Goal: Task Accomplishment & Management: Manage account settings

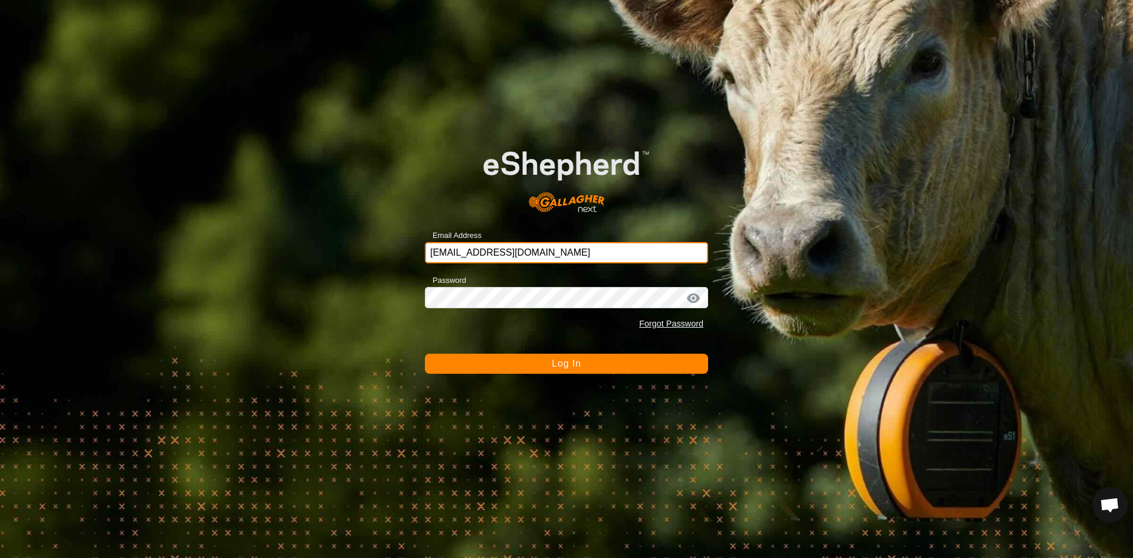
drag, startPoint x: 0, startPoint y: 0, endPoint x: 581, endPoint y: 251, distance: 633.0
click at [583, 250] on input "[EMAIL_ADDRESS][DOMAIN_NAME]" at bounding box center [566, 252] width 283 height 21
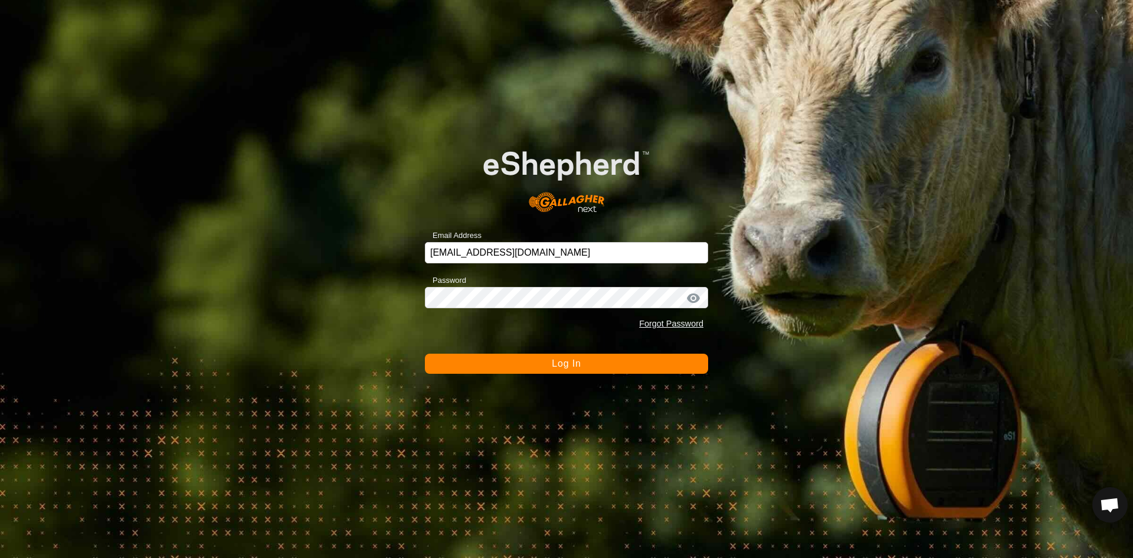
click at [566, 362] on span "Log In" at bounding box center [566, 363] width 29 height 10
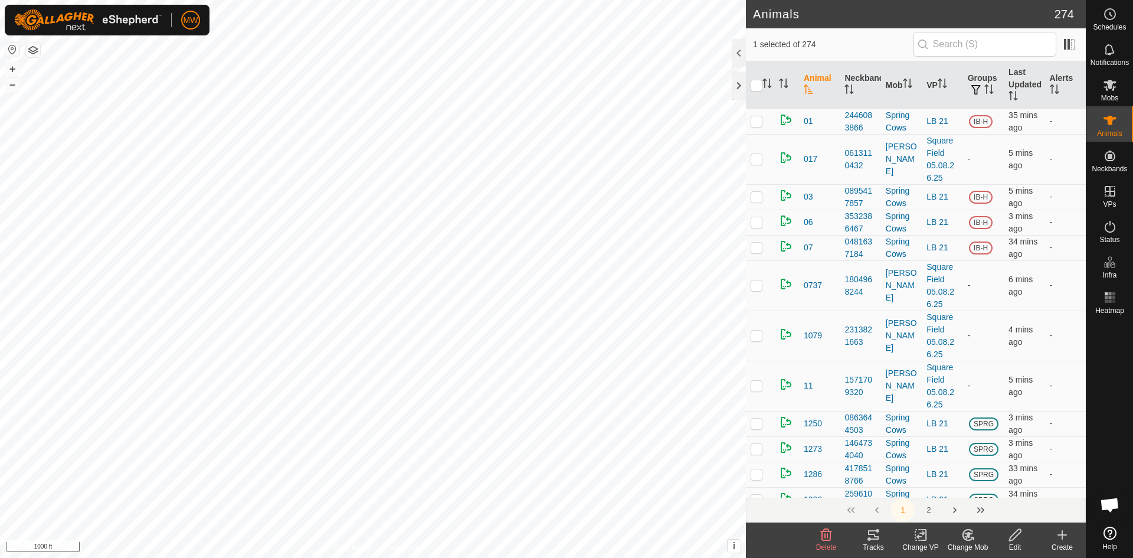
click at [872, 540] on icon at bounding box center [873, 535] width 14 height 14
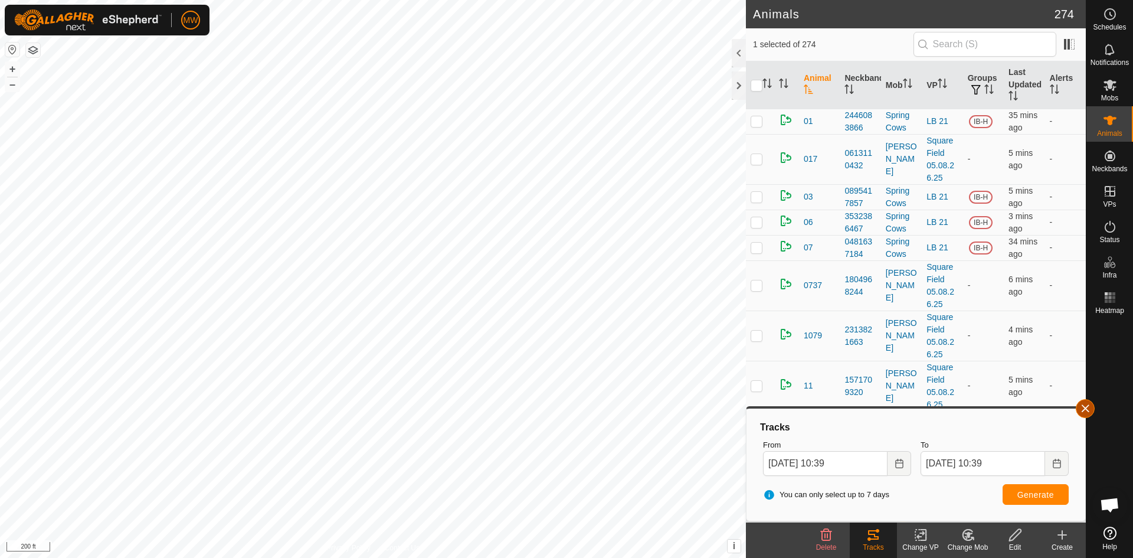
click at [1088, 407] on button "button" at bounding box center [1085, 408] width 19 height 19
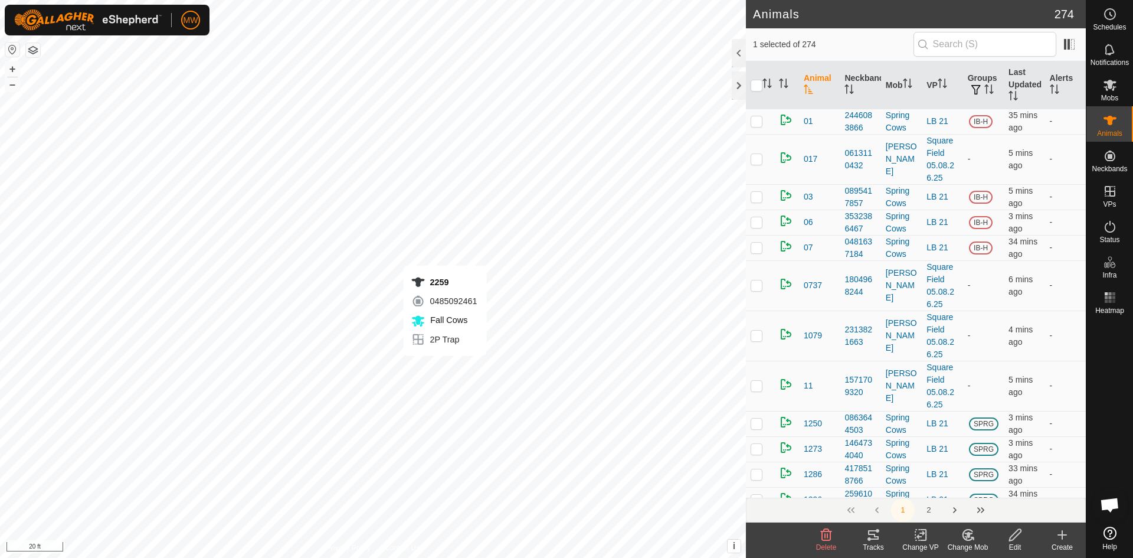
checkbox input "false"
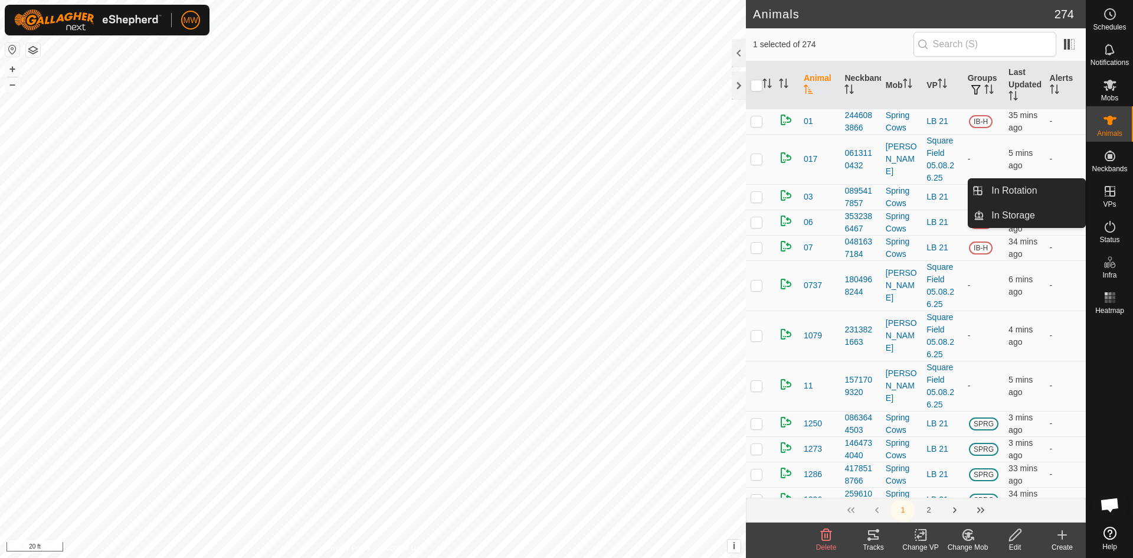
click at [1110, 191] on icon at bounding box center [1110, 191] width 11 height 11
click at [1052, 194] on link "In Rotation" at bounding box center [1034, 191] width 101 height 24
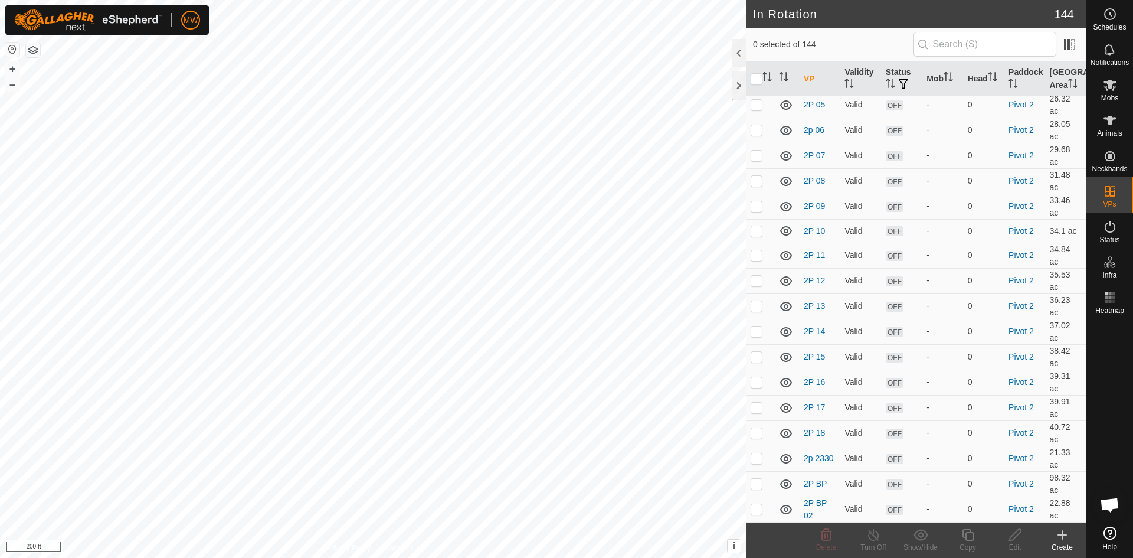
scroll to position [2950, 0]
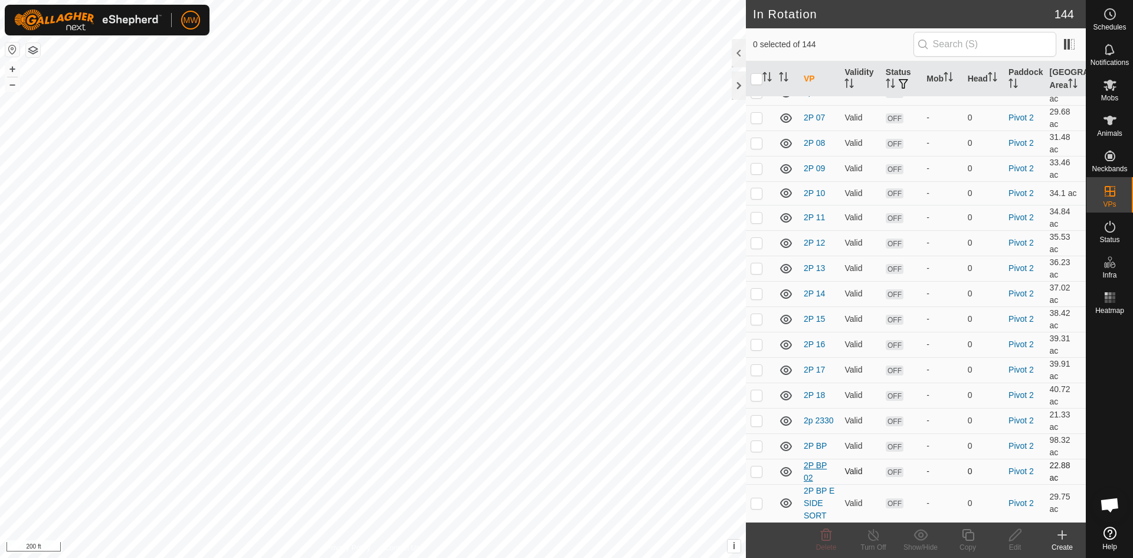
click at [808, 460] on link "2P BP 02" at bounding box center [815, 471] width 23 height 22
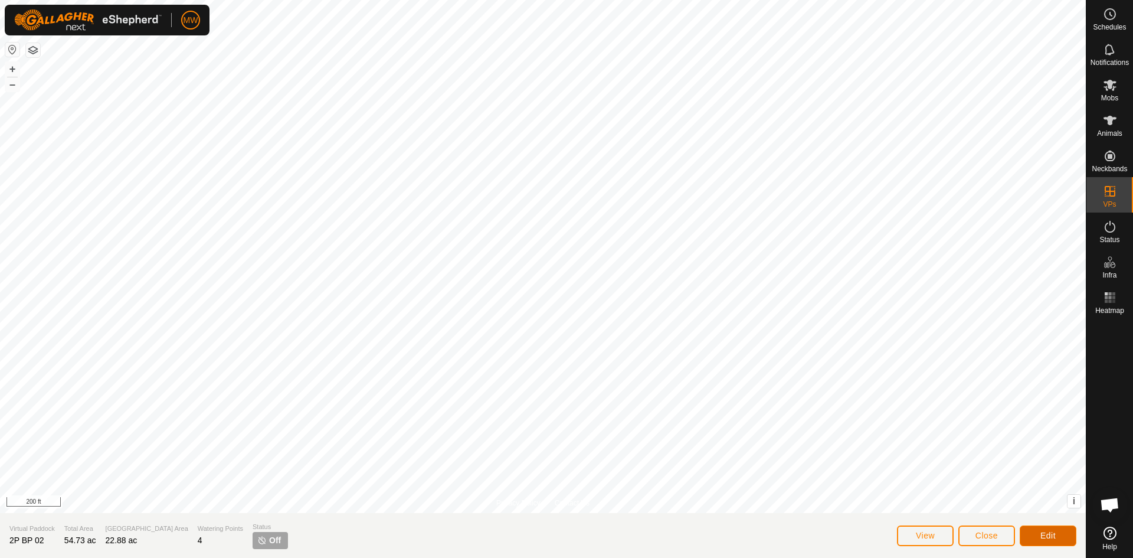
click at [1054, 536] on span "Edit" at bounding box center [1047, 534] width 15 height 9
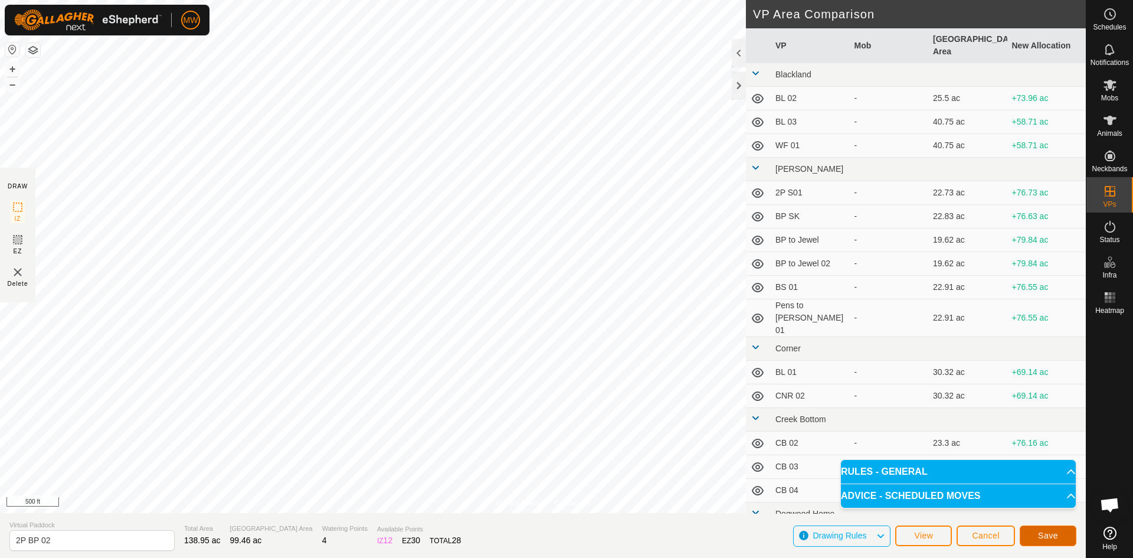
click at [1045, 534] on span "Save" at bounding box center [1048, 534] width 20 height 9
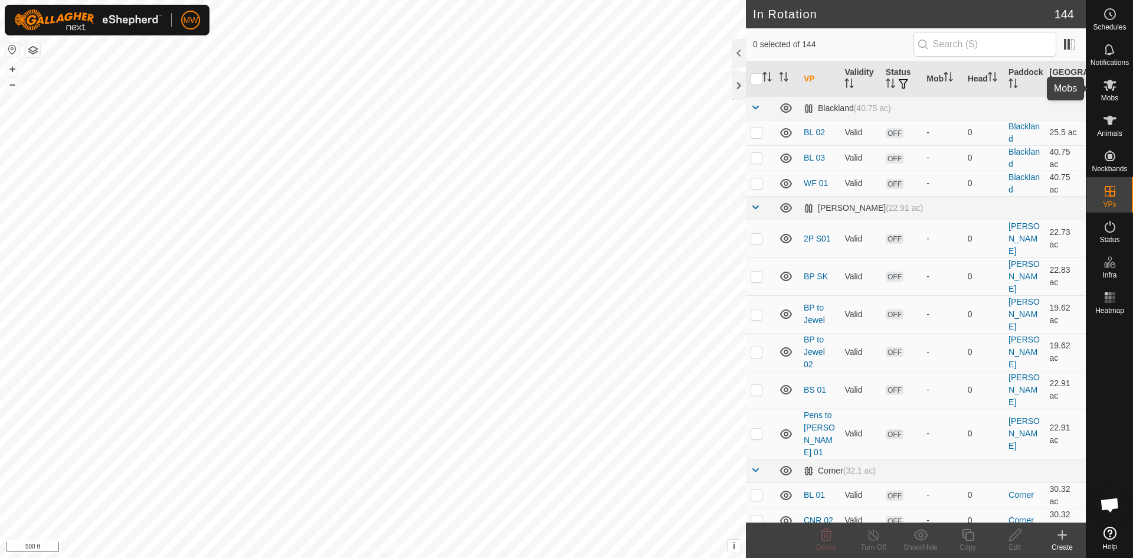
click at [1106, 84] on icon at bounding box center [1110, 85] width 14 height 14
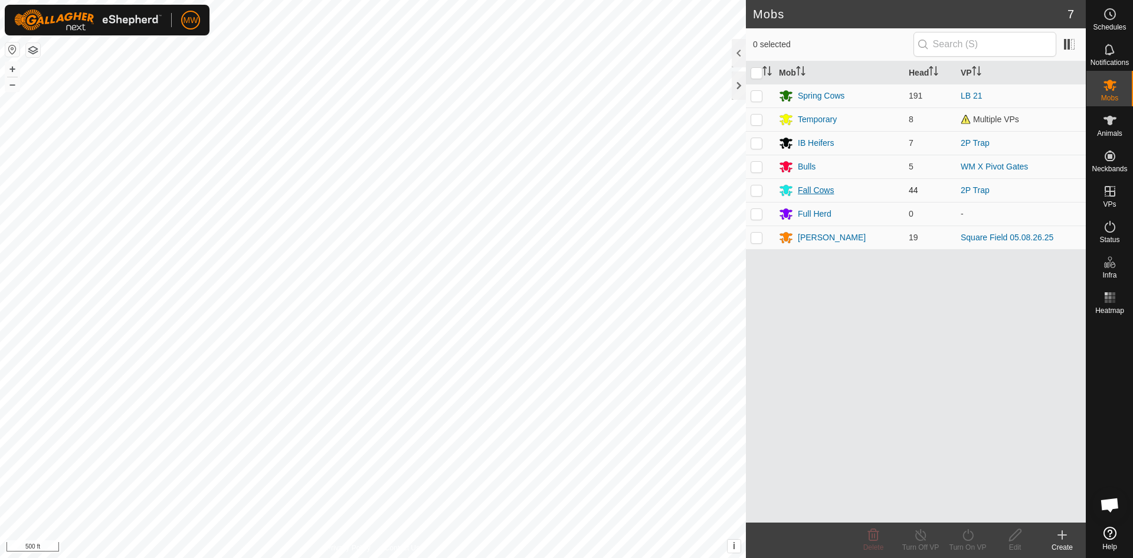
click at [826, 192] on div "Fall Cows" at bounding box center [816, 190] width 36 height 12
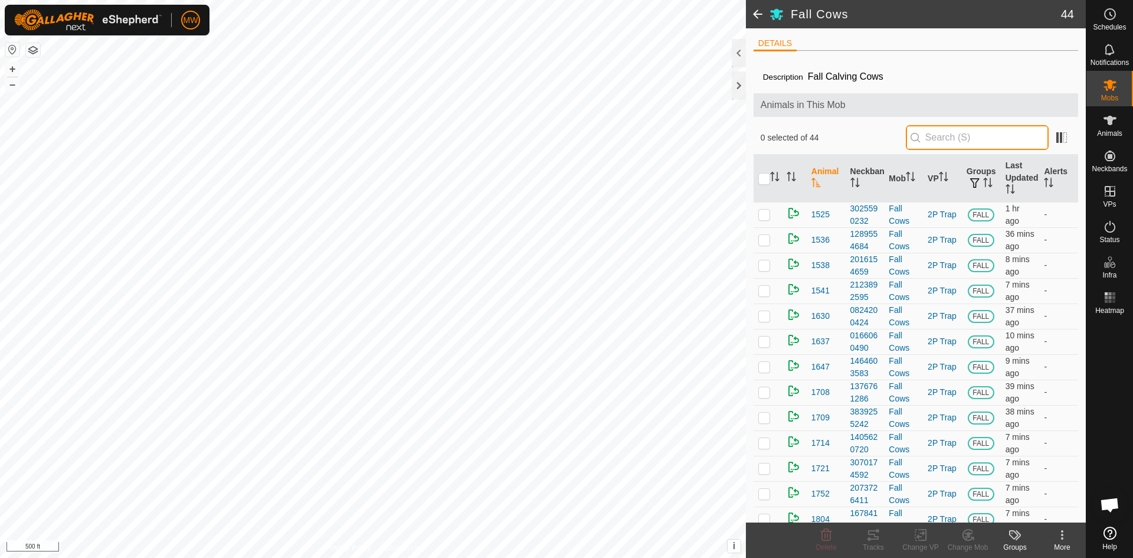
click at [954, 142] on input "text" at bounding box center [977, 137] width 143 height 25
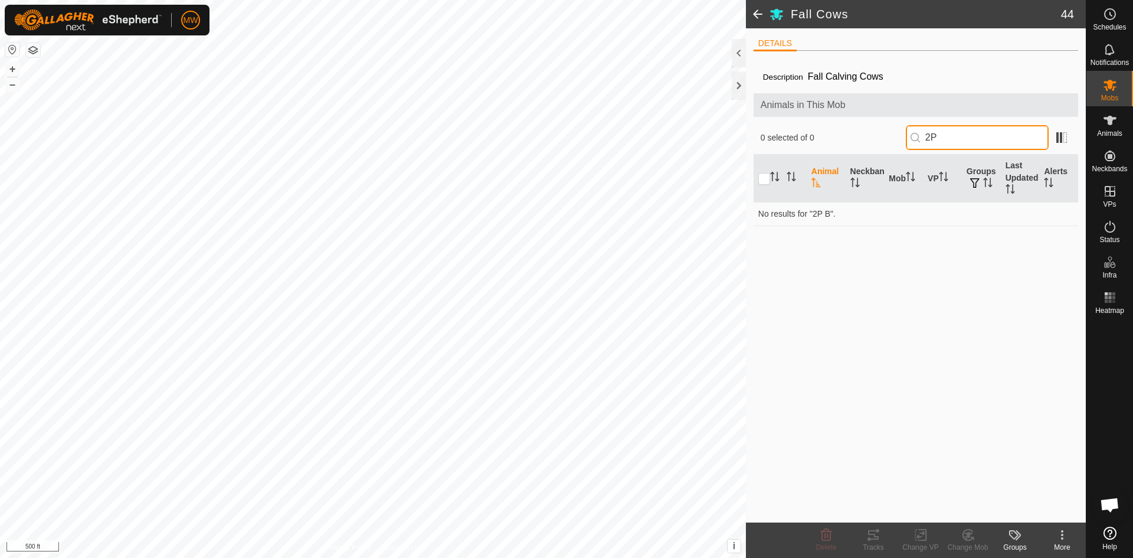
type input "2"
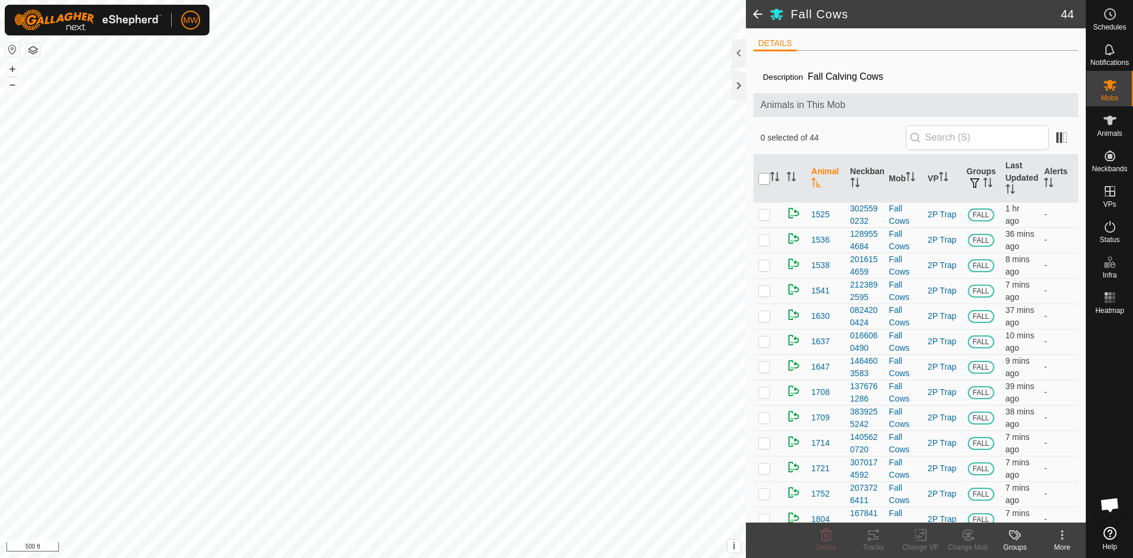
click at [763, 178] on input "checkbox" at bounding box center [764, 179] width 12 height 12
checkbox input "true"
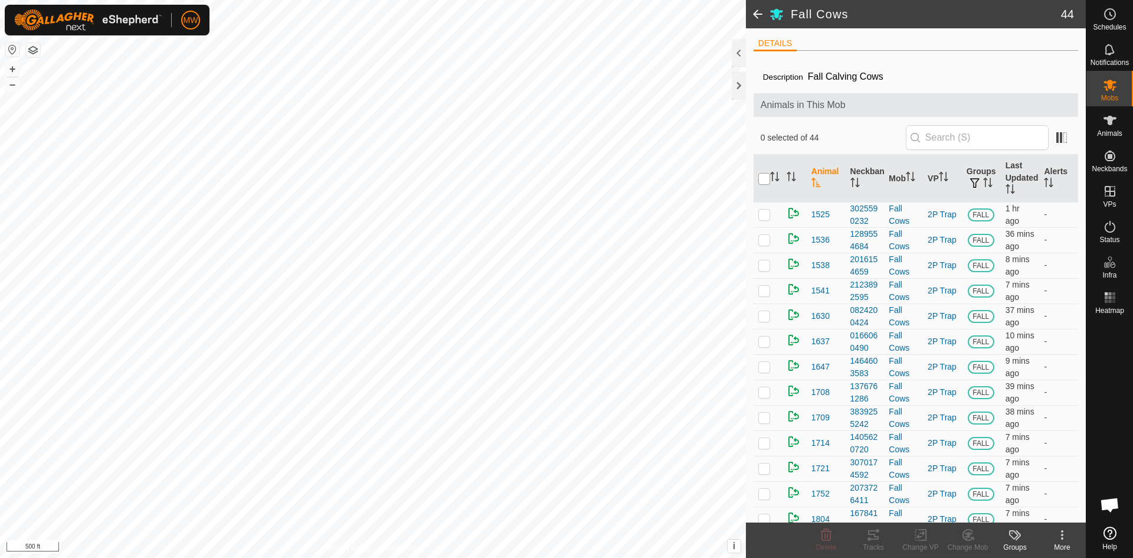
checkbox input "true"
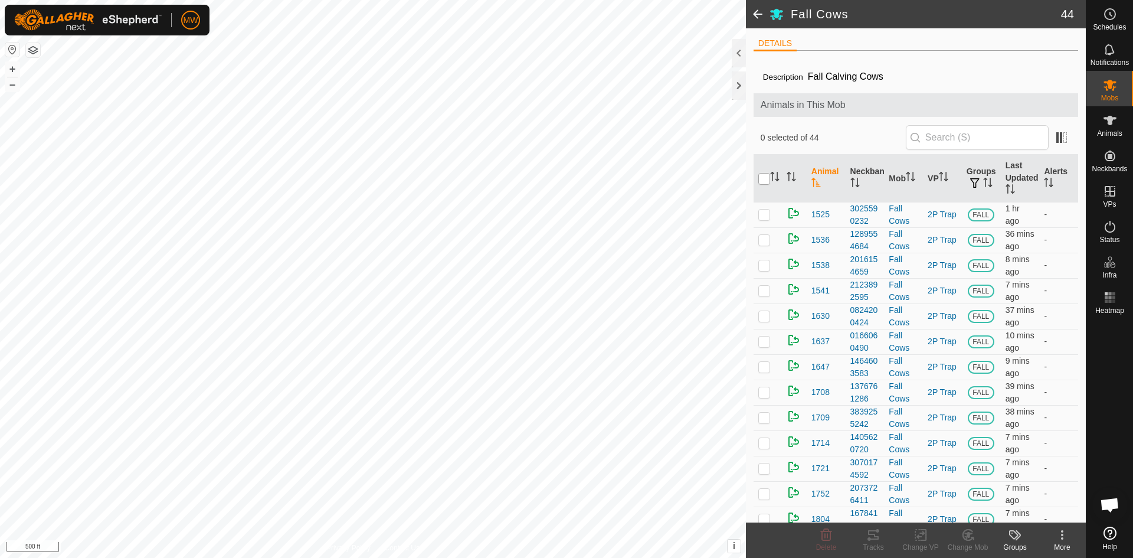
checkbox input "true"
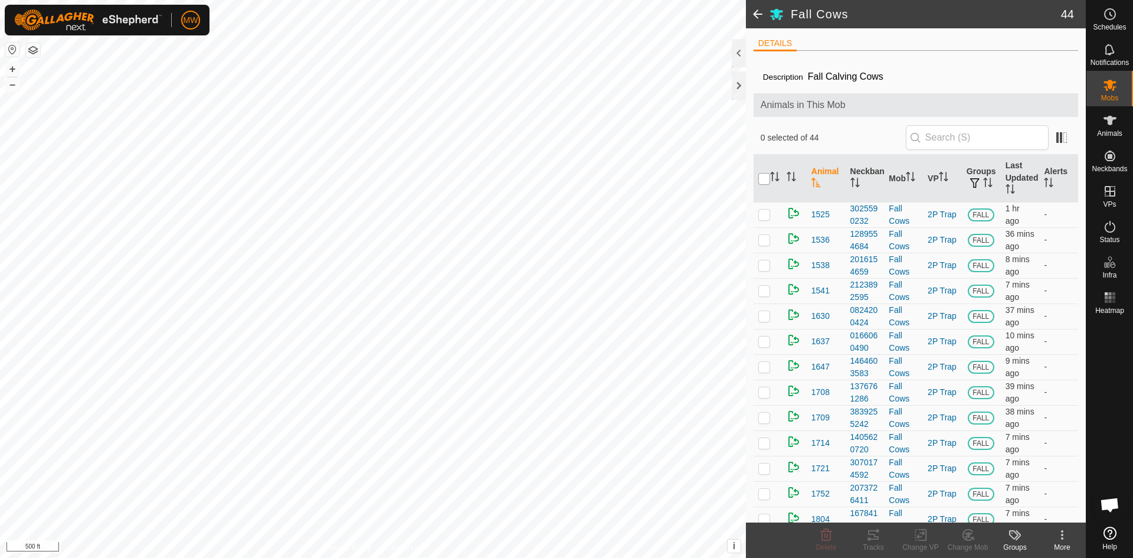
checkbox input "true"
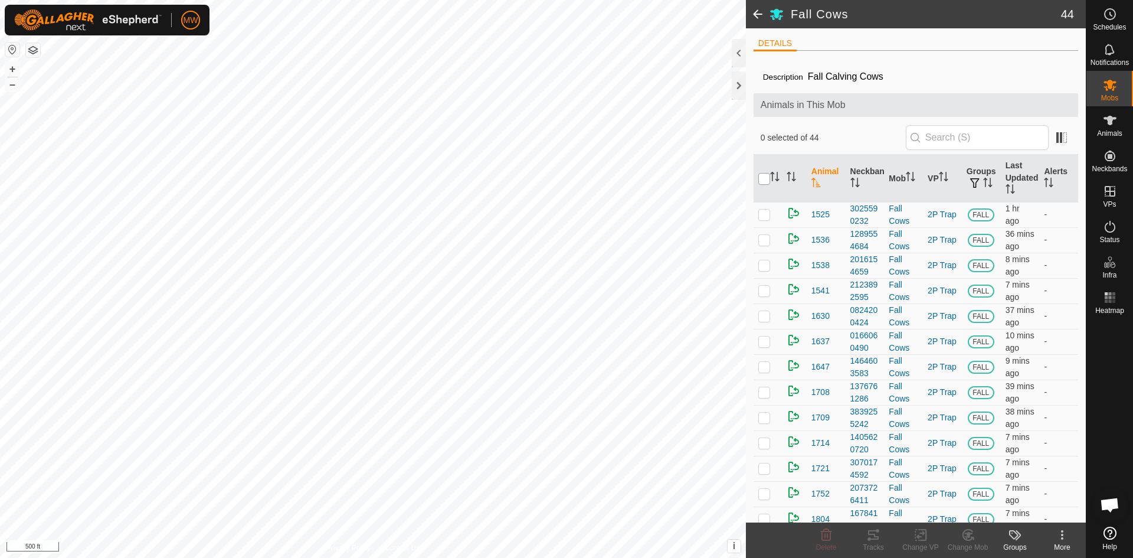
checkbox input "true"
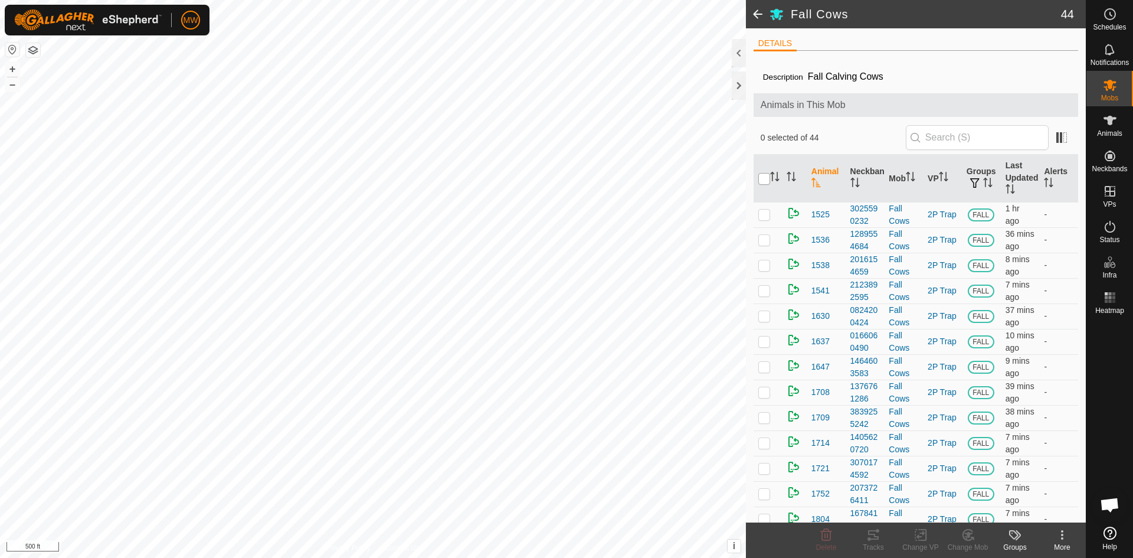
checkbox input "true"
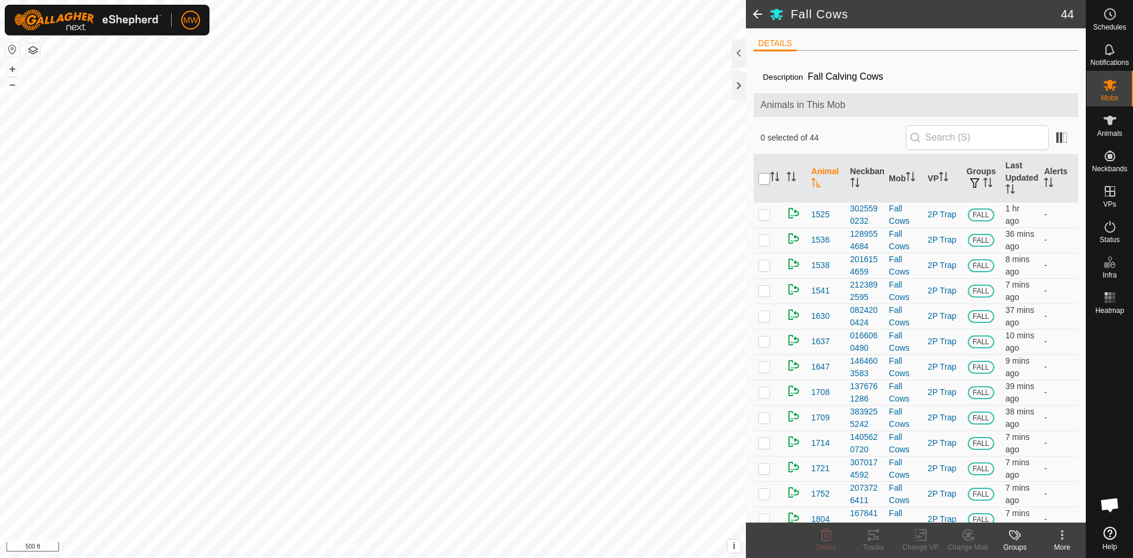
checkbox input "true"
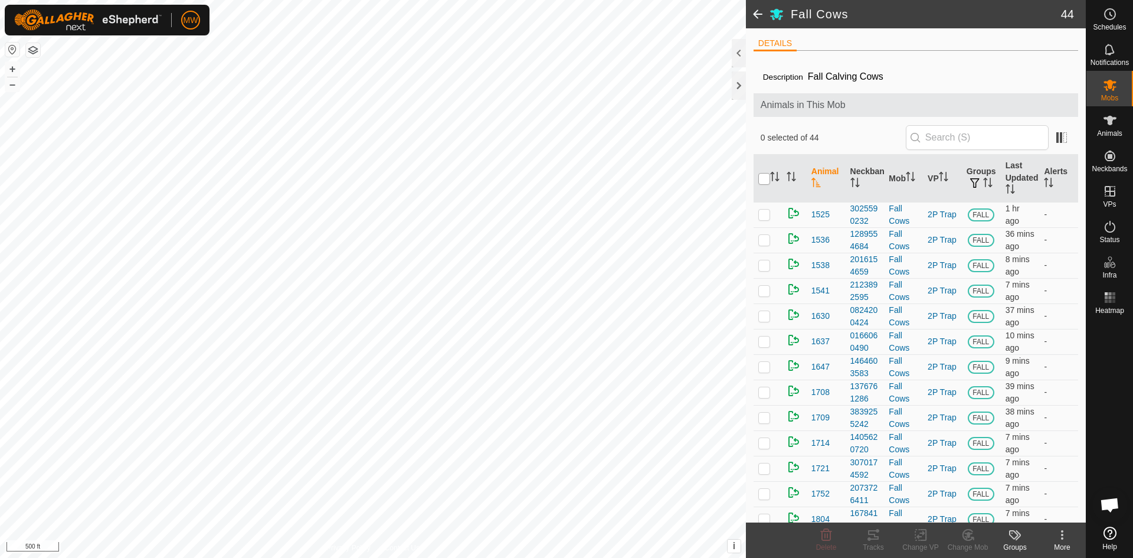
checkbox input "true"
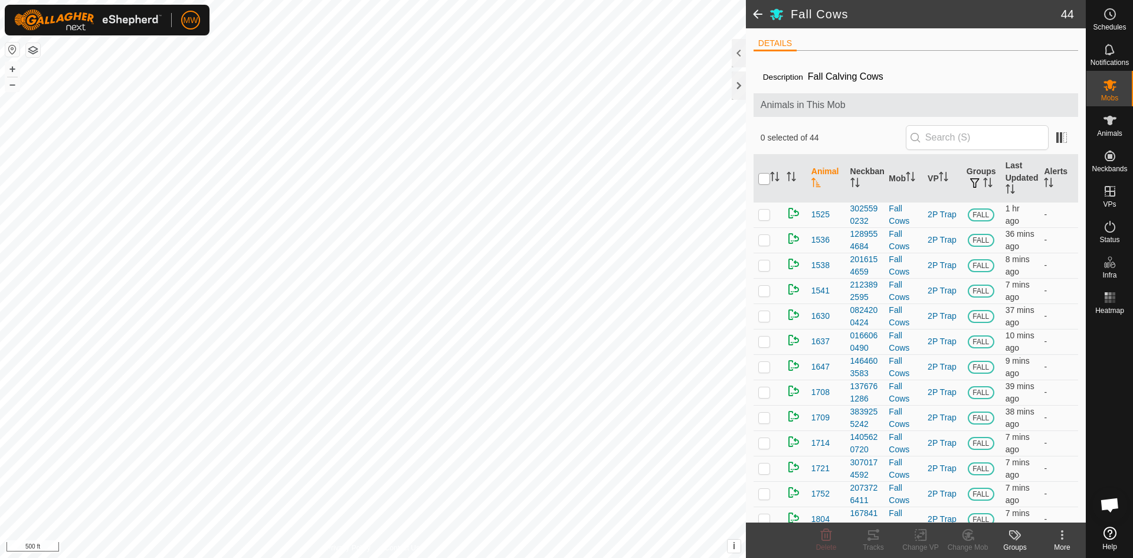
checkbox input "true"
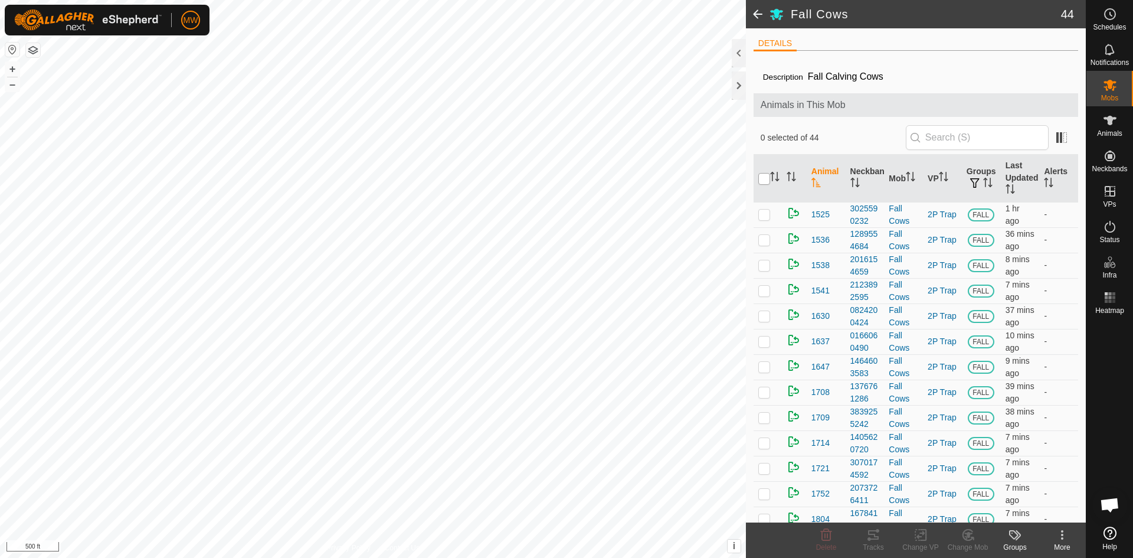
checkbox input "true"
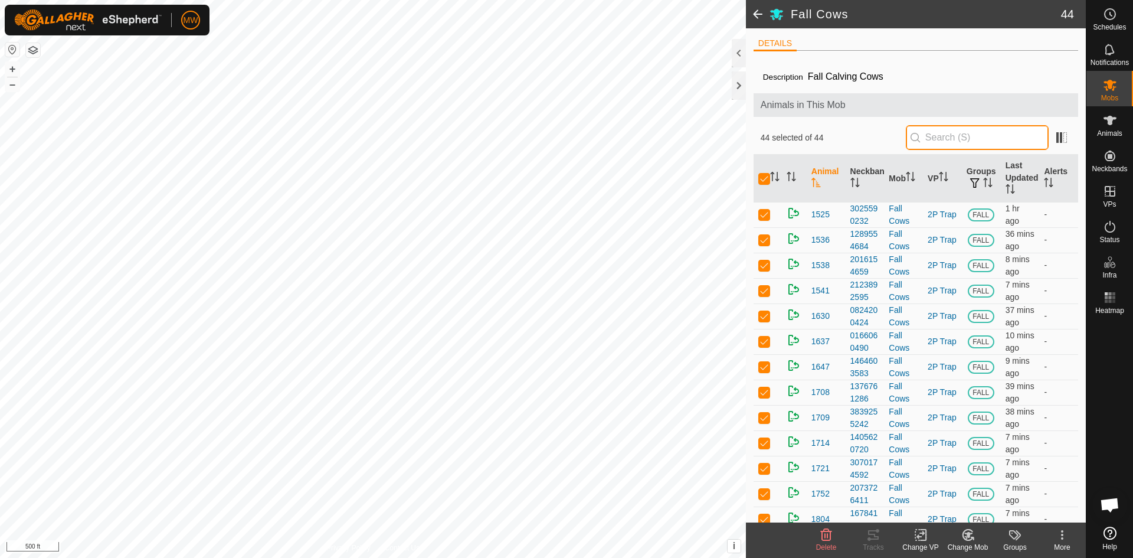
click at [971, 137] on input "text" at bounding box center [977, 137] width 143 height 25
click at [922, 539] on icon at bounding box center [922, 534] width 5 height 11
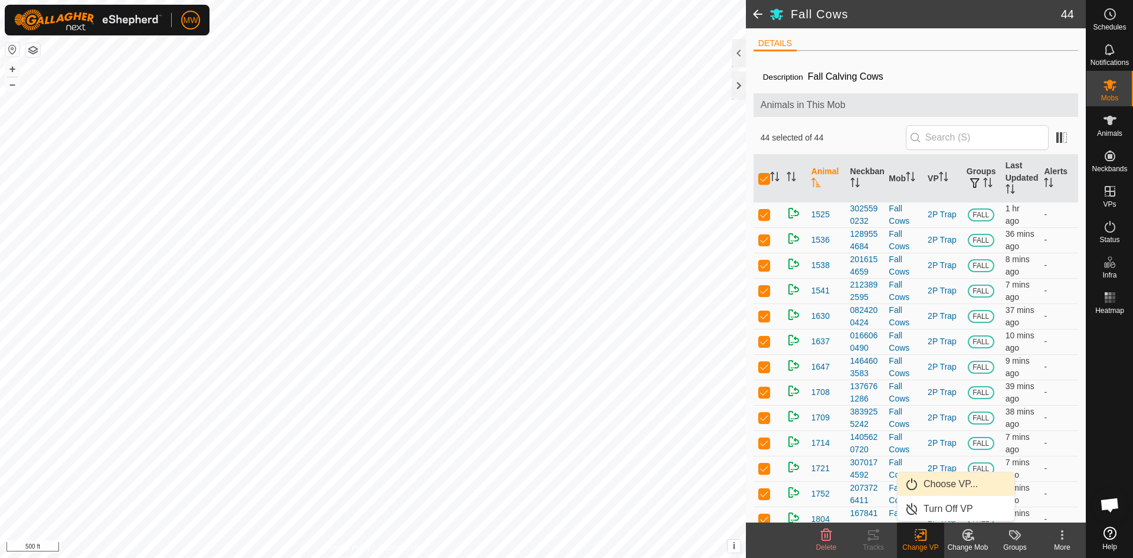
click at [923, 485] on link "Choose VP..." at bounding box center [955, 484] width 117 height 24
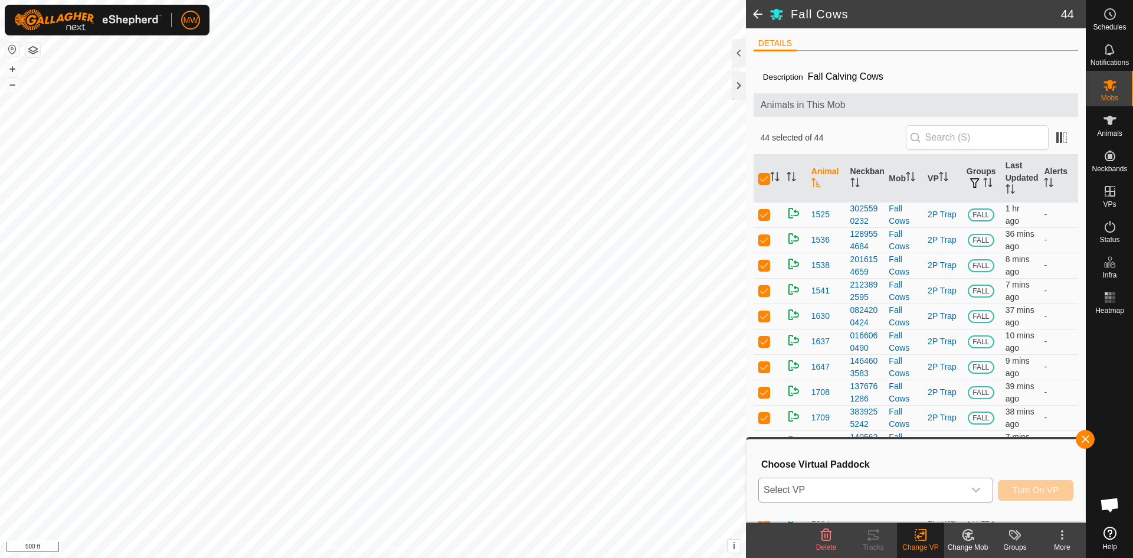
click at [925, 487] on span "Select VP" at bounding box center [861, 490] width 205 height 24
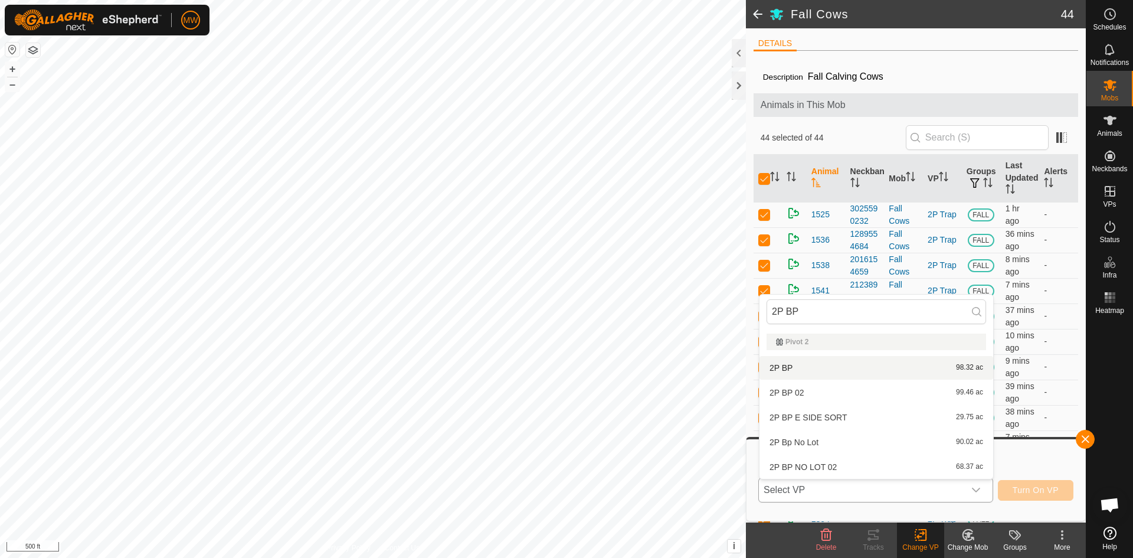
type input "2P BP"
click at [788, 369] on li "2P BP 98.32 ac" at bounding box center [876, 368] width 234 height 24
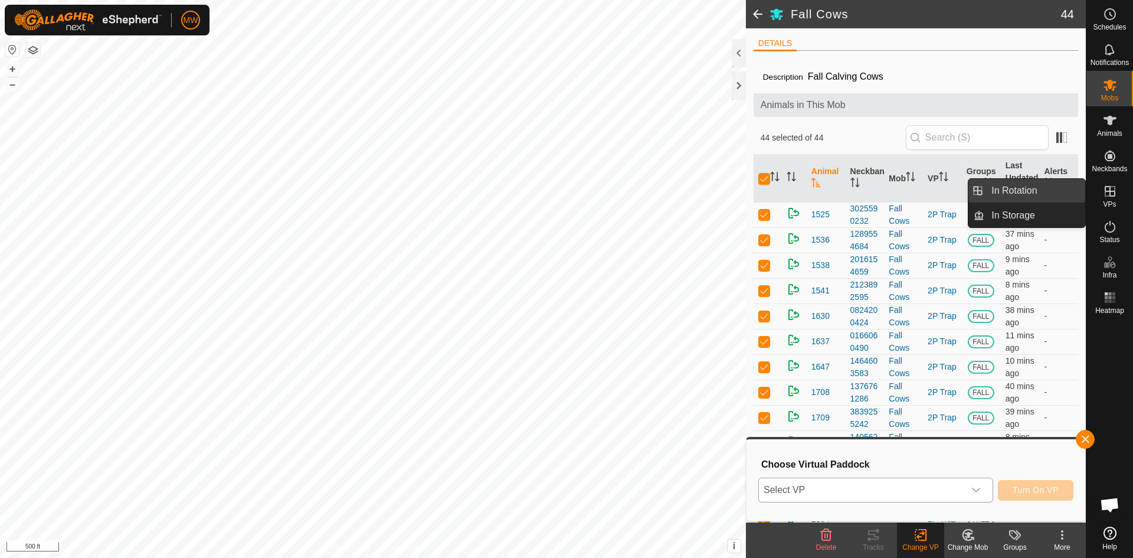
click at [1046, 195] on link "In Rotation" at bounding box center [1034, 191] width 101 height 24
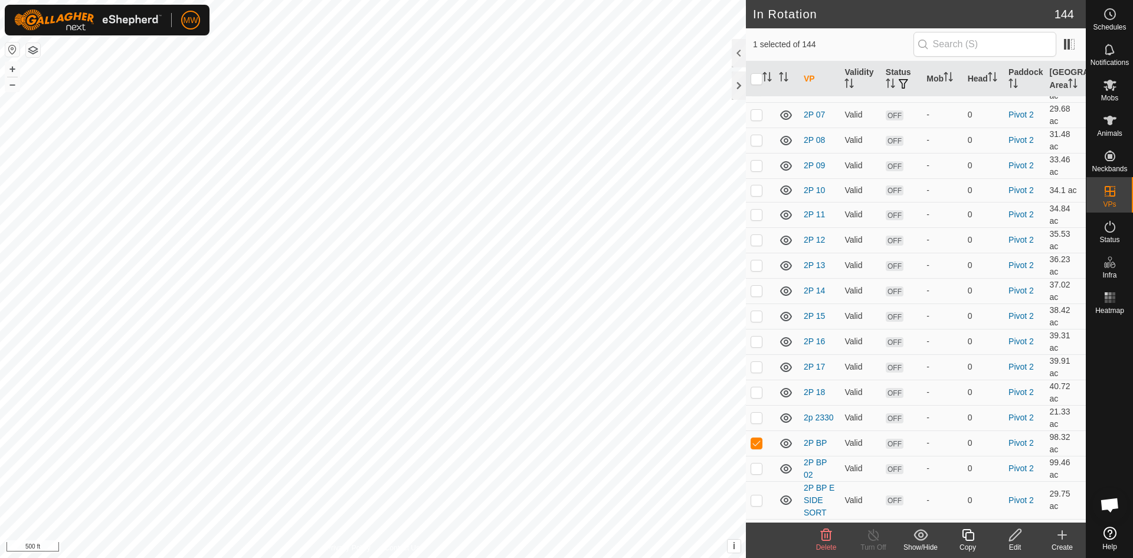
scroll to position [2950, 0]
click at [1114, 87] on icon at bounding box center [1109, 85] width 13 height 11
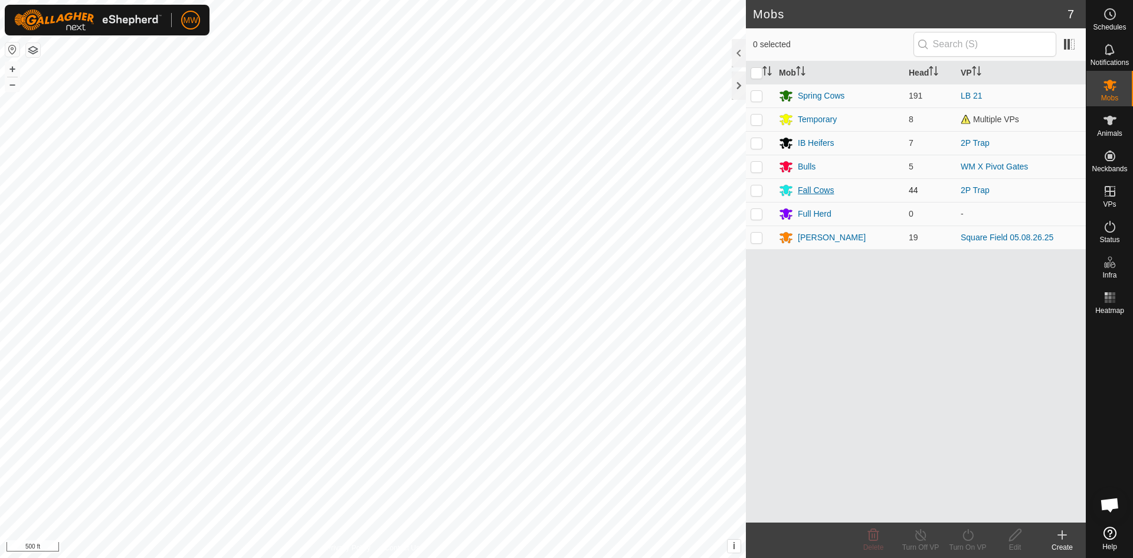
click at [805, 191] on div "Fall Cows" at bounding box center [816, 190] width 36 height 12
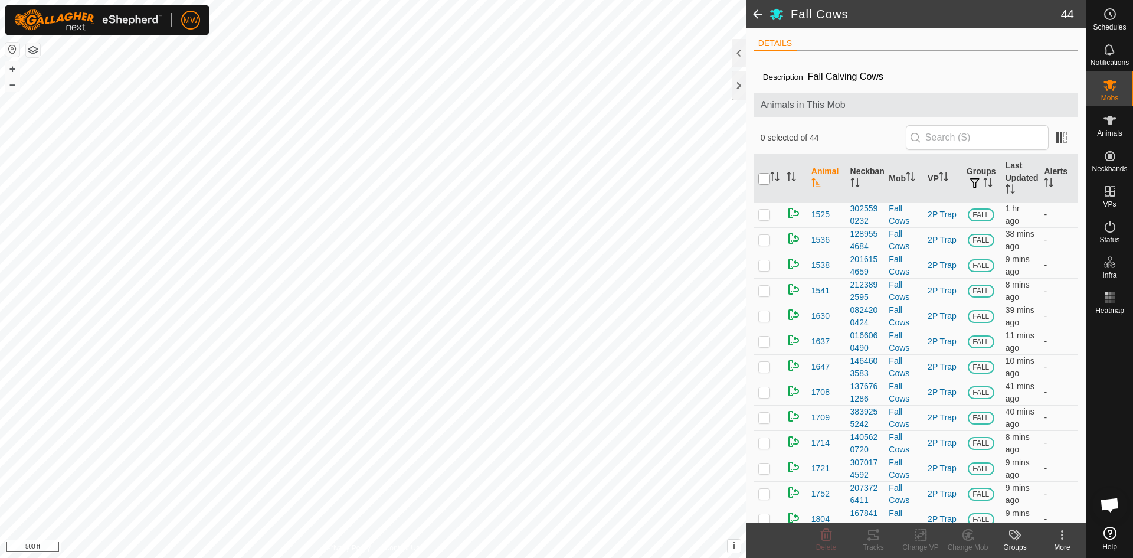
click at [760, 178] on input "checkbox" at bounding box center [764, 179] width 12 height 12
checkbox input "true"
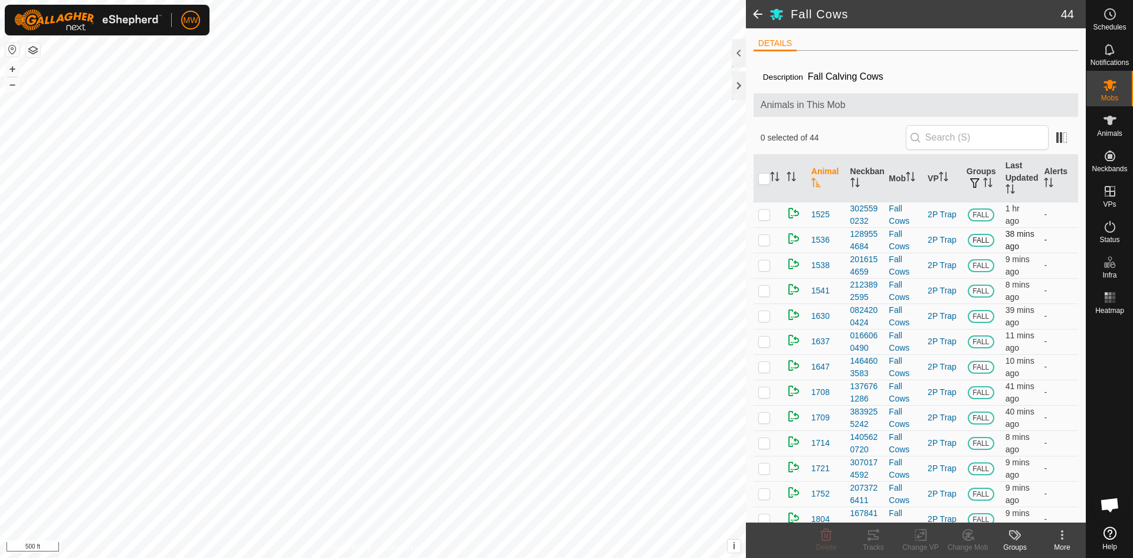
checkbox input "true"
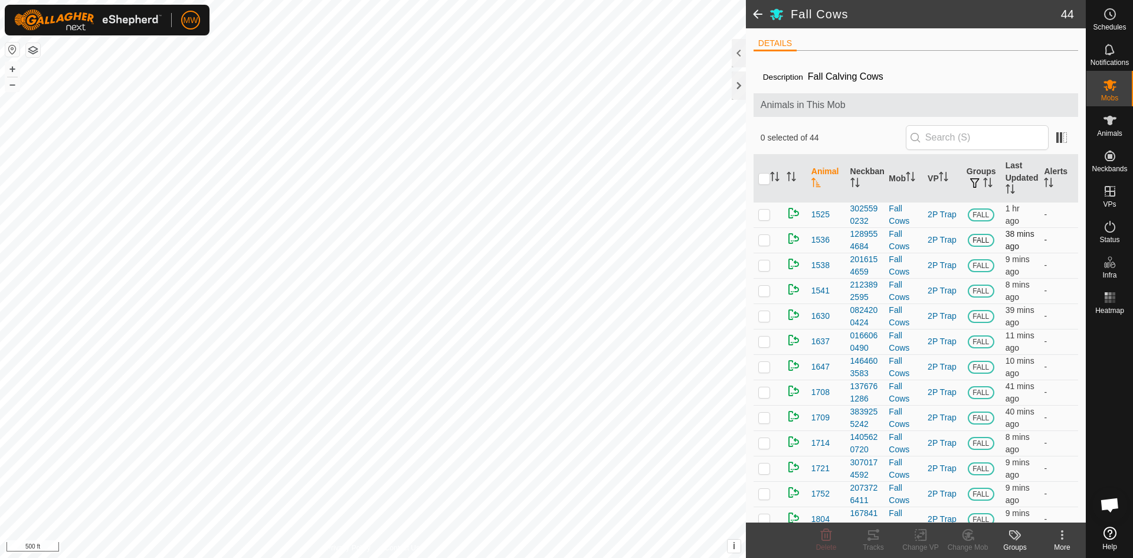
checkbox input "true"
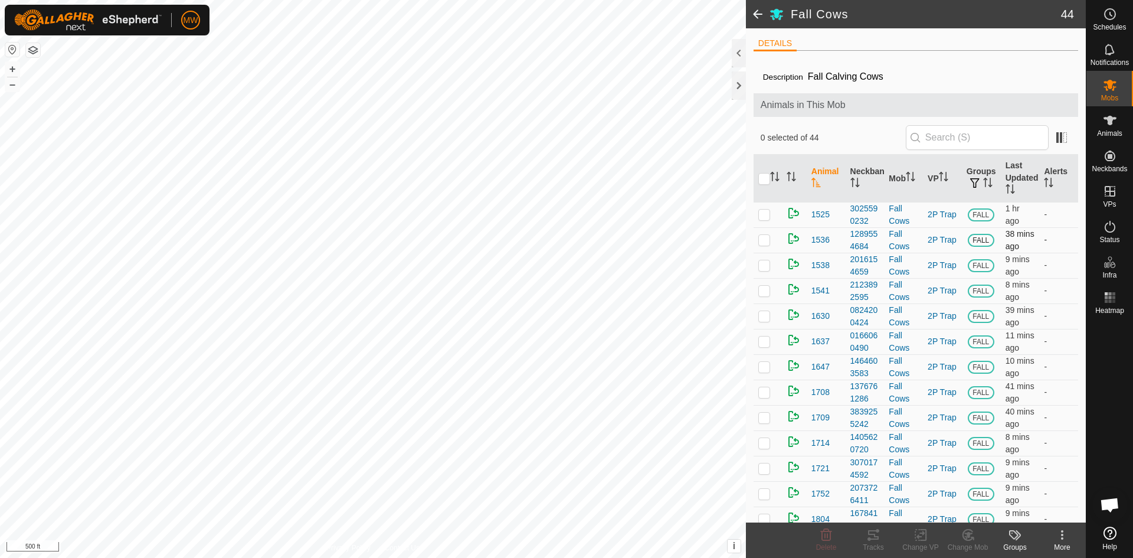
checkbox input "true"
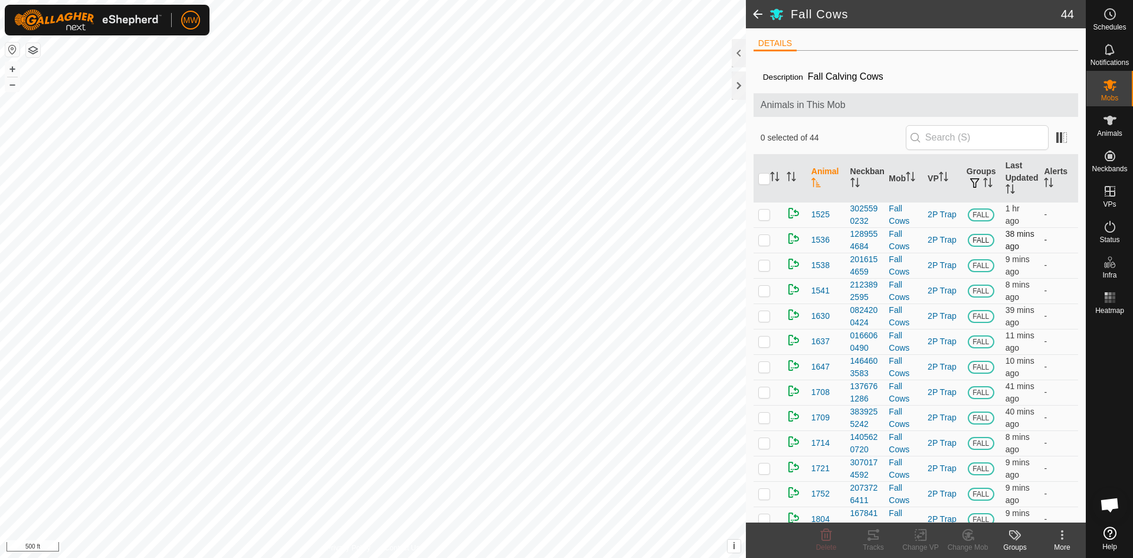
checkbox input "true"
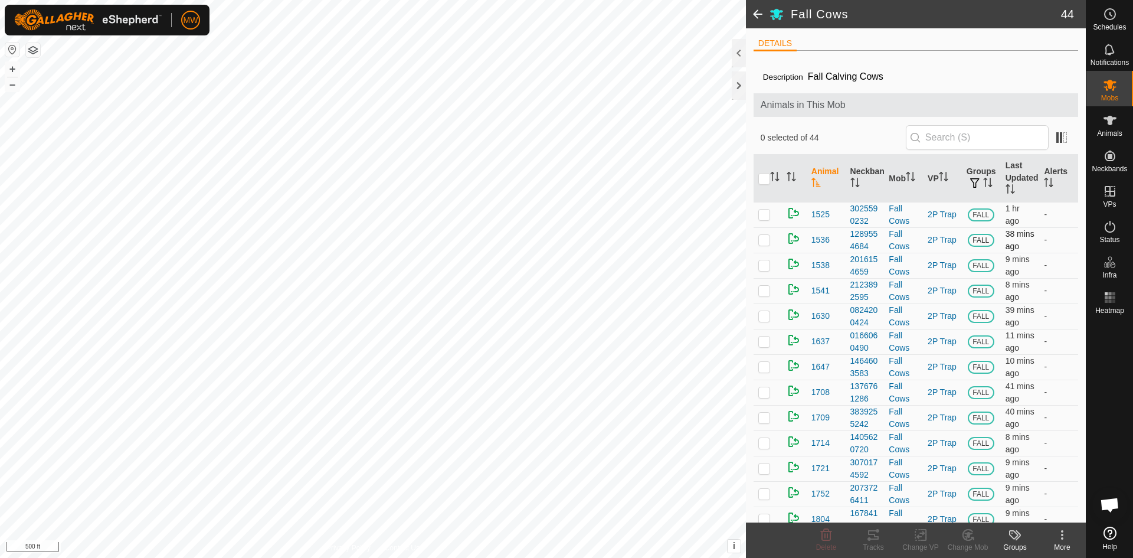
checkbox input "true"
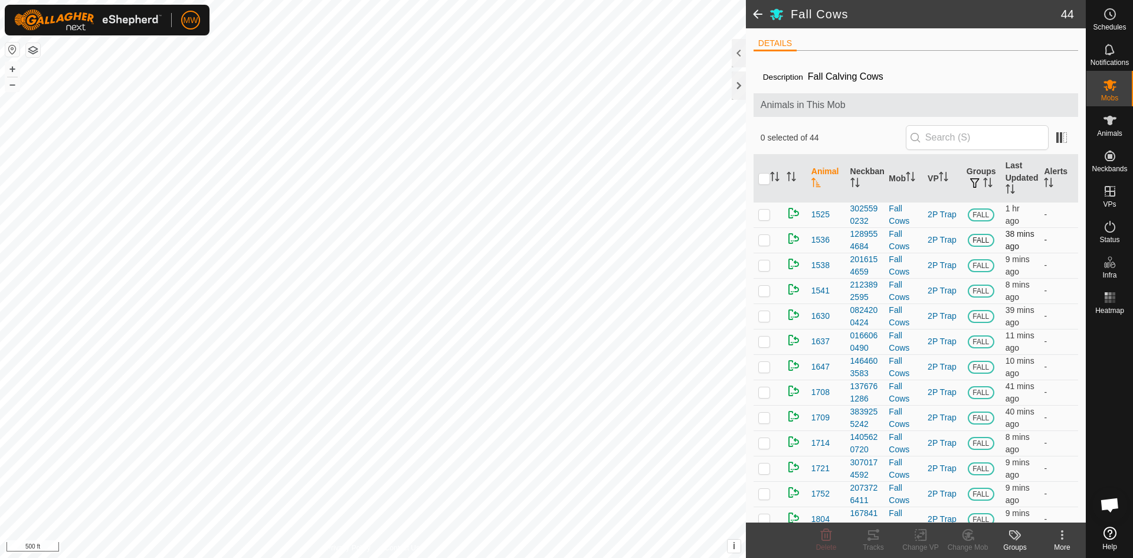
checkbox input "true"
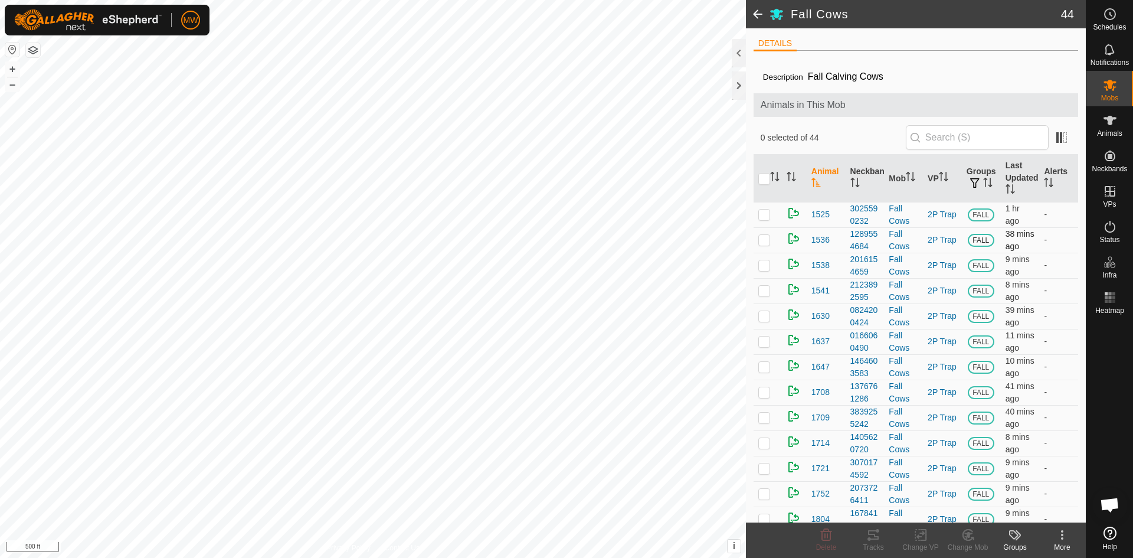
checkbox input "true"
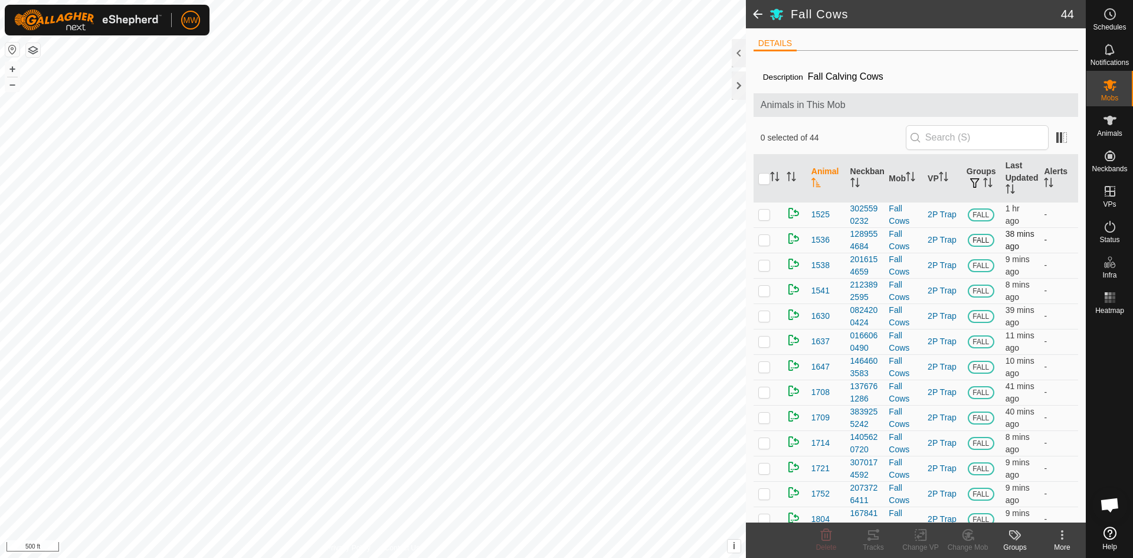
checkbox input "true"
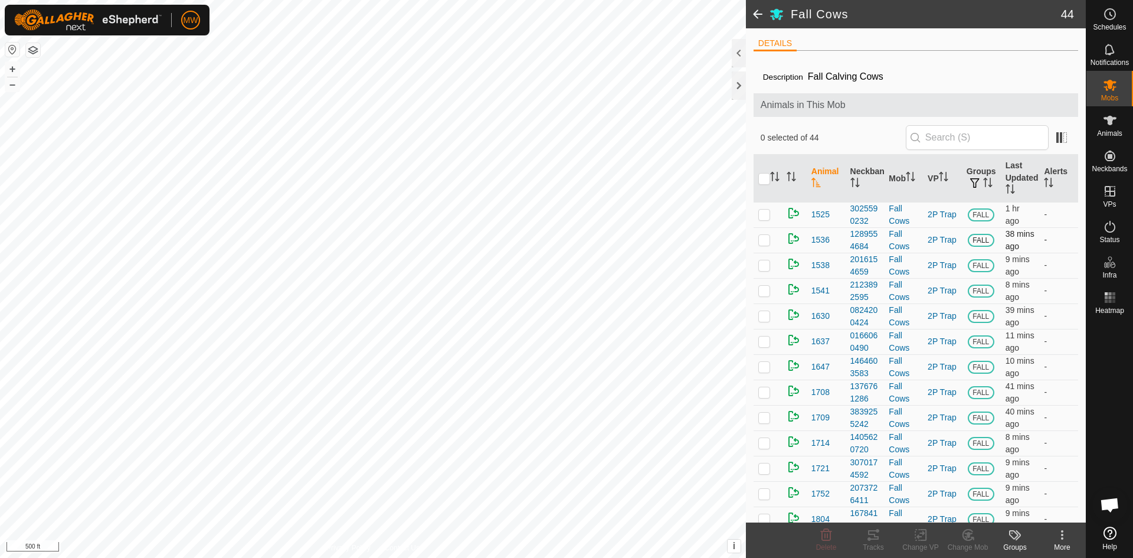
checkbox input "true"
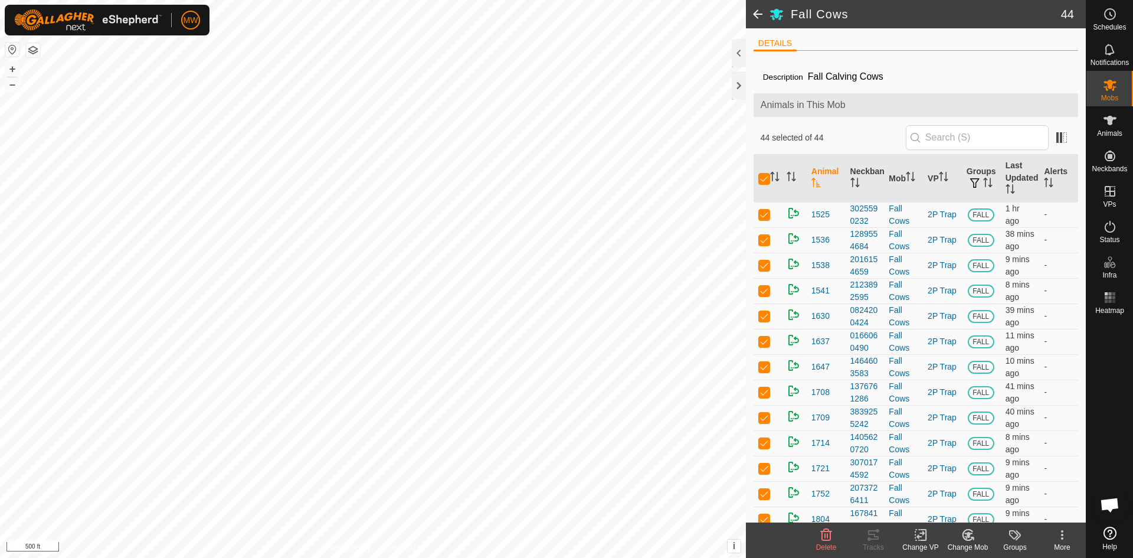
click at [925, 537] on icon at bounding box center [920, 535] width 15 height 14
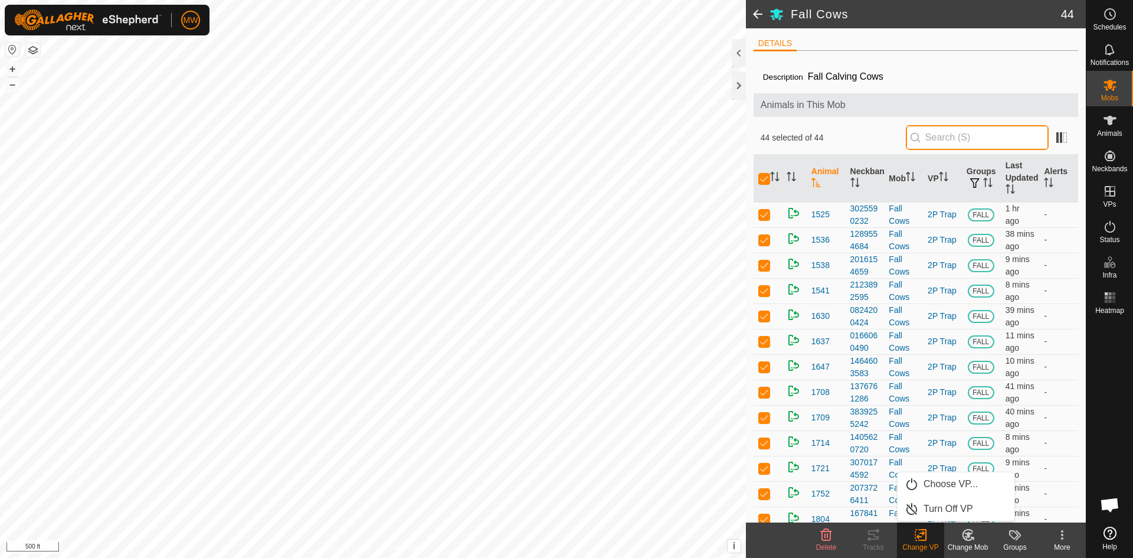
click at [946, 143] on input "text" at bounding box center [977, 137] width 143 height 25
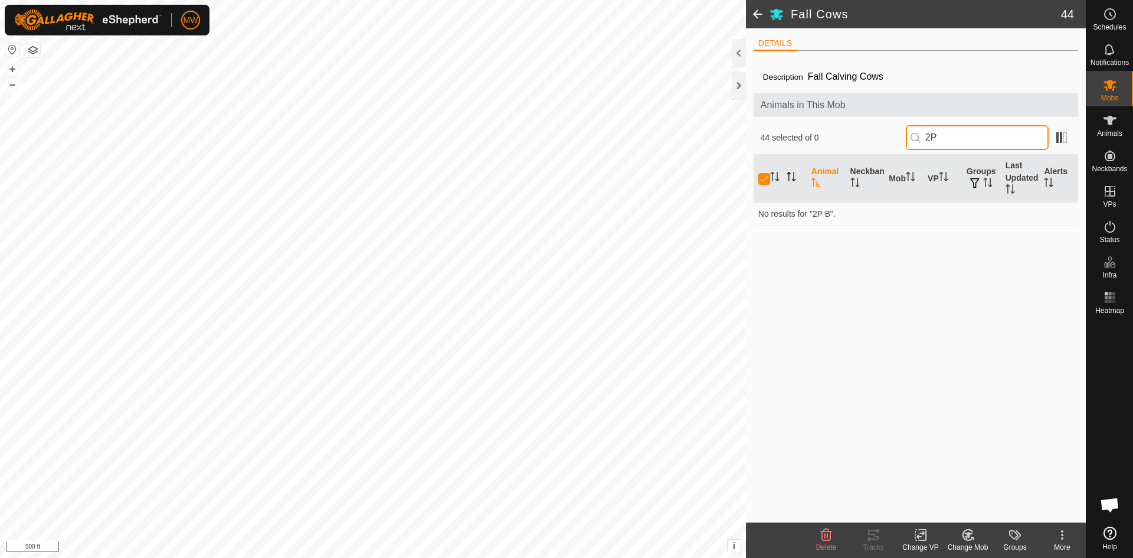
type input "2"
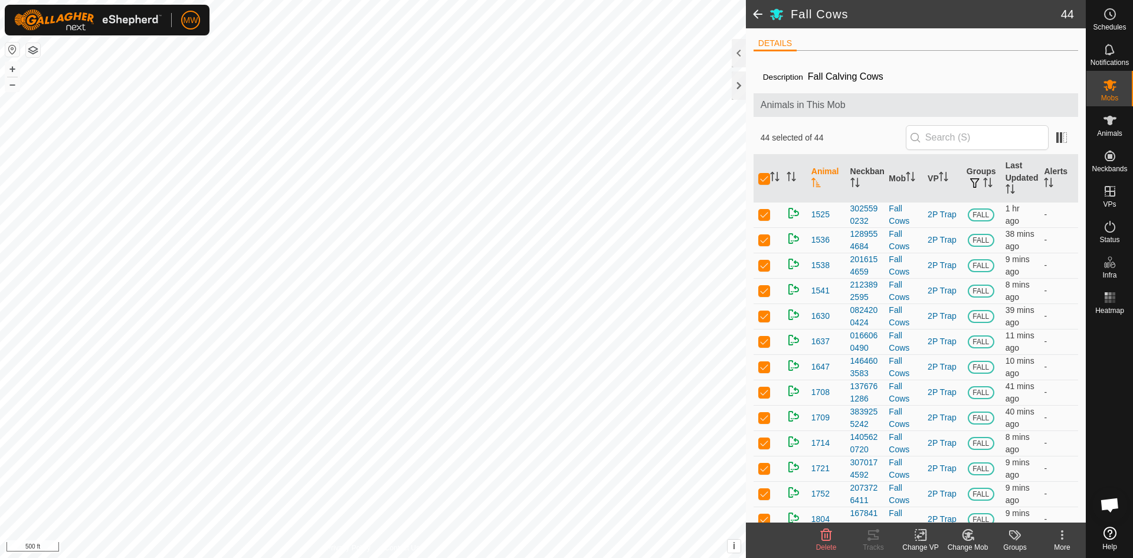
click at [916, 535] on icon at bounding box center [920, 535] width 15 height 14
click at [922, 489] on link "Choose VP..." at bounding box center [955, 484] width 117 height 24
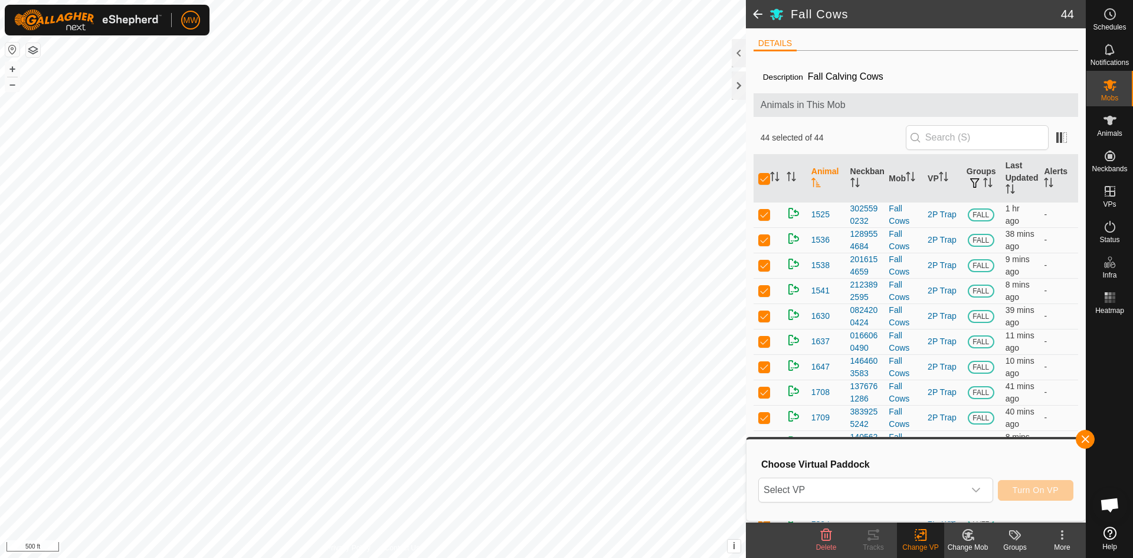
click at [922, 489] on span "Select VP" at bounding box center [861, 490] width 205 height 24
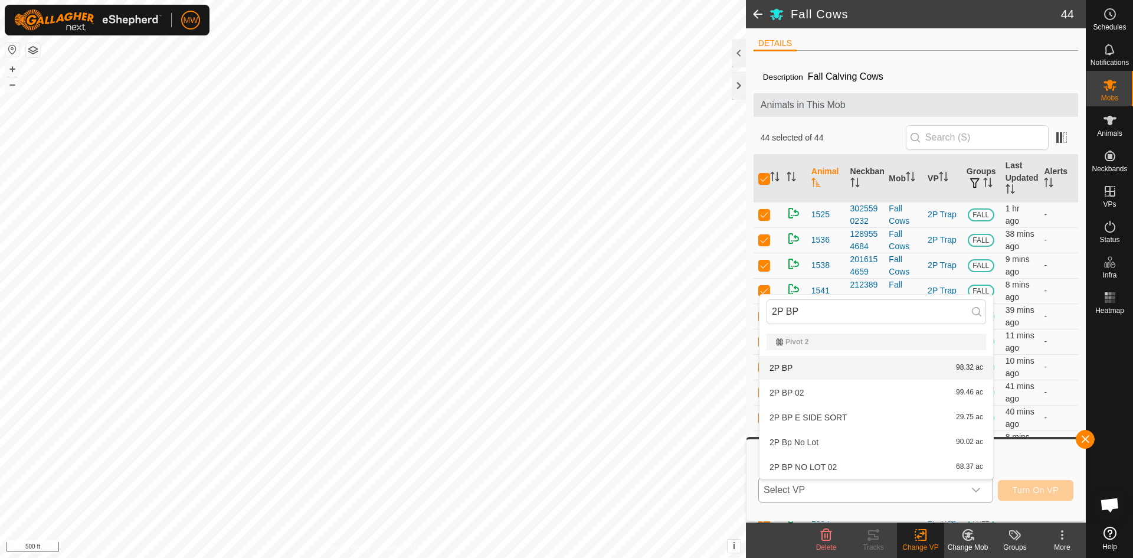
type input "2P BP"
click at [787, 368] on li "2P BP 98.32 ac" at bounding box center [876, 368] width 234 height 24
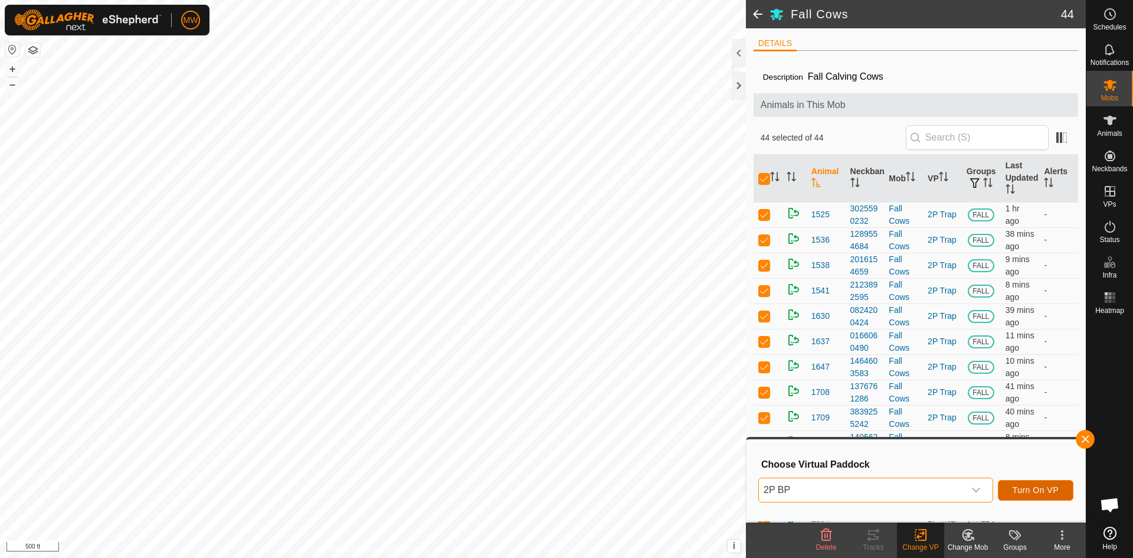
click at [1039, 489] on span "Turn On VP" at bounding box center [1036, 489] width 46 height 9
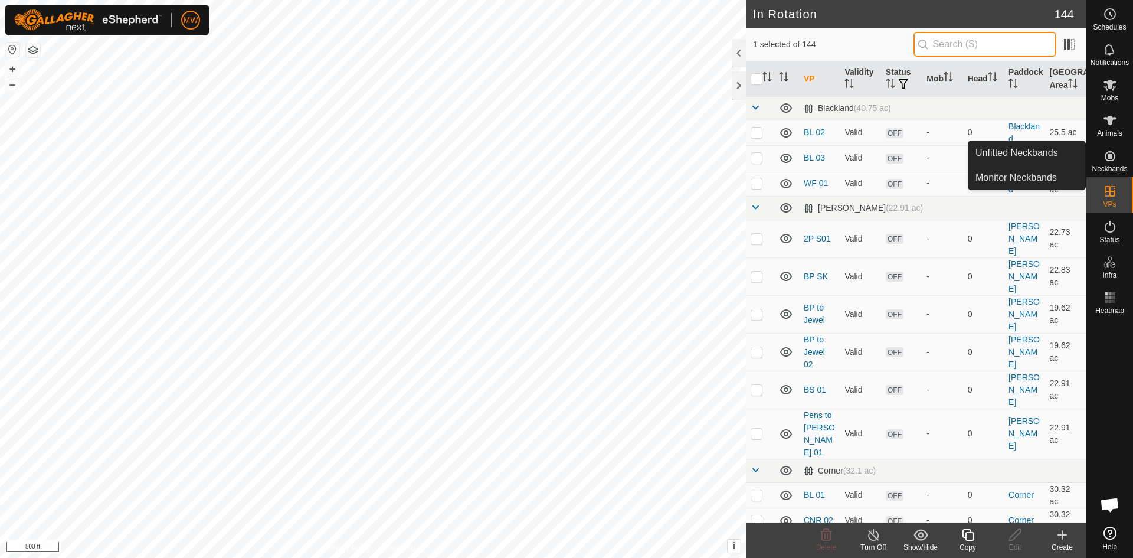
click at [962, 44] on input "text" at bounding box center [984, 44] width 143 height 25
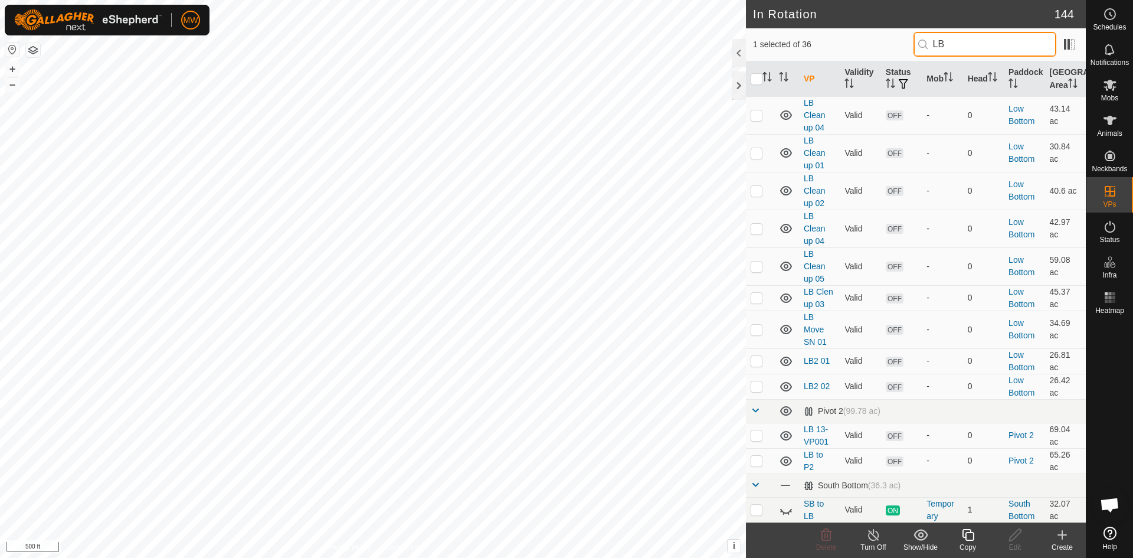
scroll to position [633, 0]
type input "LB"
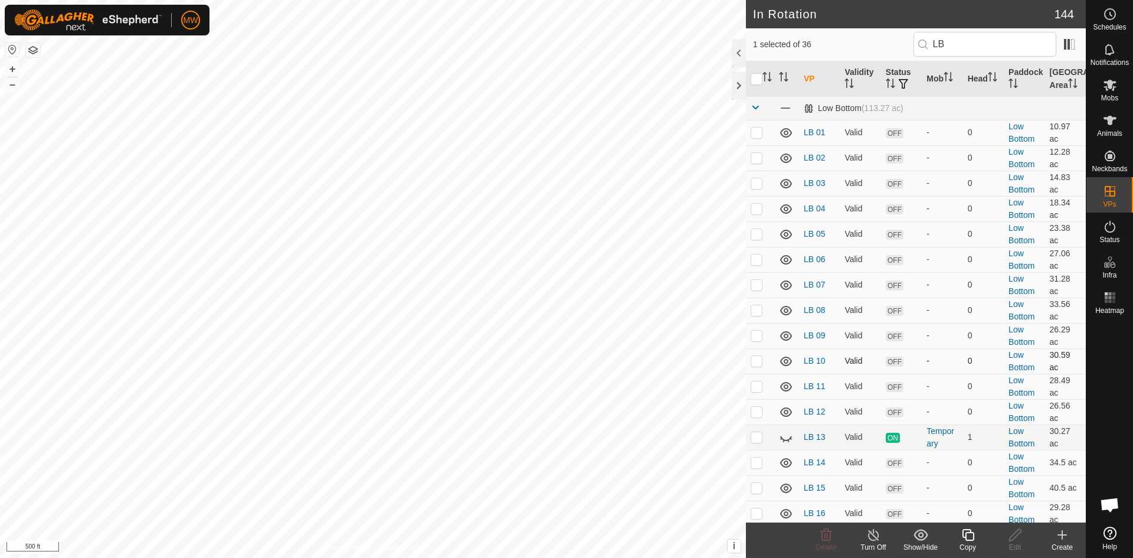
click at [764, 361] on td at bounding box center [760, 360] width 28 height 25
checkbox input "false"
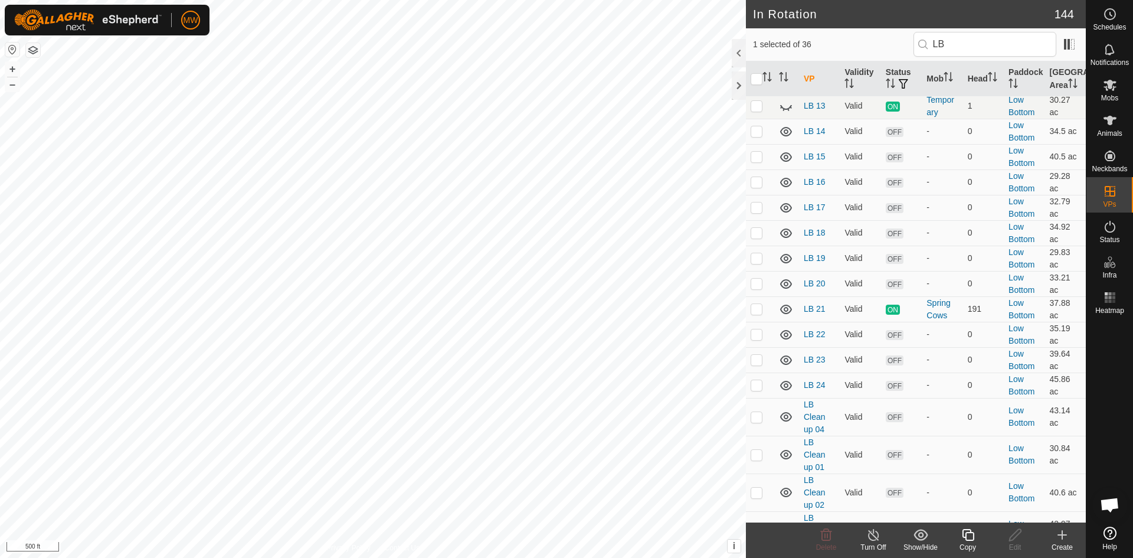
scroll to position [354, 0]
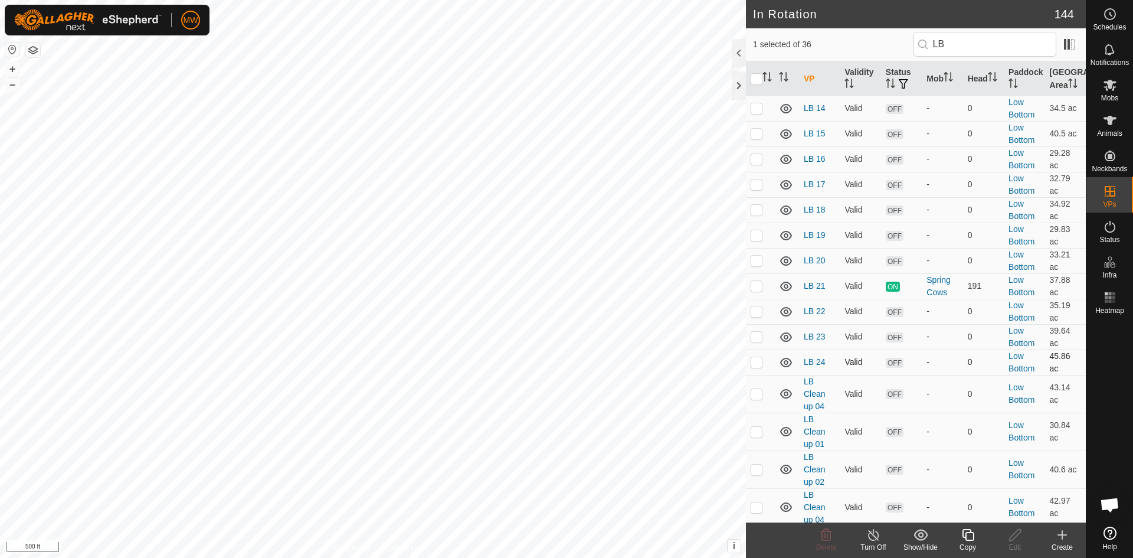
click at [762, 363] on td at bounding box center [760, 361] width 28 height 25
checkbox input "true"
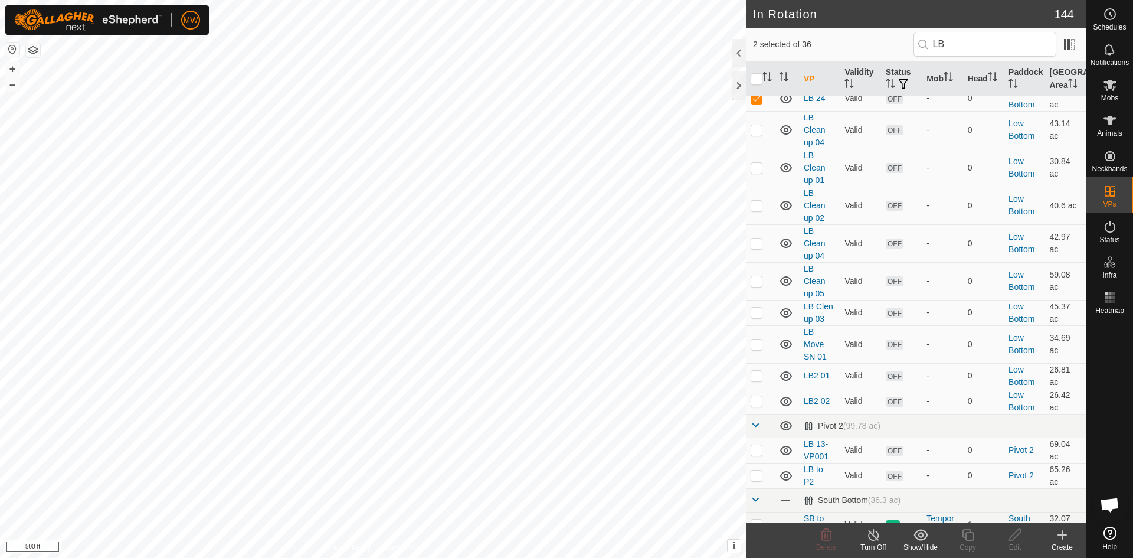
scroll to position [633, 0]
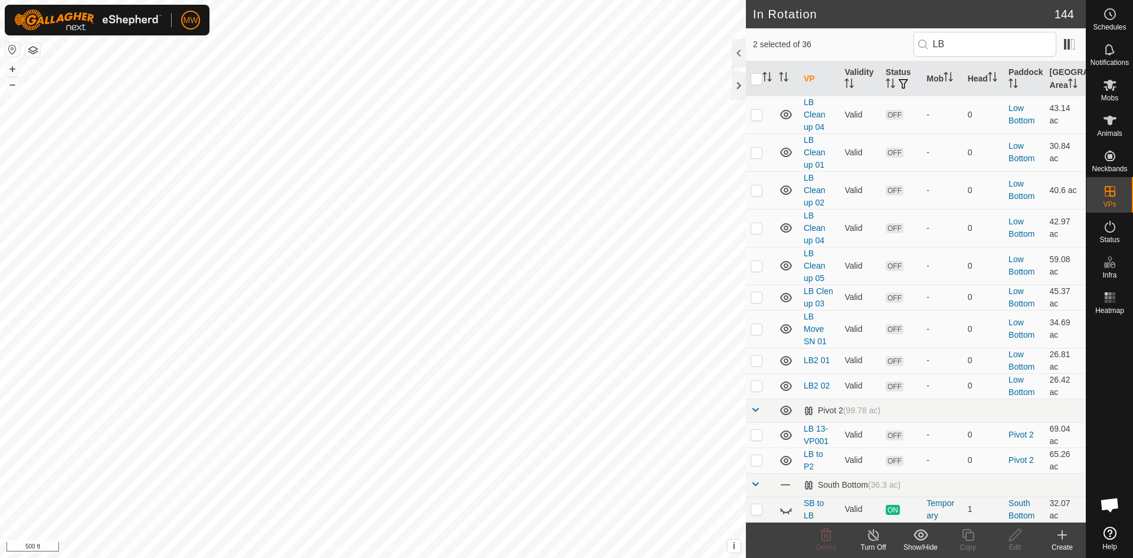
click at [1066, 536] on icon at bounding box center [1062, 535] width 14 height 14
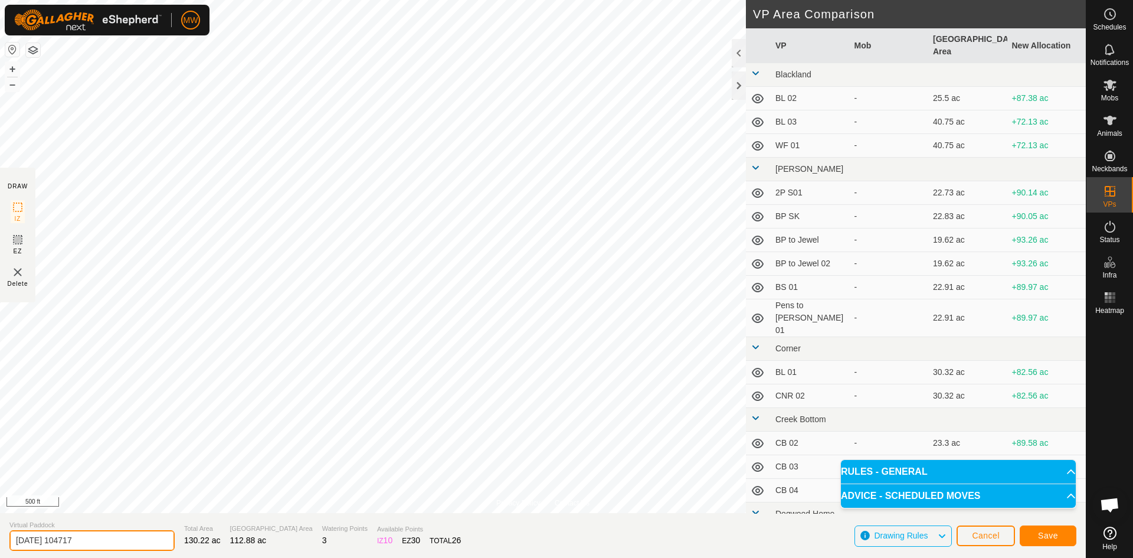
drag, startPoint x: 117, startPoint y: 544, endPoint x: 0, endPoint y: 514, distance: 120.6
click at [0, 517] on section "Virtual Paddock [DATE] 104717 Total Area 130.22 ac Grazing Area 112.88 ac Water…" at bounding box center [543, 535] width 1086 height 45
type input "lLB COMPLETE"
click at [1044, 536] on span "Save" at bounding box center [1048, 534] width 20 height 9
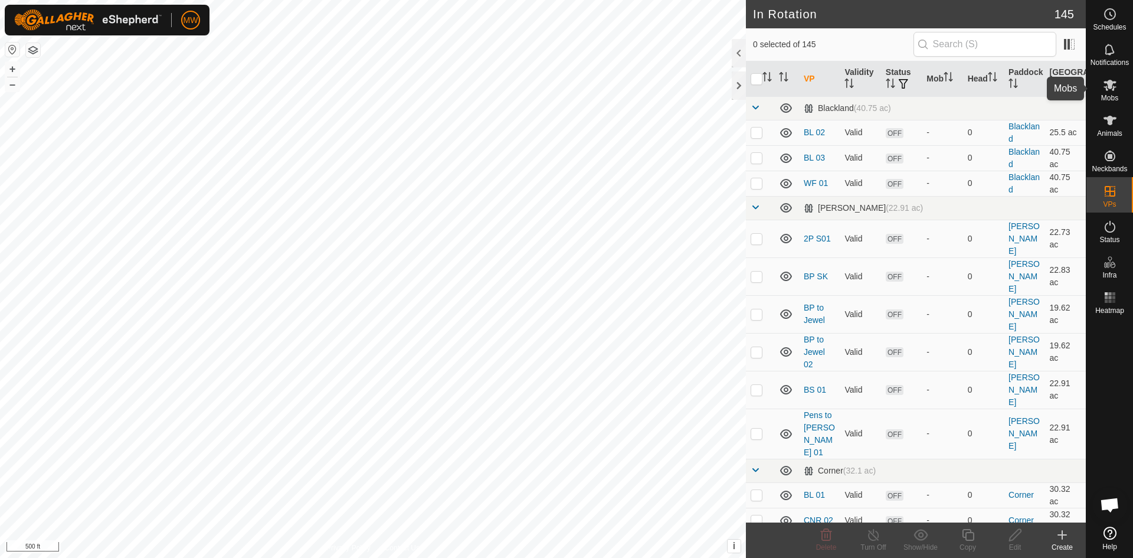
click at [1108, 94] on span "Mobs" at bounding box center [1109, 97] width 17 height 7
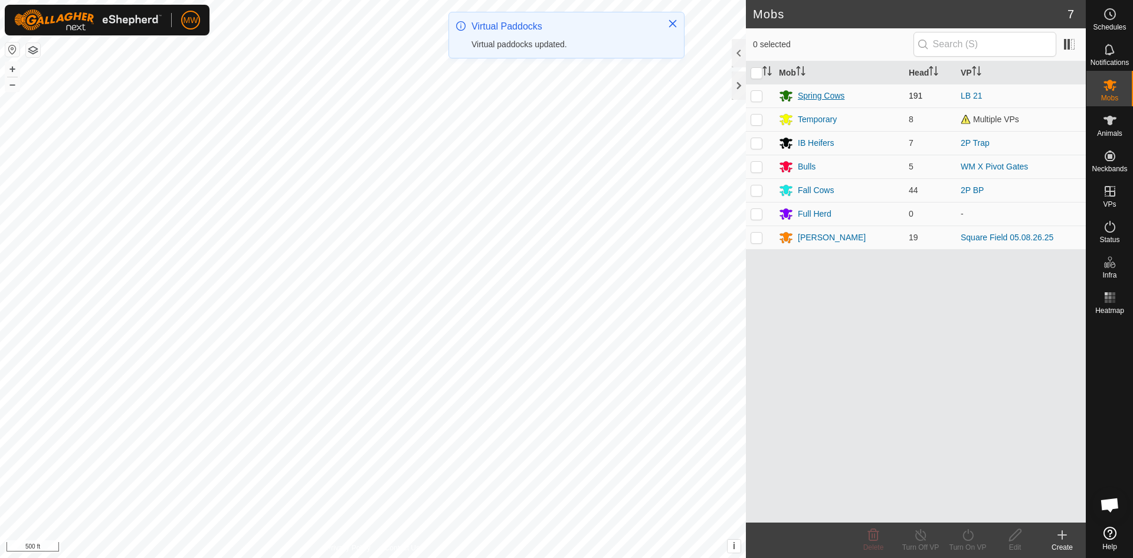
click at [817, 94] on div "Spring Cows" at bounding box center [821, 96] width 47 height 12
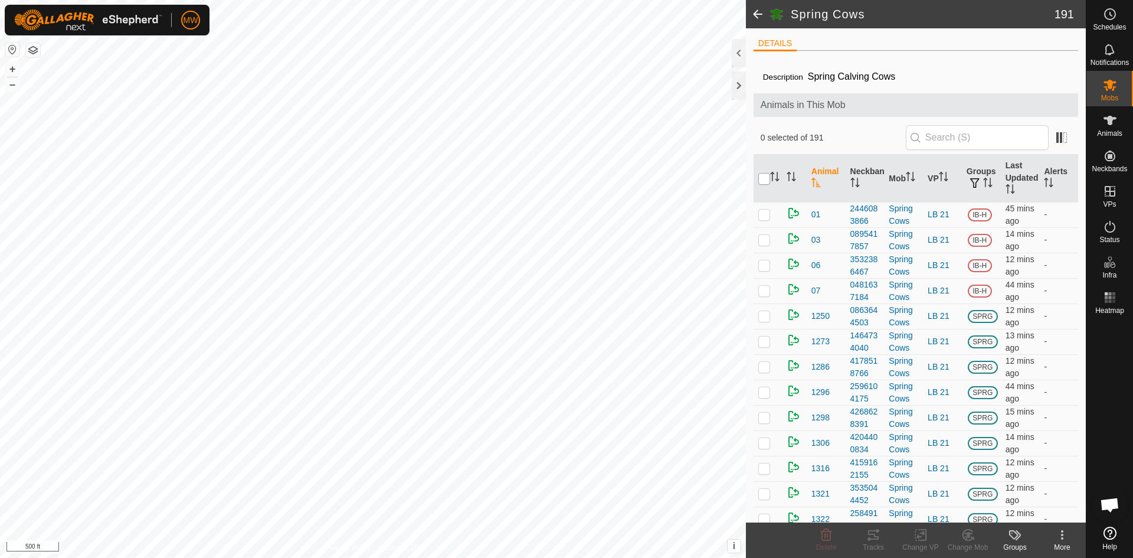
click at [765, 178] on input "checkbox" at bounding box center [764, 179] width 12 height 12
checkbox input "true"
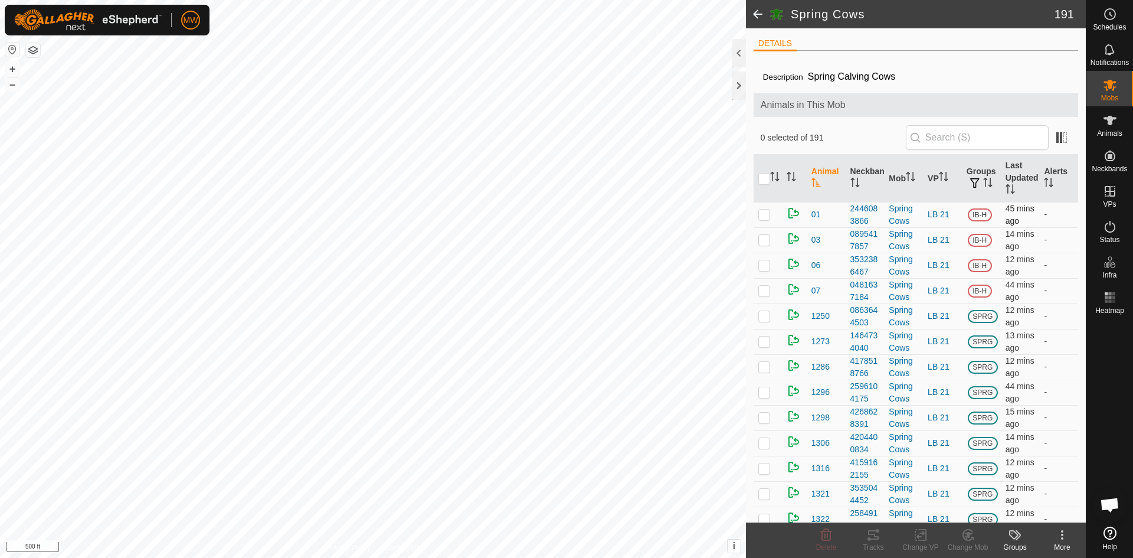
checkbox input "true"
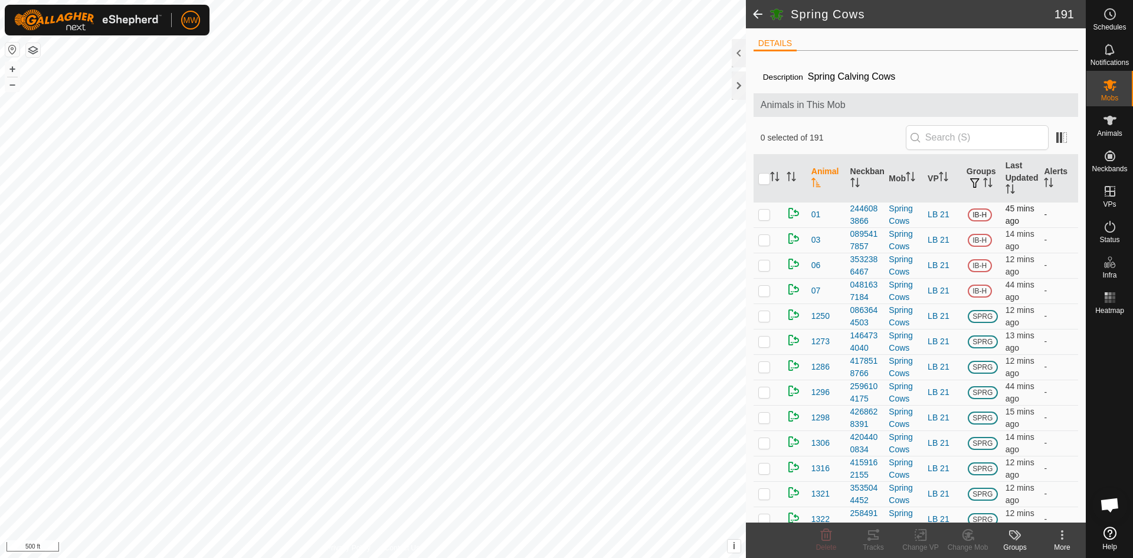
checkbox input "true"
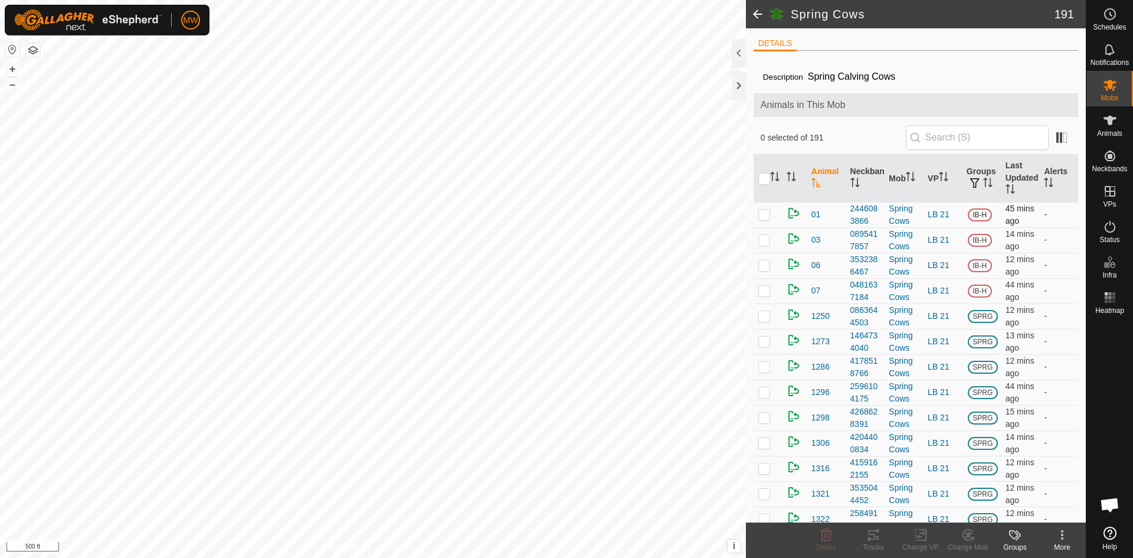
checkbox input "true"
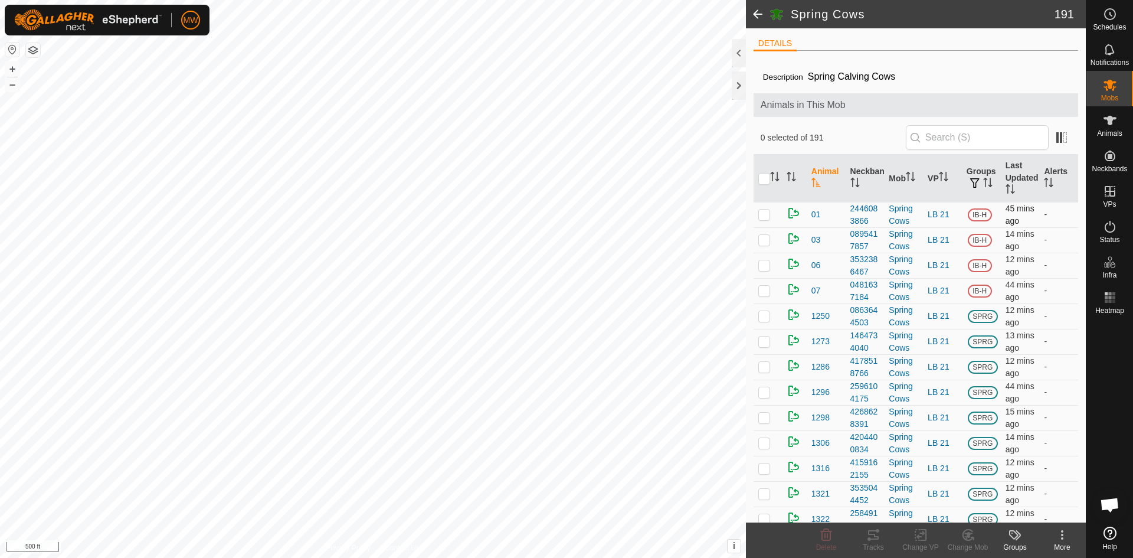
checkbox input "true"
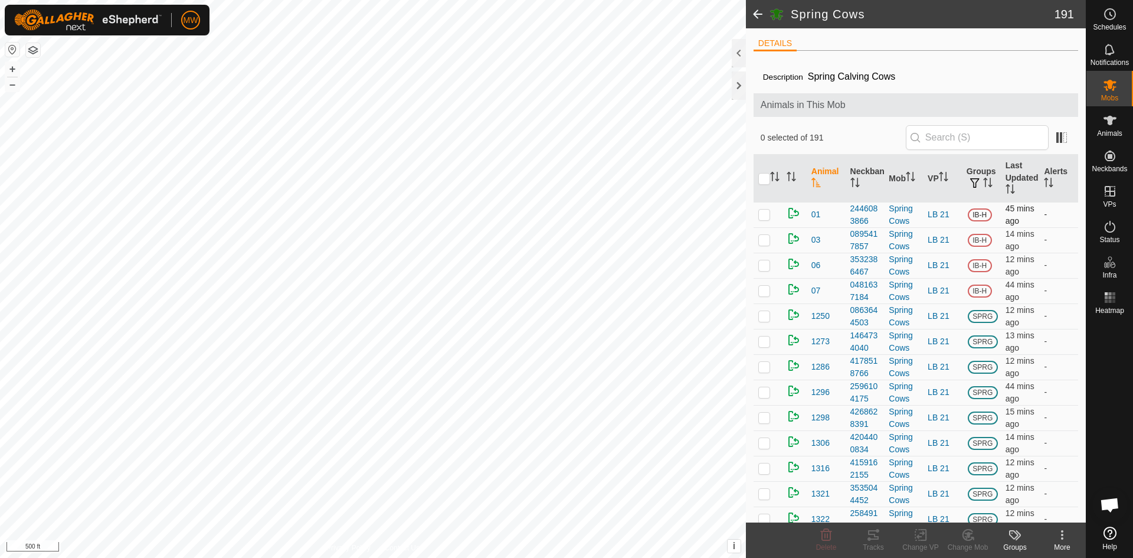
checkbox input "true"
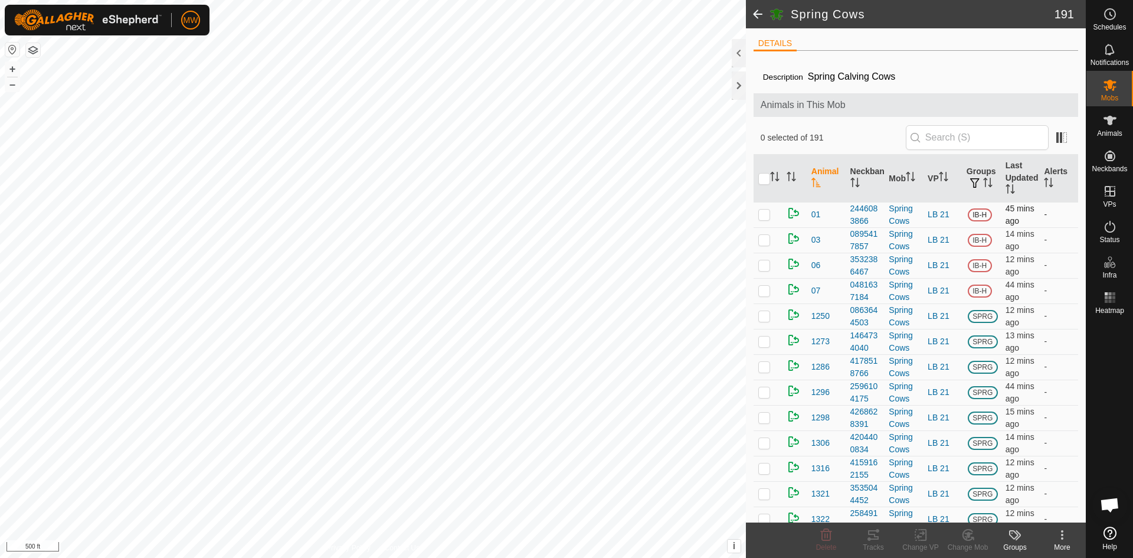
checkbox input "true"
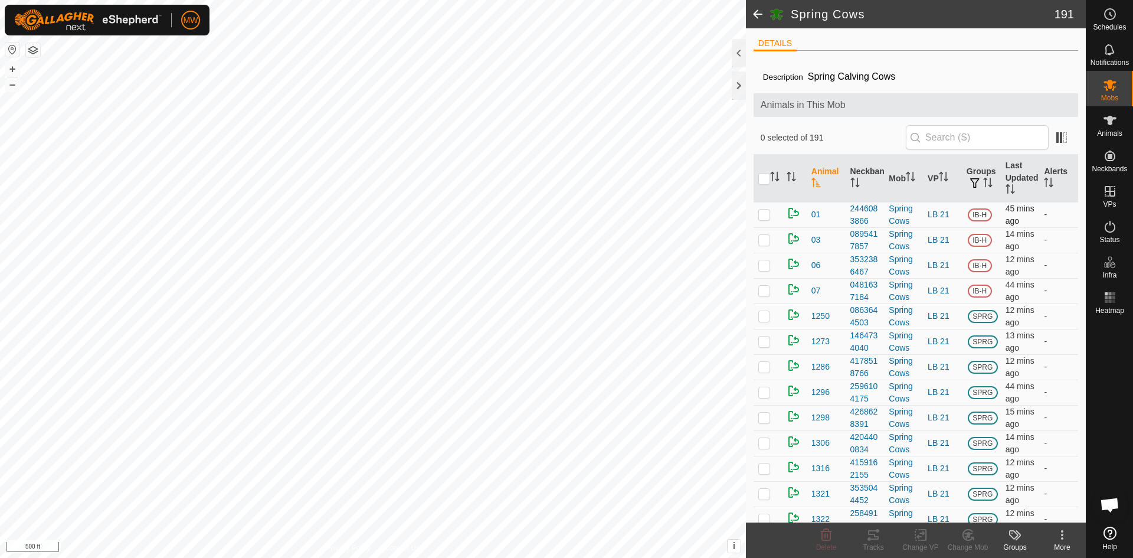
checkbox input "true"
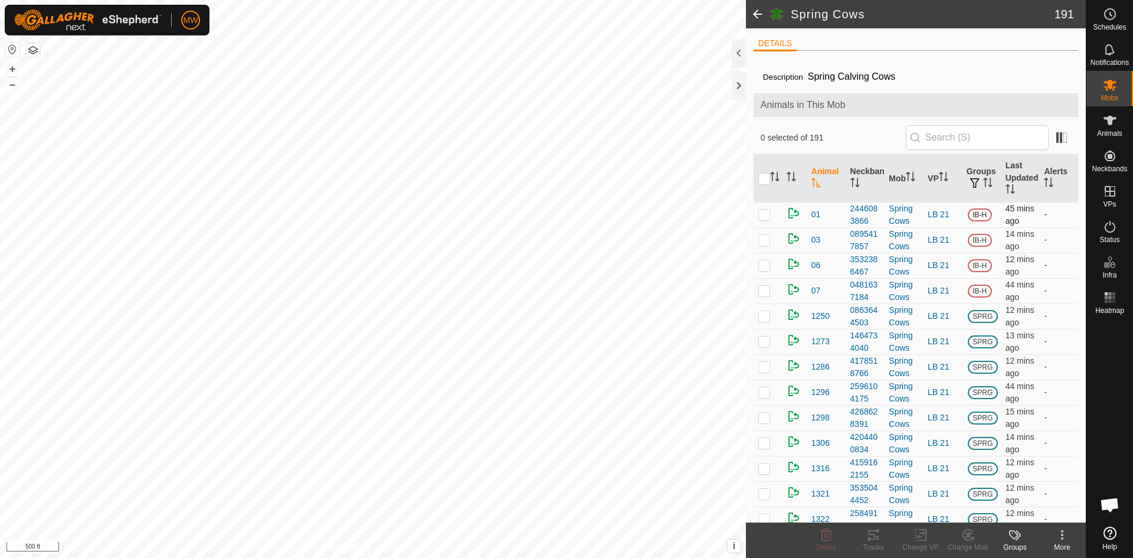
checkbox input "true"
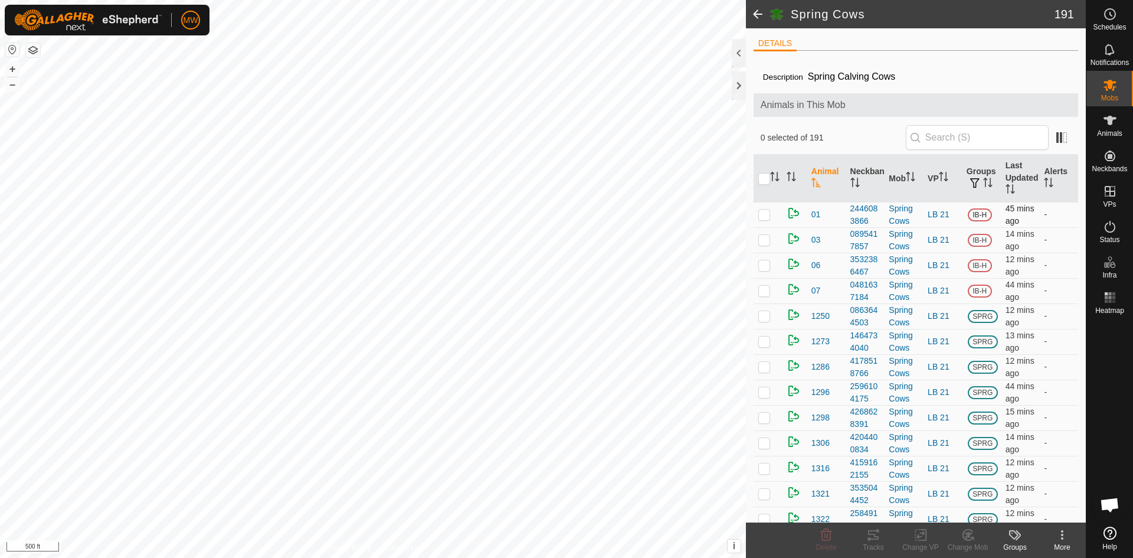
checkbox input "true"
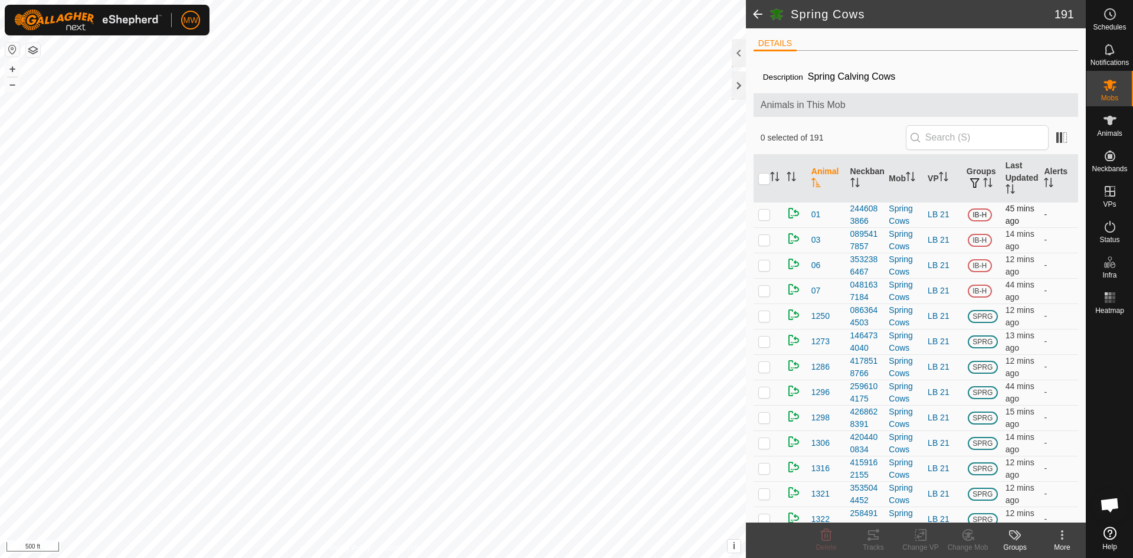
checkbox input "true"
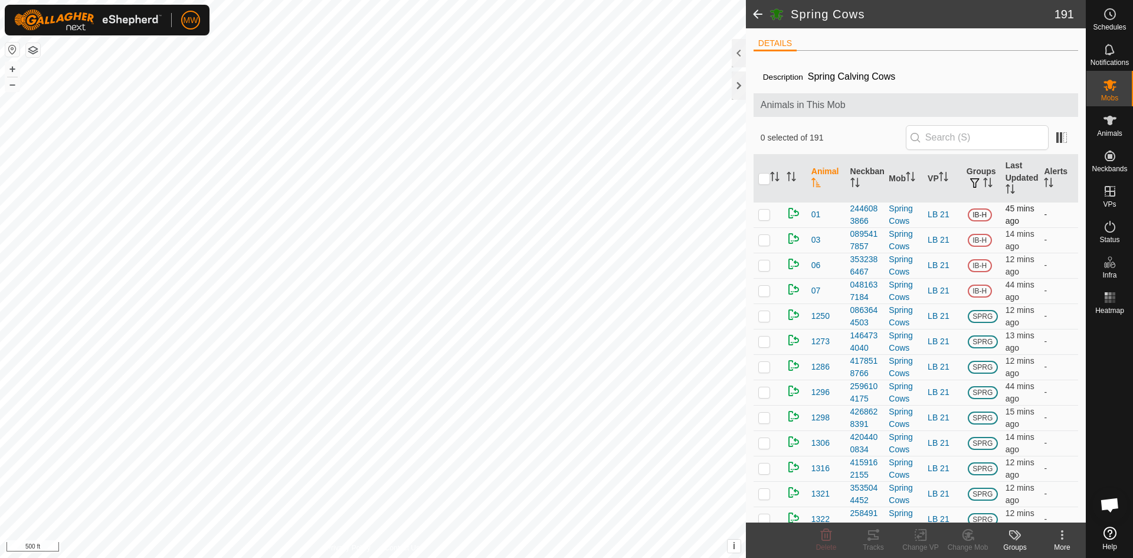
checkbox input "true"
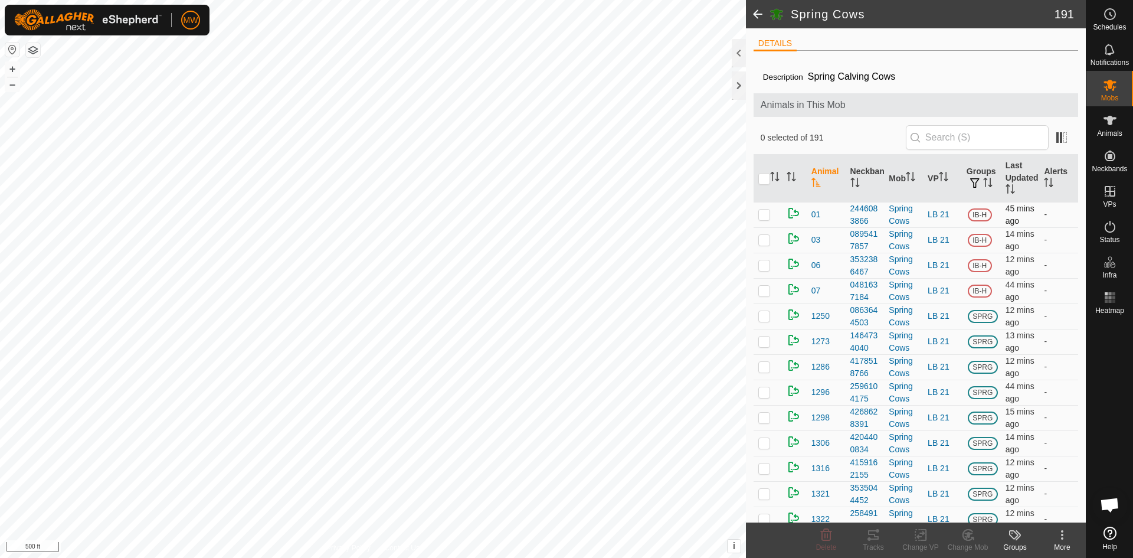
checkbox input "true"
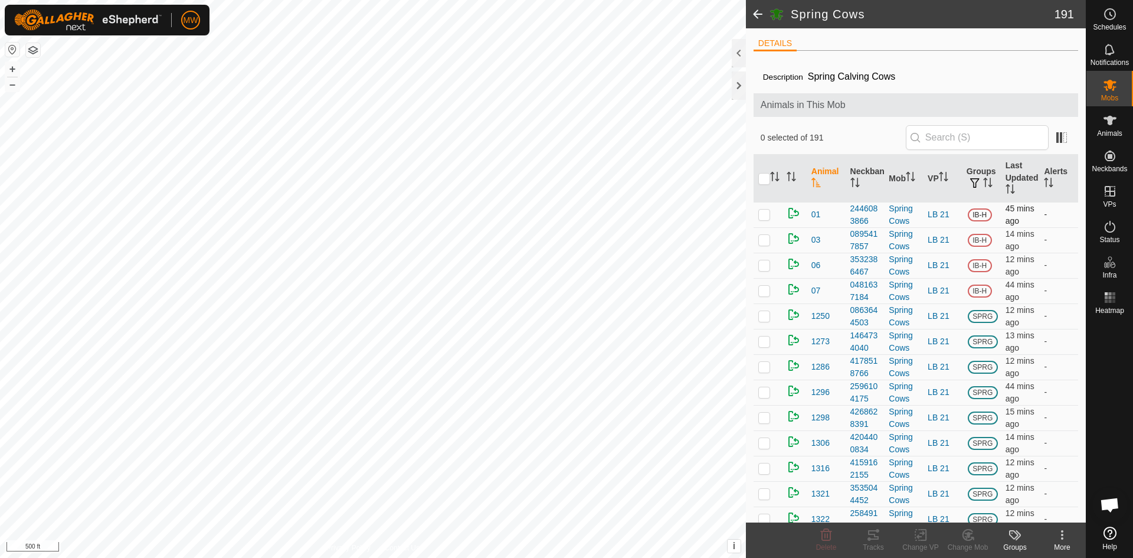
checkbox input "true"
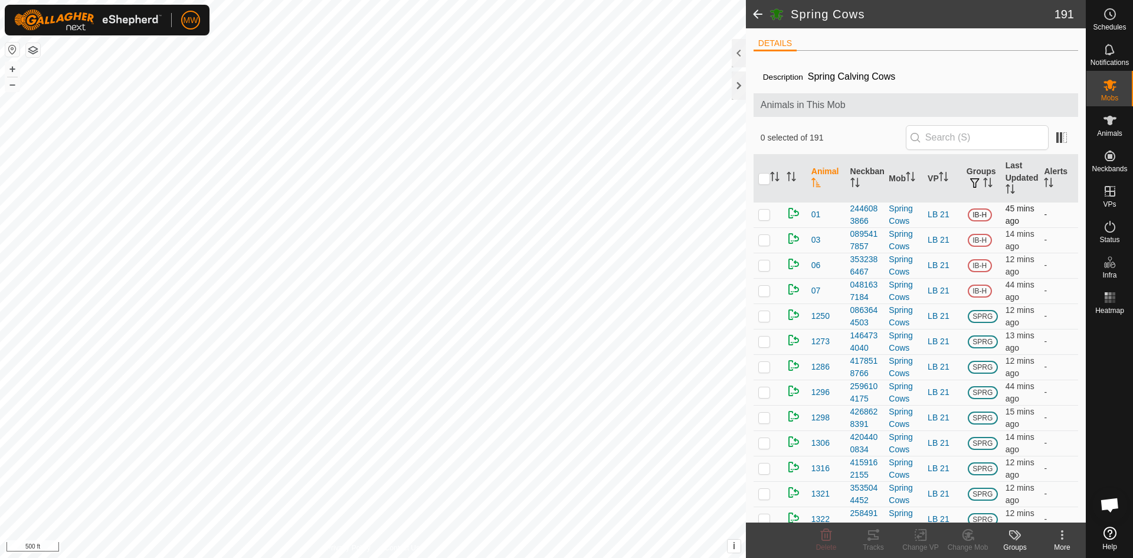
checkbox input "true"
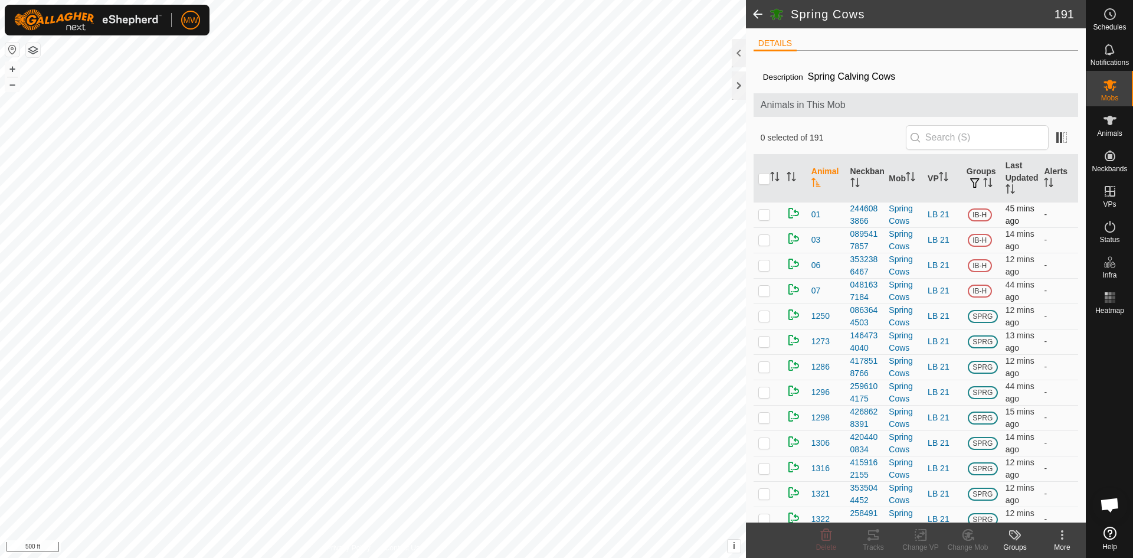
checkbox input "true"
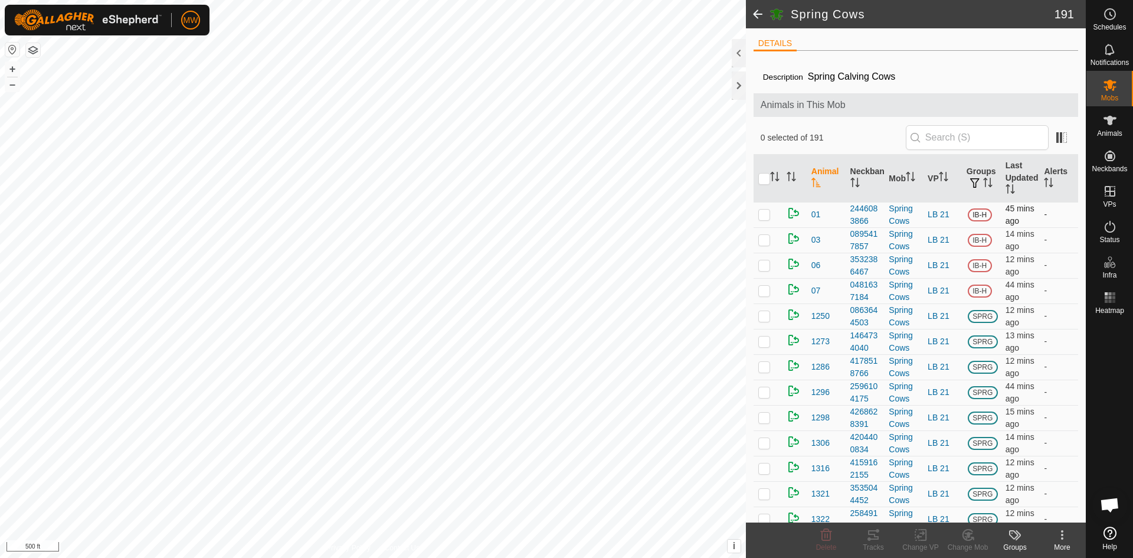
checkbox input "true"
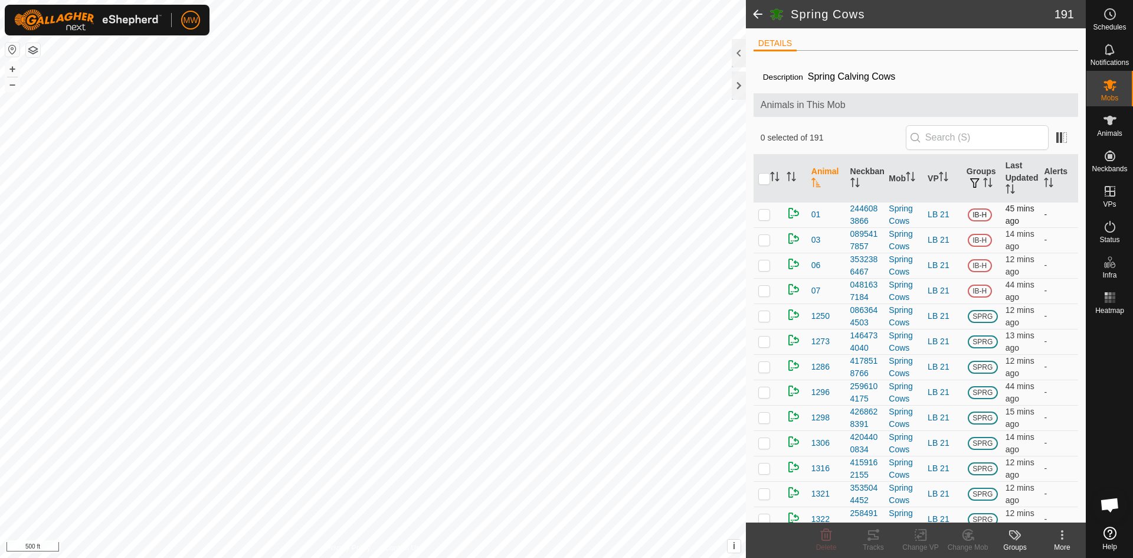
checkbox input "true"
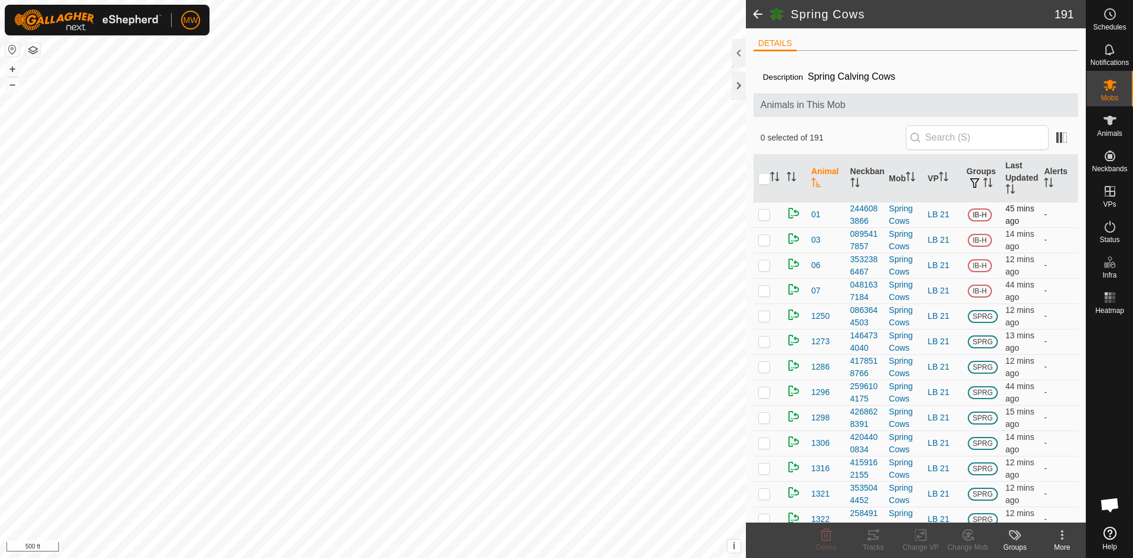
checkbox input "true"
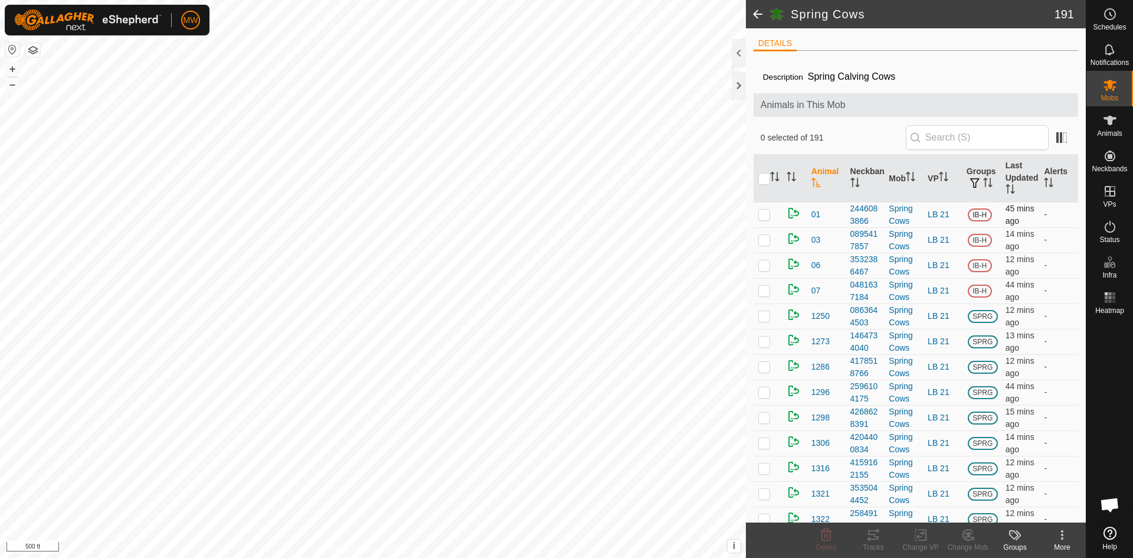
checkbox input "true"
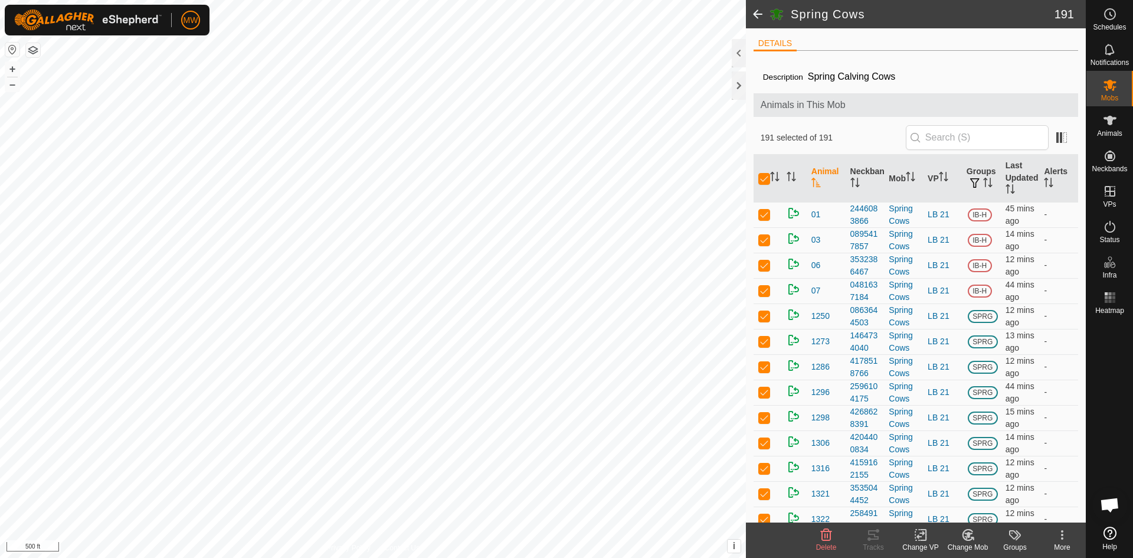
click at [921, 533] on icon at bounding box center [920, 535] width 8 height 8
click at [944, 481] on link "Choose VP..." at bounding box center [955, 484] width 117 height 24
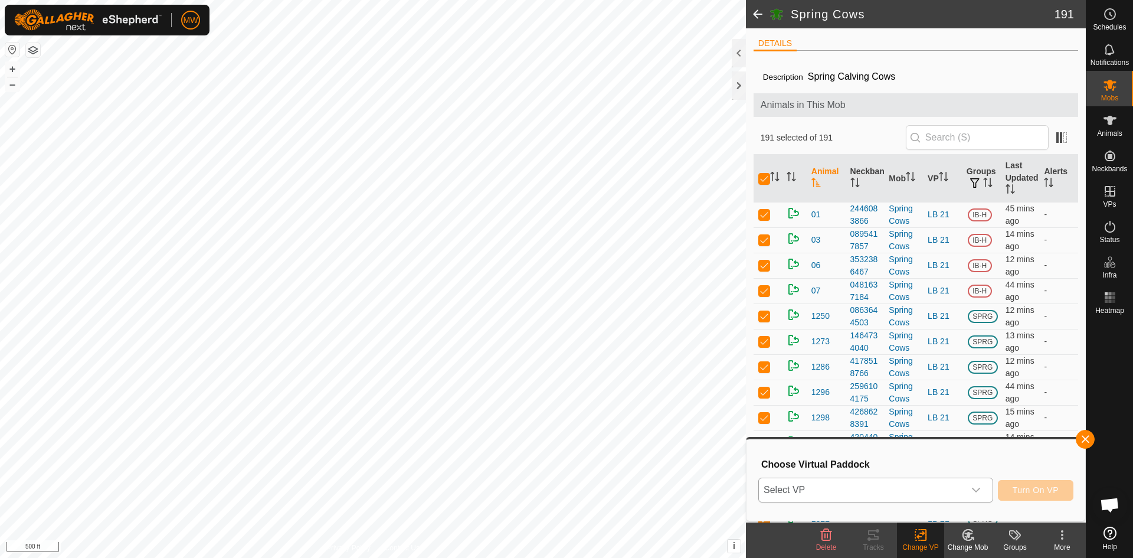
click at [980, 492] on icon "dropdown trigger" at bounding box center [975, 489] width 9 height 9
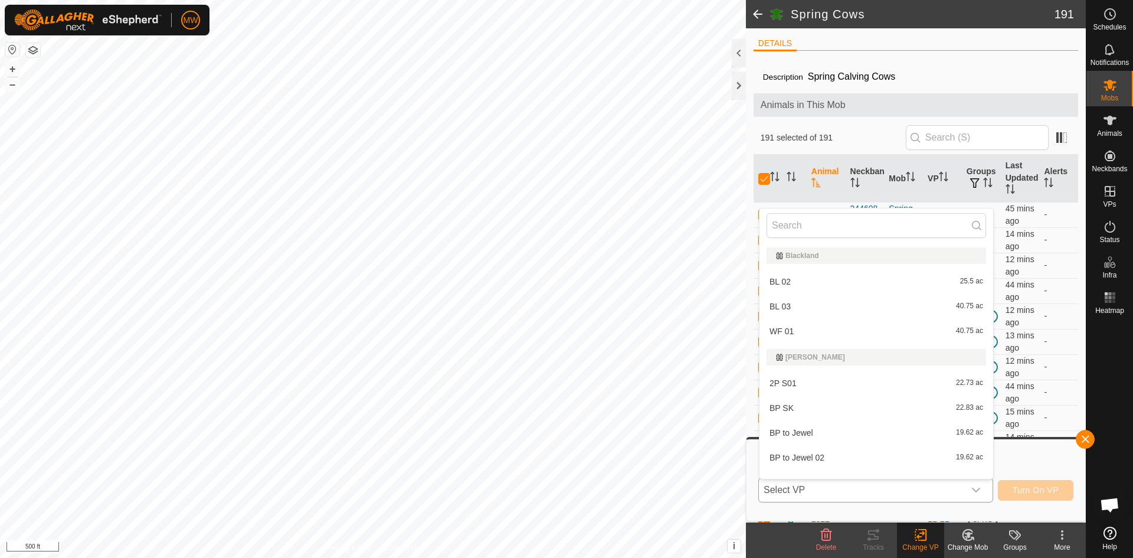
scroll to position [15, 0]
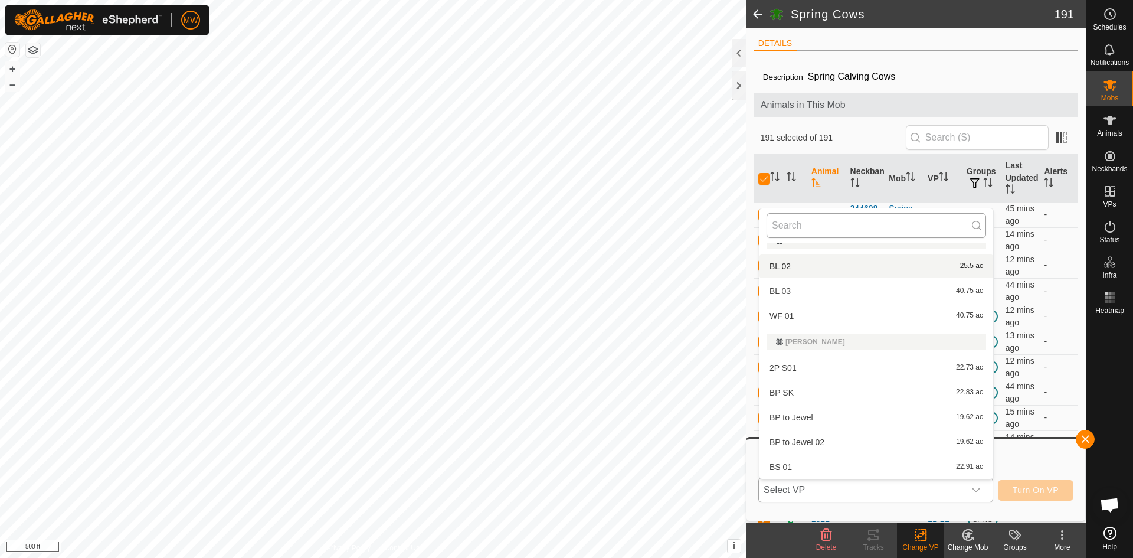
click at [817, 226] on input "text" at bounding box center [876, 225] width 220 height 25
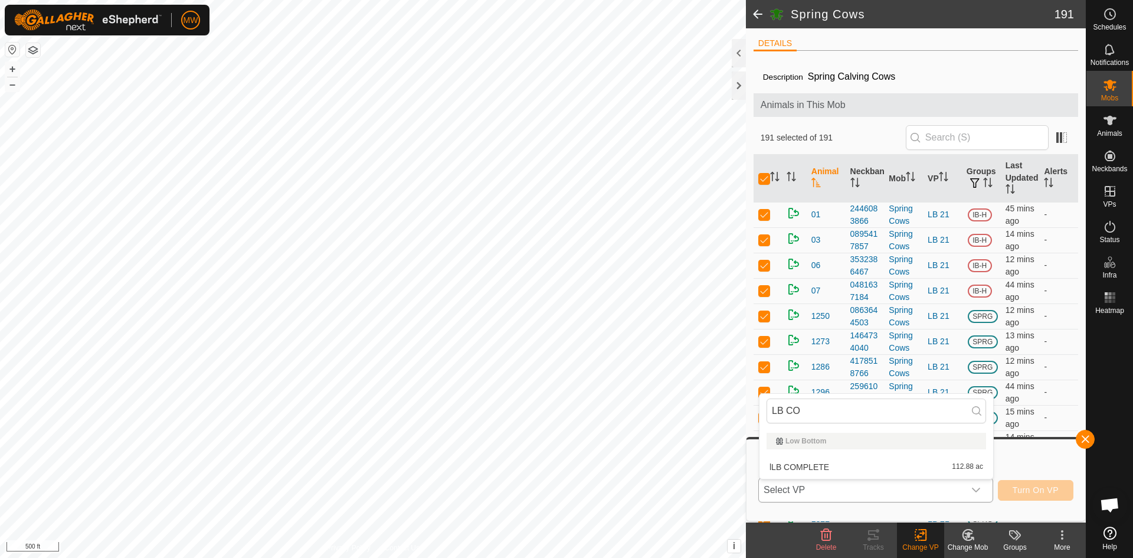
click at [778, 469] on li "lLB COMPLETE 112.88 ac" at bounding box center [876, 467] width 234 height 24
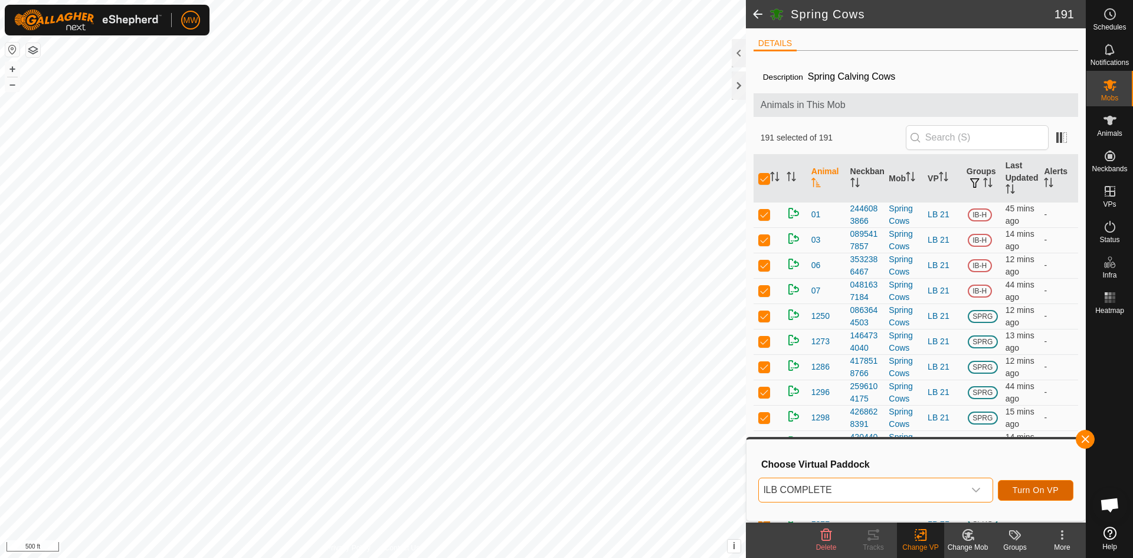
click at [1035, 492] on span "Turn On VP" at bounding box center [1036, 489] width 46 height 9
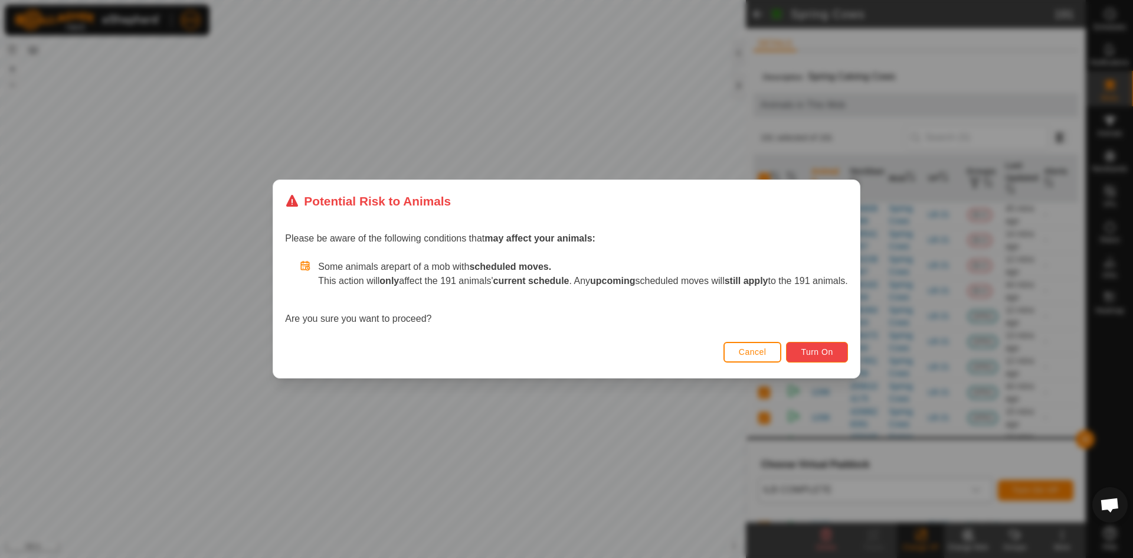
click at [832, 349] on span "Turn On" at bounding box center [817, 351] width 32 height 9
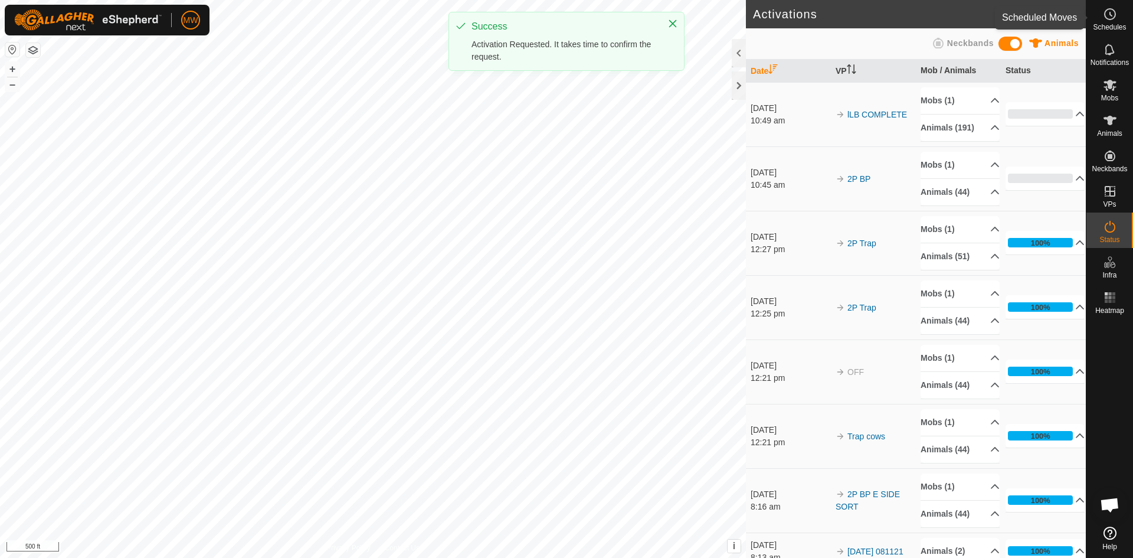
click at [1110, 13] on icon at bounding box center [1111, 14] width 2 height 4
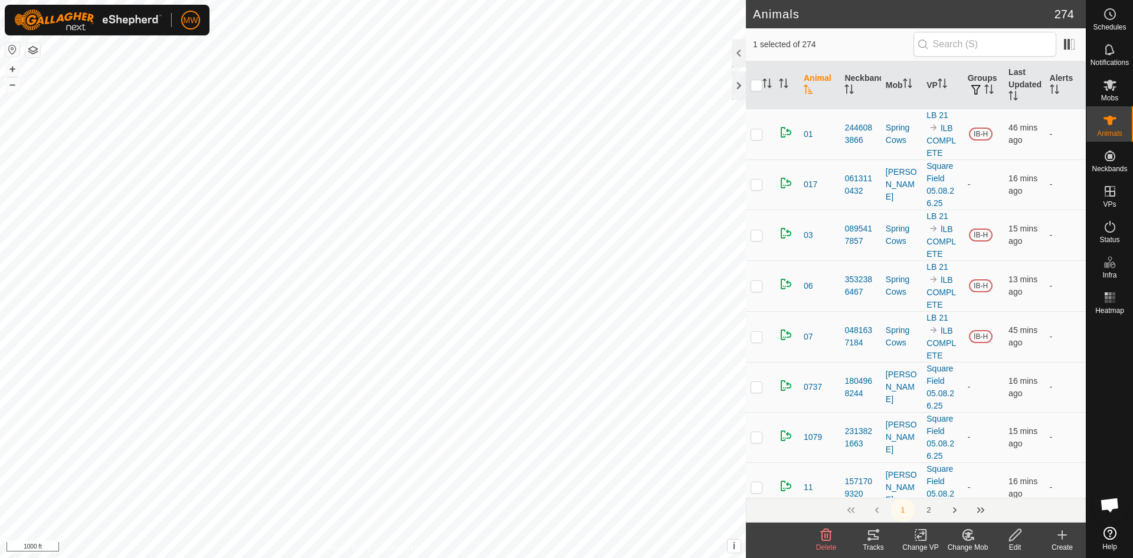
click at [1062, 532] on icon at bounding box center [1062, 534] width 0 height 8
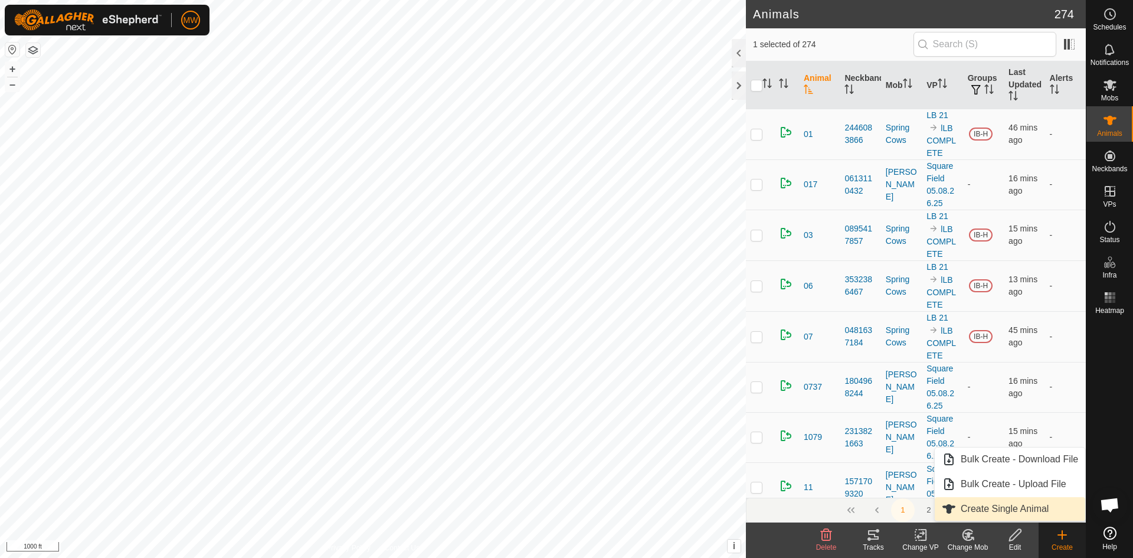
click at [1011, 510] on link "Create Single Animal" at bounding box center [1010, 509] width 150 height 24
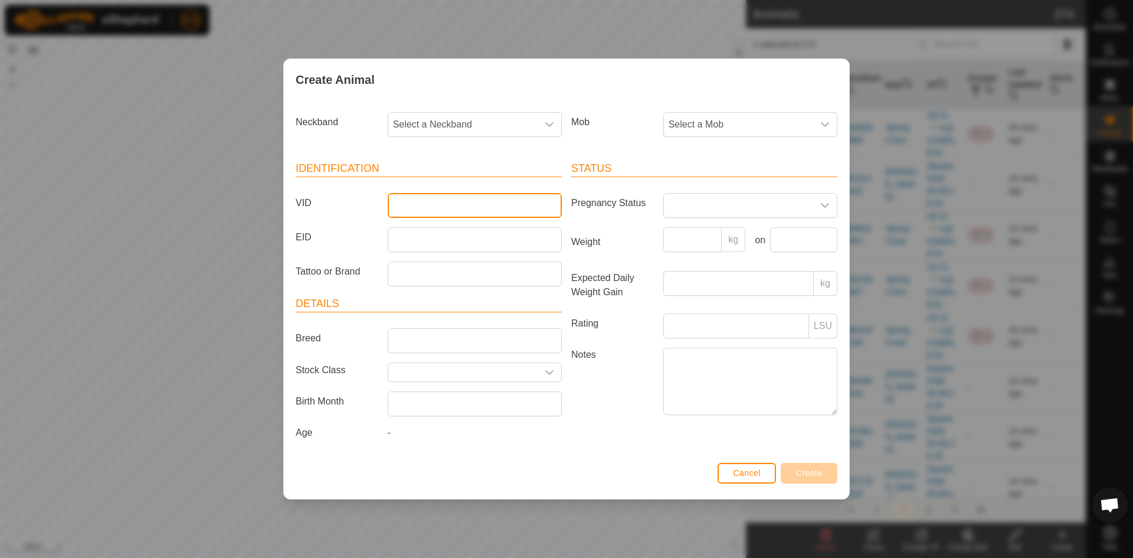
click at [405, 210] on input "VID" at bounding box center [475, 205] width 174 height 25
click at [821, 123] on icon "dropdown trigger" at bounding box center [824, 124] width 9 height 9
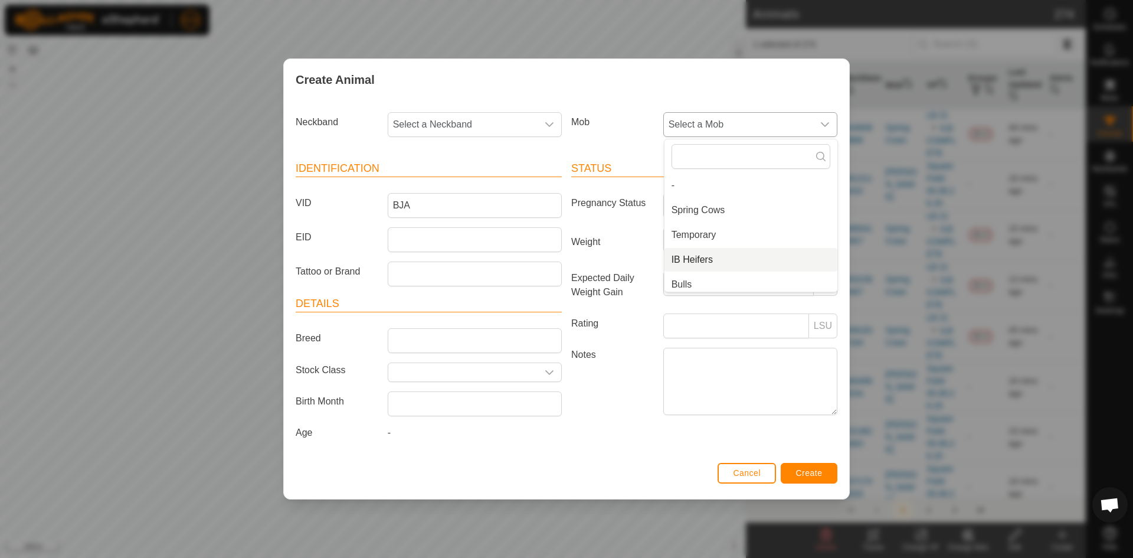
scroll to position [5, 0]
click at [689, 276] on li "Bulls" at bounding box center [750, 280] width 173 height 24
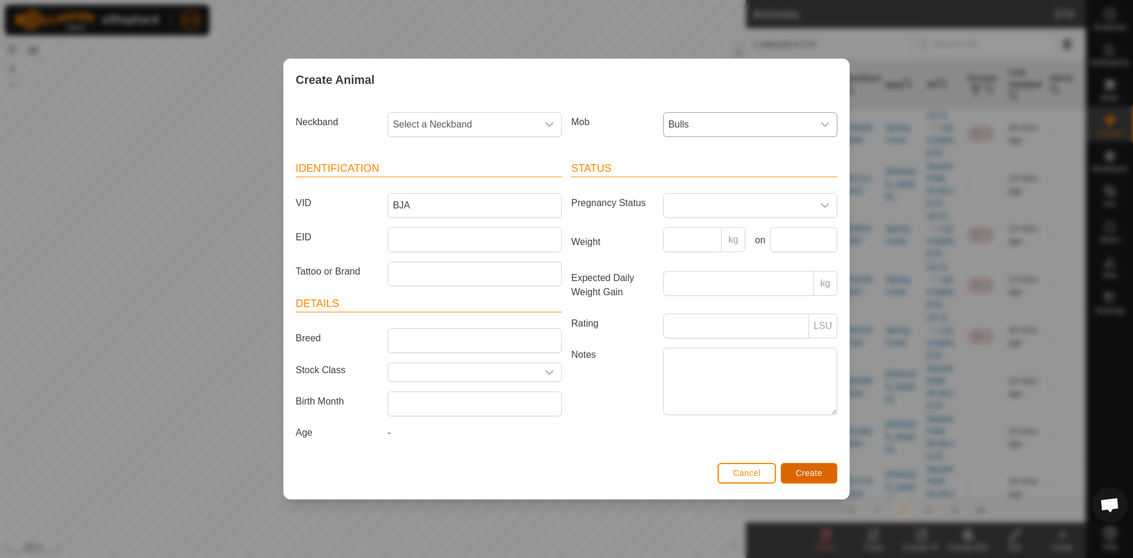
click at [808, 476] on span "Create" at bounding box center [809, 472] width 27 height 9
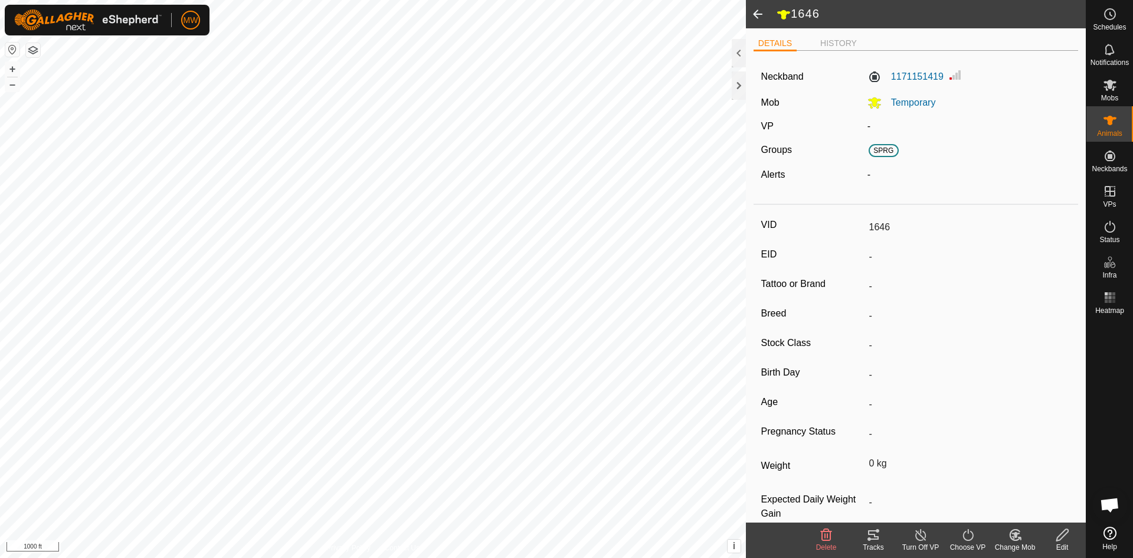
click at [1057, 533] on icon at bounding box center [1062, 535] width 15 height 14
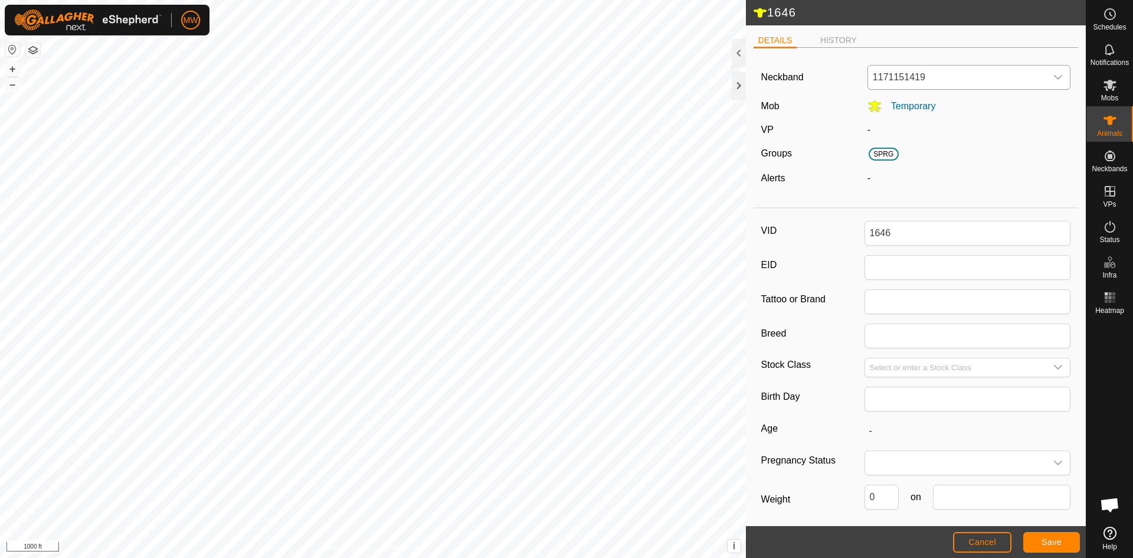
click at [1053, 77] on icon "dropdown trigger" at bounding box center [1057, 77] width 9 height 9
click at [881, 140] on li "Unfit" at bounding box center [967, 138] width 196 height 24
click at [1053, 540] on span "Save" at bounding box center [1051, 541] width 20 height 9
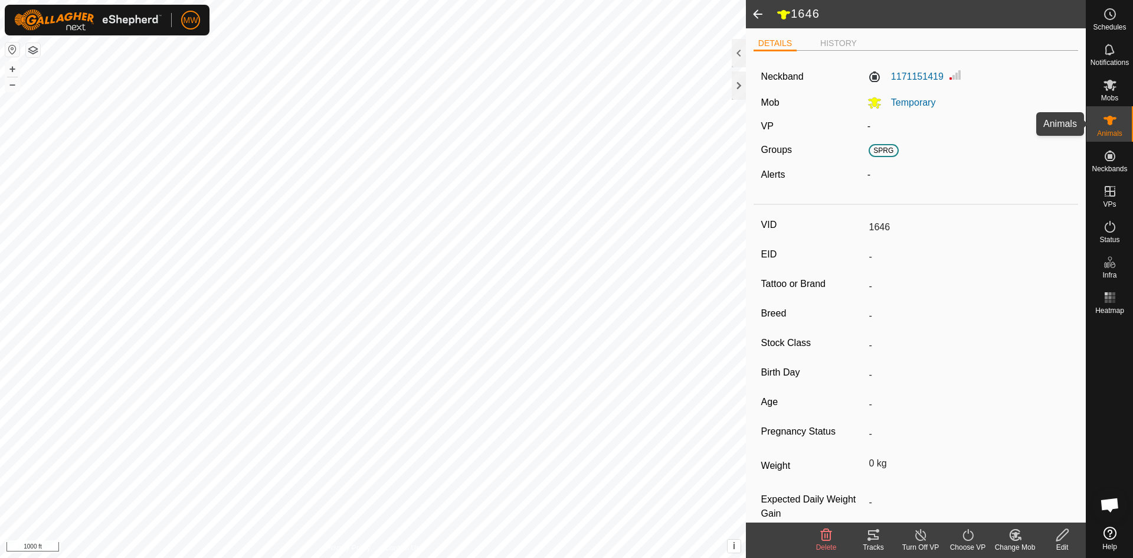
click at [1109, 120] on icon at bounding box center [1109, 120] width 13 height 9
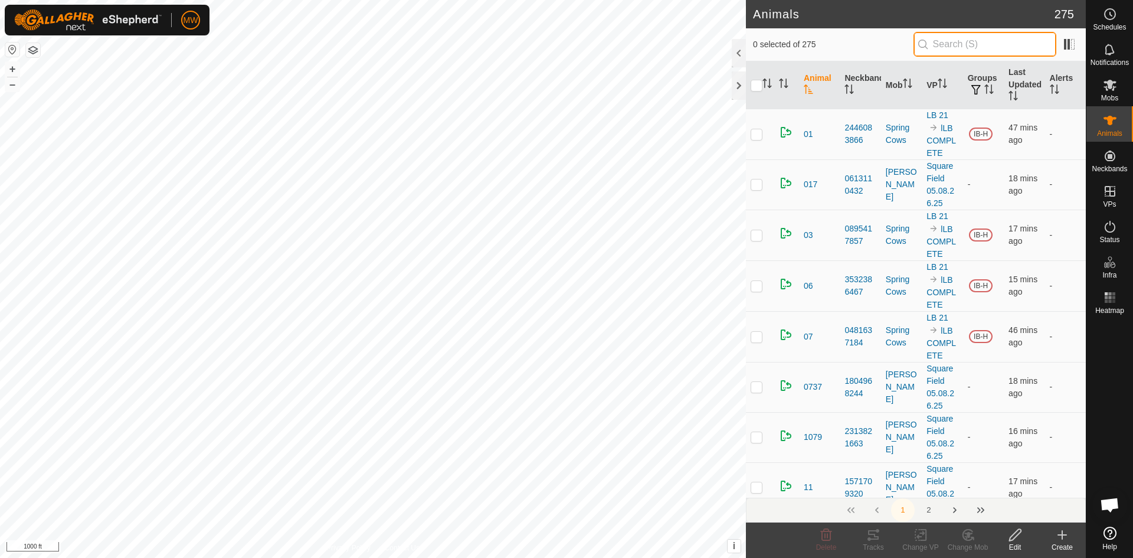
click at [948, 50] on input "text" at bounding box center [984, 44] width 143 height 25
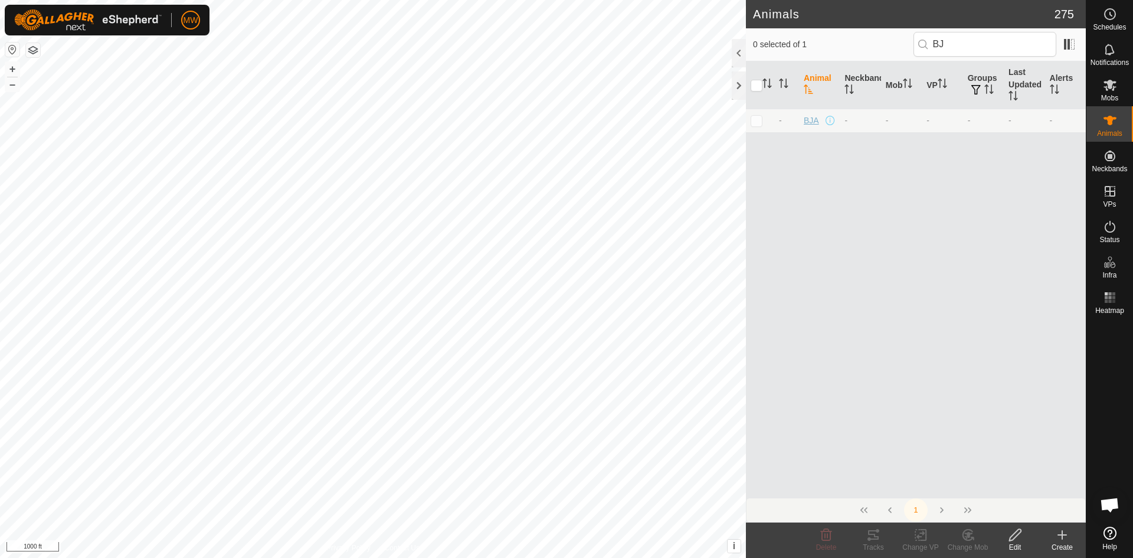
click at [810, 118] on span "BJA" at bounding box center [811, 120] width 15 height 12
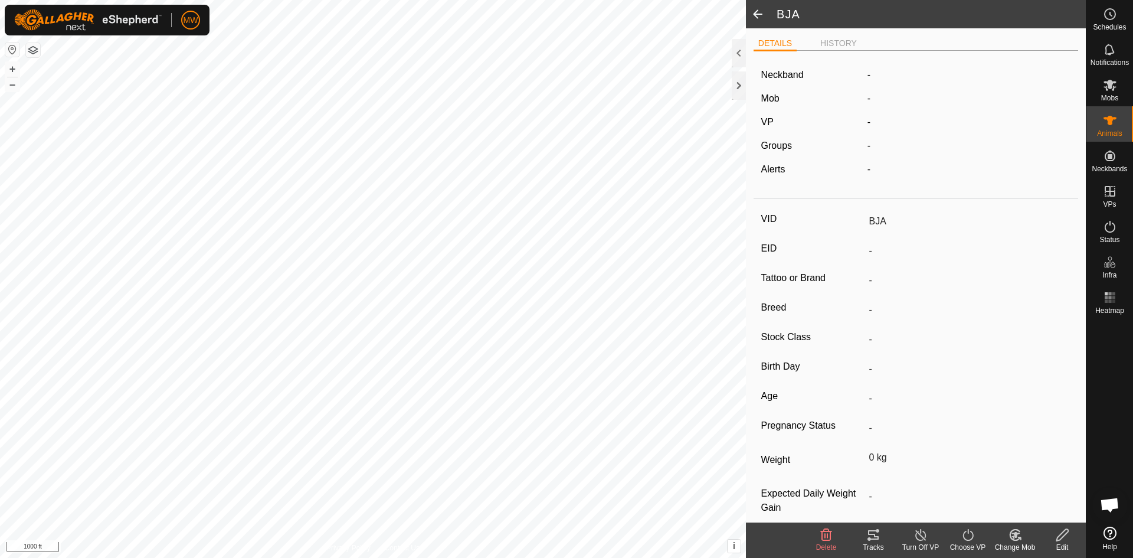
click at [1062, 533] on icon at bounding box center [1062, 535] width 12 height 12
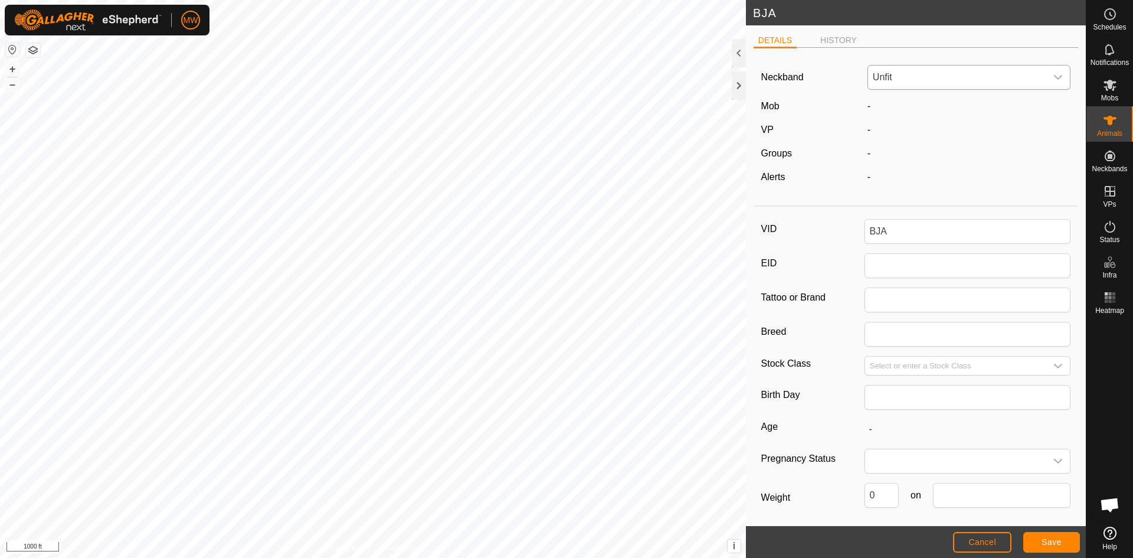
click at [1053, 77] on icon "dropdown trigger" at bounding box center [1057, 77] width 9 height 9
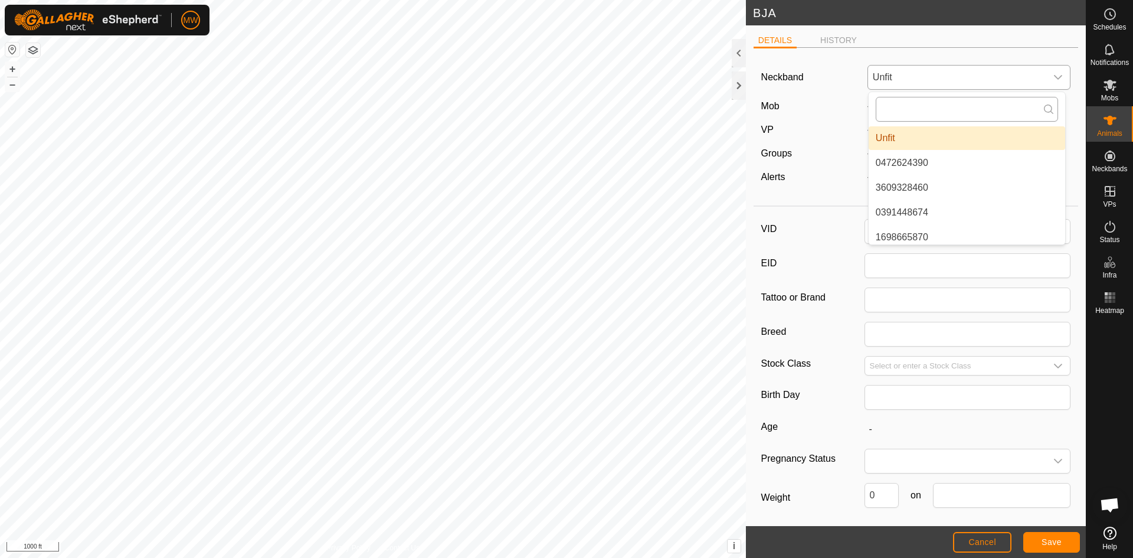
click at [929, 111] on input "text" at bounding box center [967, 109] width 182 height 25
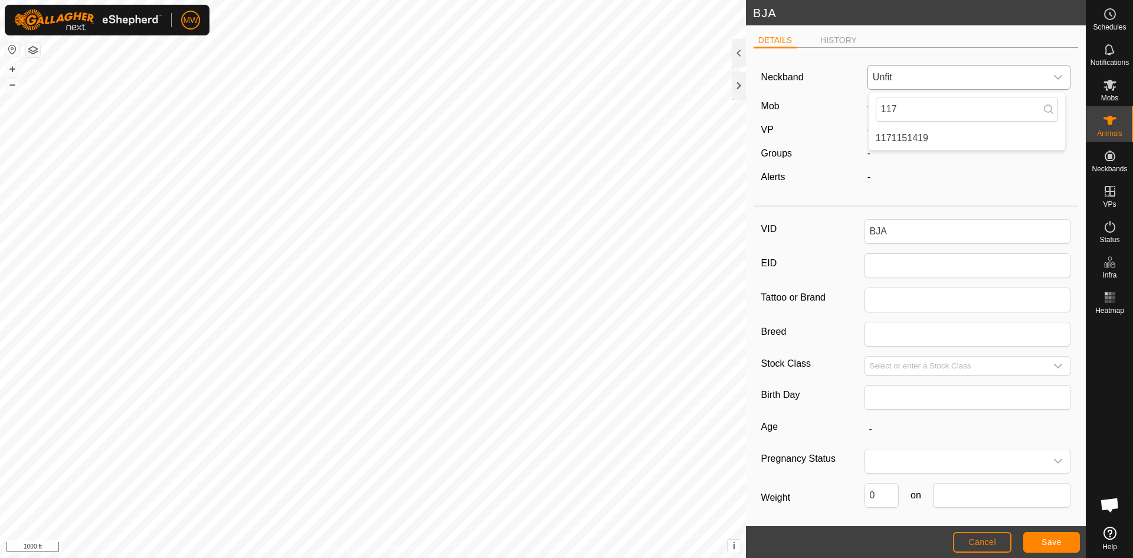
click at [920, 137] on li "1171151419" at bounding box center [967, 138] width 196 height 24
click at [1035, 540] on button "Save" at bounding box center [1051, 542] width 57 height 21
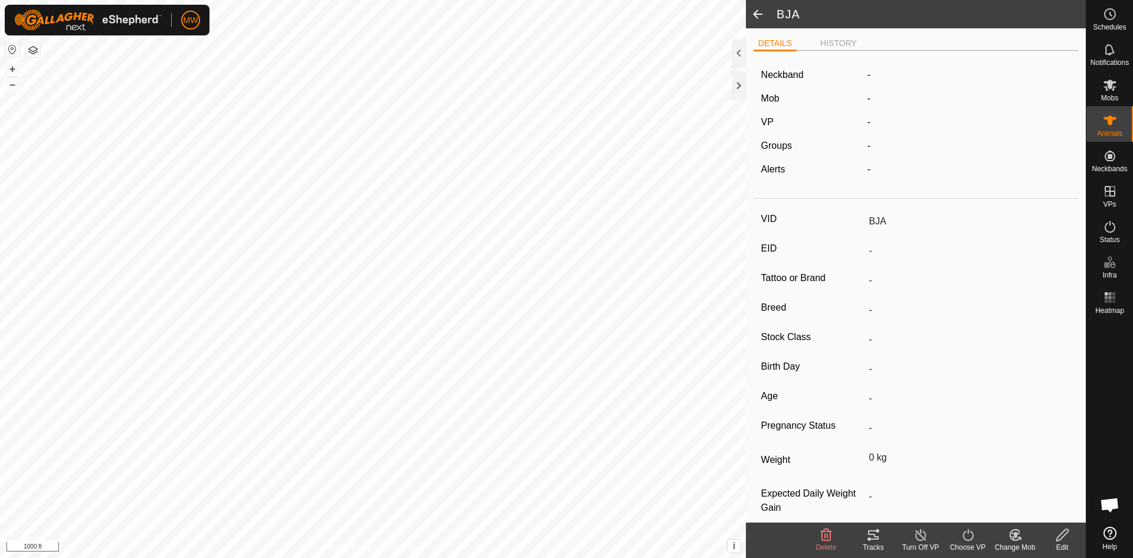
click at [1015, 529] on icon at bounding box center [1015, 534] width 10 height 11
click at [1031, 484] on link "Choose Mob..." at bounding box center [1050, 484] width 117 height 24
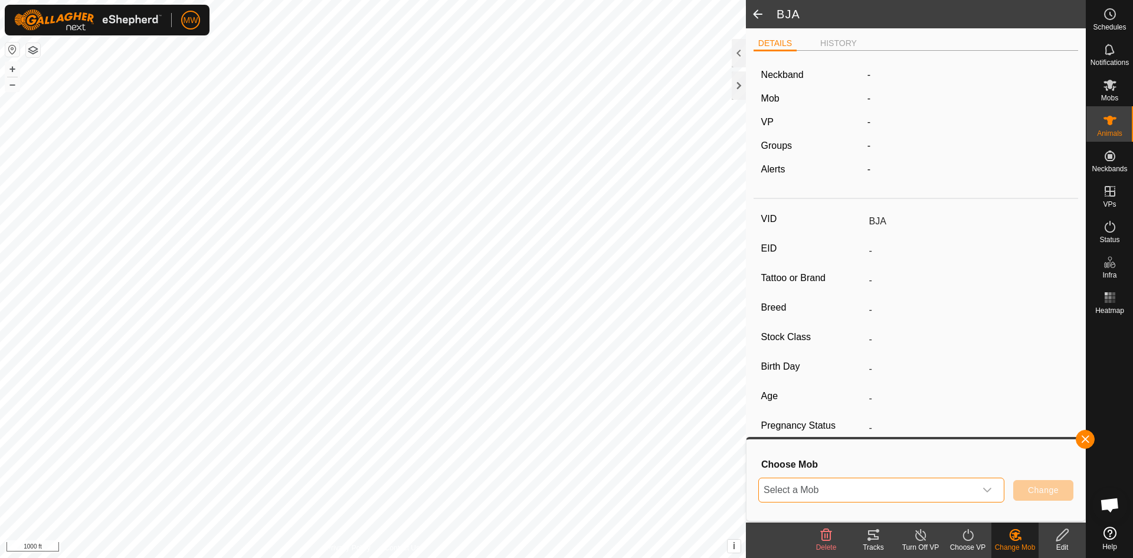
click at [807, 489] on span "Select a Mob" at bounding box center [867, 490] width 217 height 24
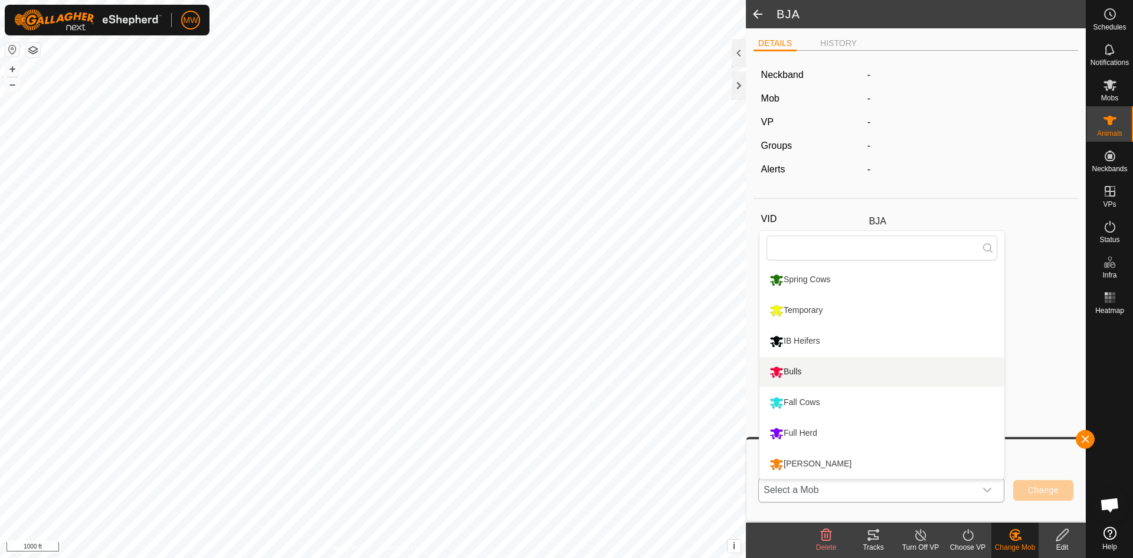
click at [789, 368] on li "Bulls" at bounding box center [881, 372] width 245 height 30
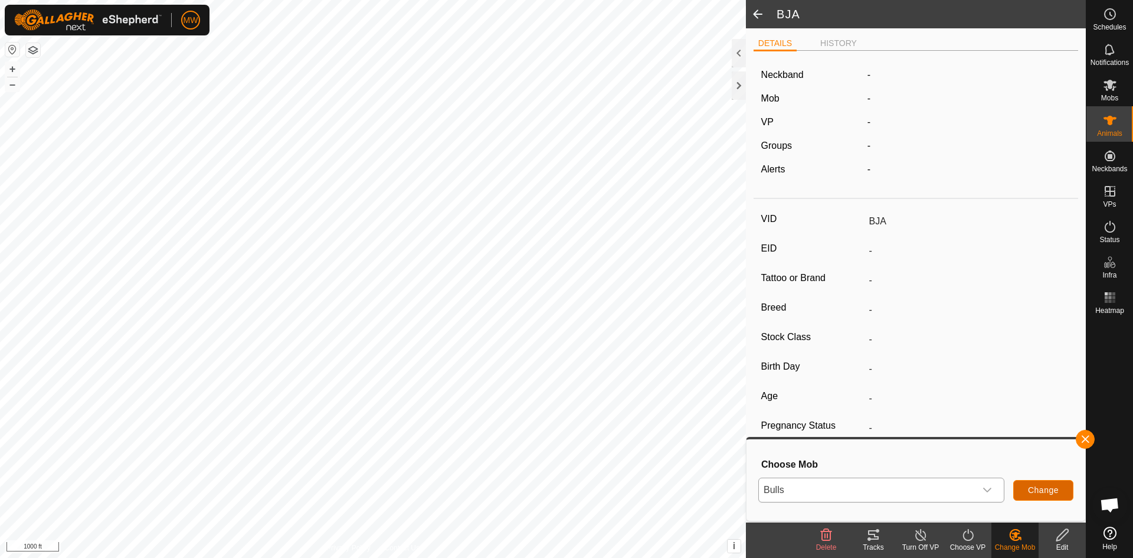
click at [1041, 493] on span "Change" at bounding box center [1043, 489] width 31 height 9
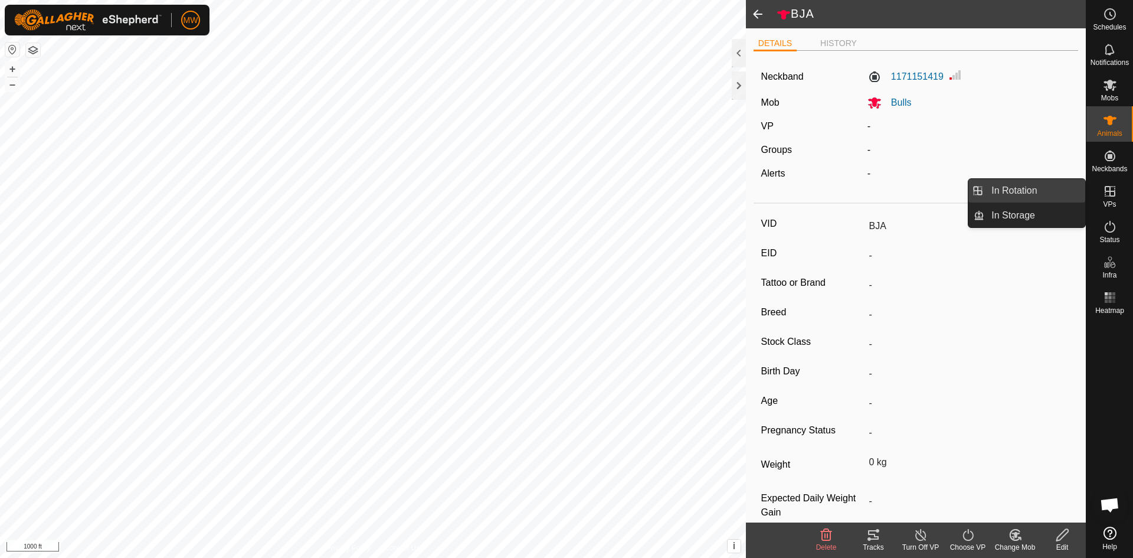
drag, startPoint x: 1078, startPoint y: 194, endPoint x: 1039, endPoint y: 194, distance: 39.5
click at [1039, 194] on link "In Rotation" at bounding box center [1034, 191] width 101 height 24
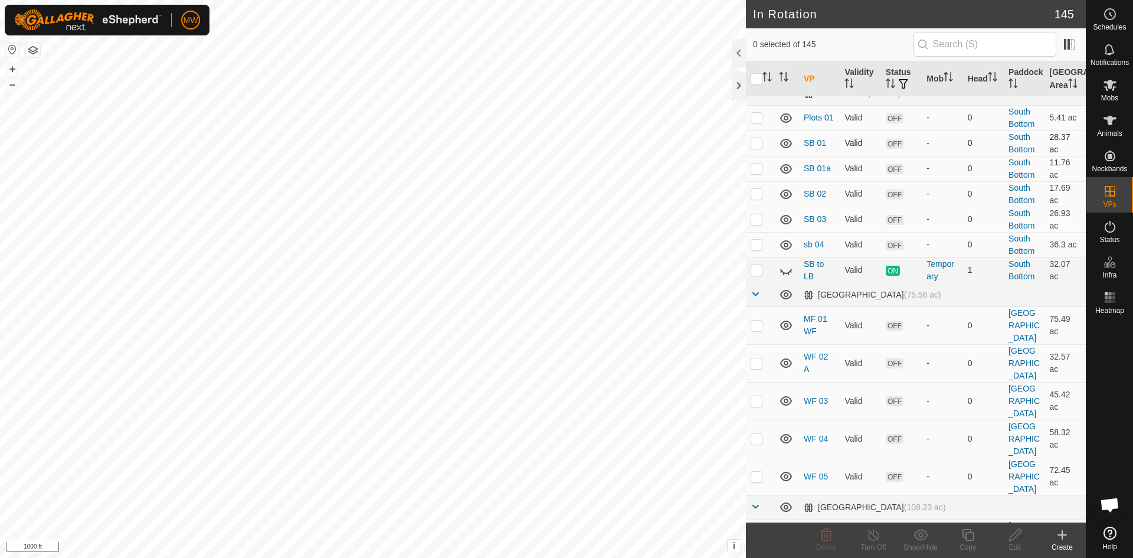
scroll to position [4155, 0]
click at [1106, 119] on icon at bounding box center [1109, 120] width 13 height 9
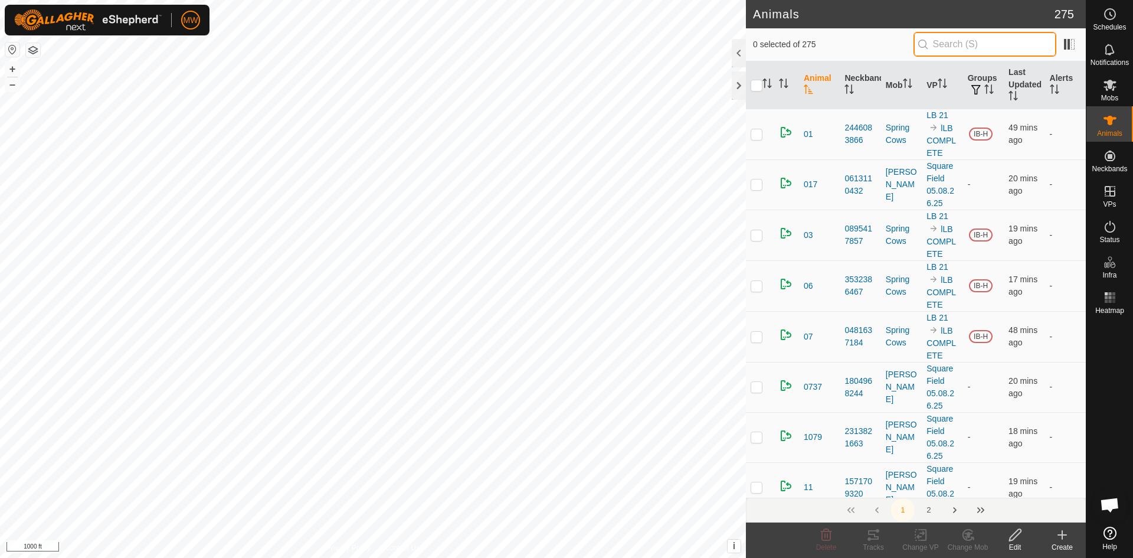
click at [975, 41] on input "text" at bounding box center [984, 44] width 143 height 25
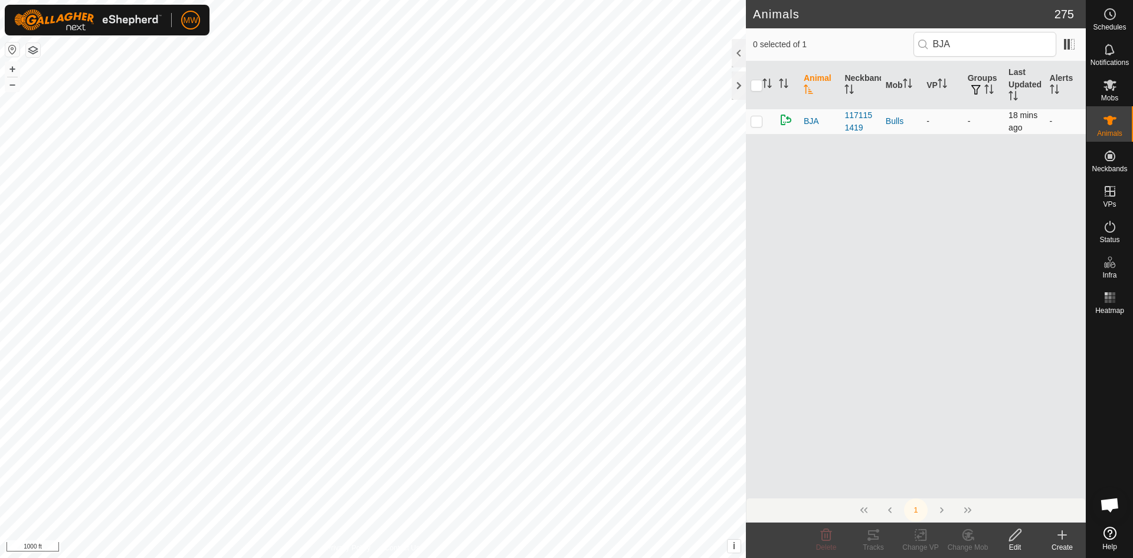
click at [761, 120] on p-checkbox at bounding box center [757, 120] width 12 height 9
click at [912, 536] on change-vp-svg-icon at bounding box center [920, 535] width 47 height 14
click at [923, 480] on link "Choose VP..." at bounding box center [955, 484] width 117 height 24
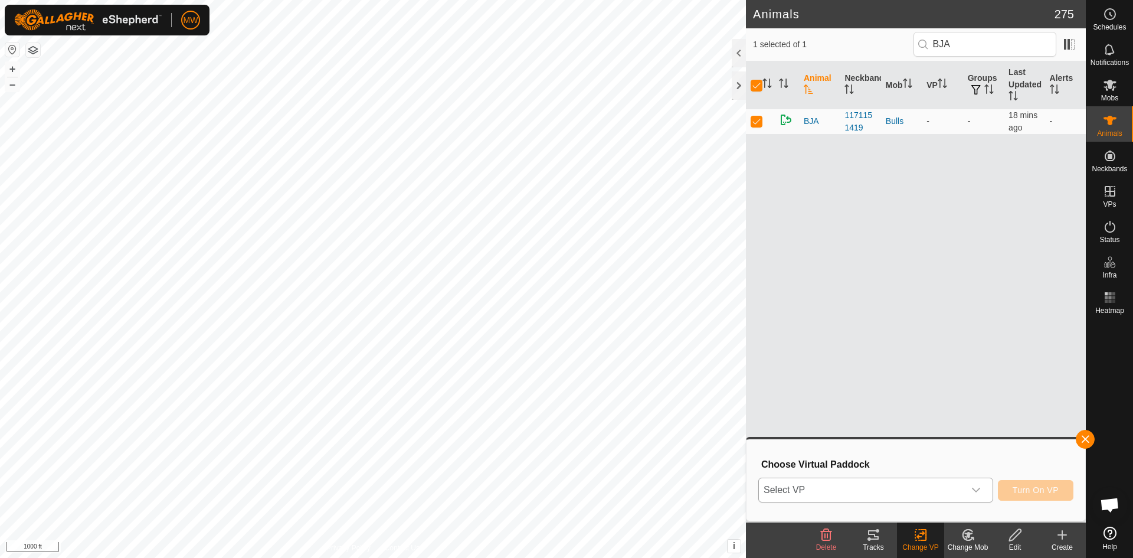
click at [864, 482] on span "Select VP" at bounding box center [861, 490] width 205 height 24
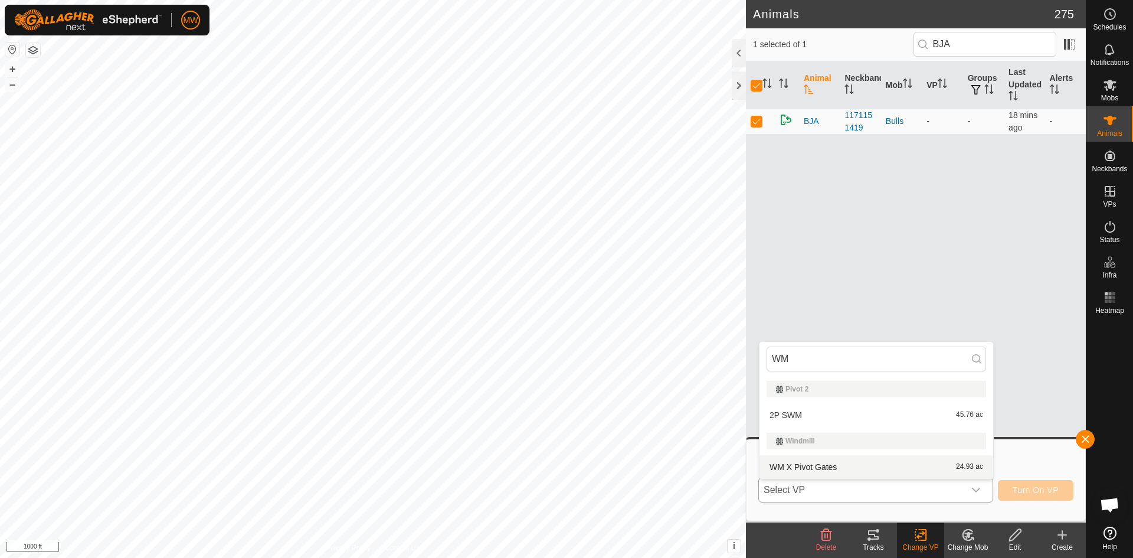
click at [825, 466] on li "WM X Pivot Gates 24.93 ac" at bounding box center [876, 467] width 234 height 24
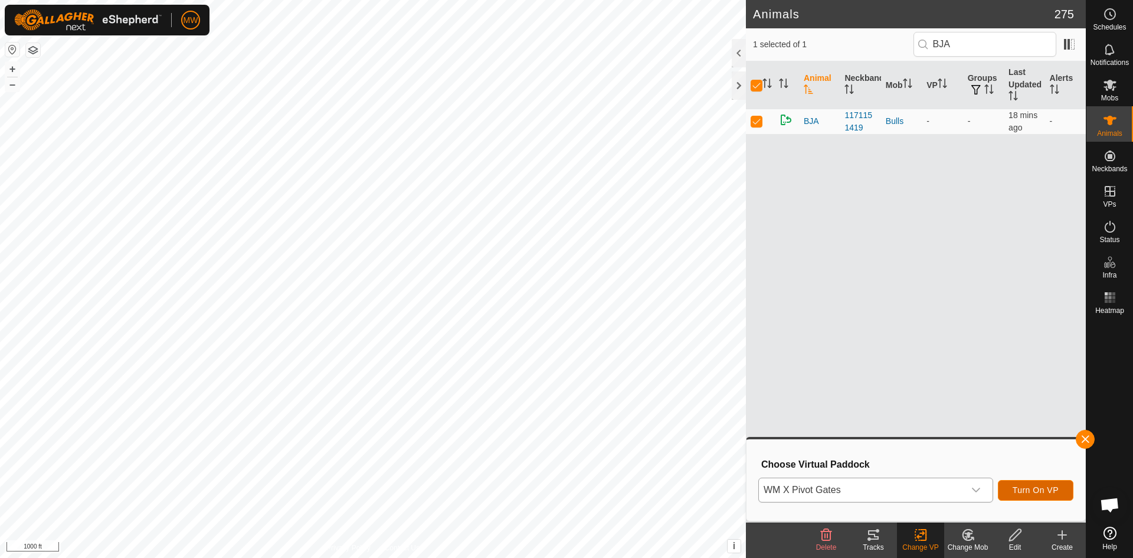
click at [1033, 490] on span "Turn On VP" at bounding box center [1036, 489] width 46 height 9
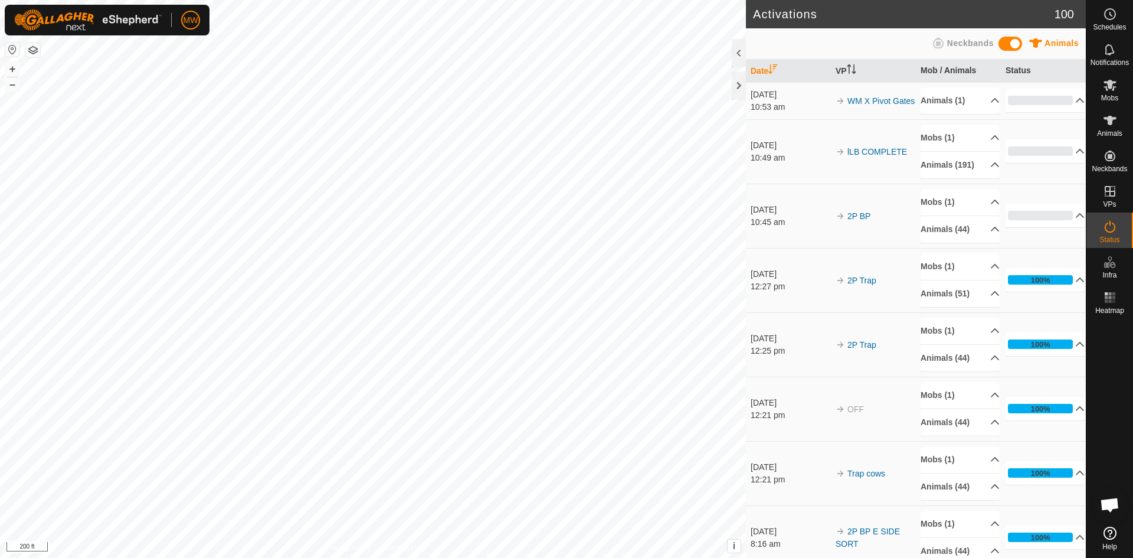
click at [655, 557] on html "MW Schedules Notifications Mobs Animals Neckbands VPs Status Infra Heatmap Help…" at bounding box center [566, 279] width 1133 height 558
